Goal: Information Seeking & Learning: Check status

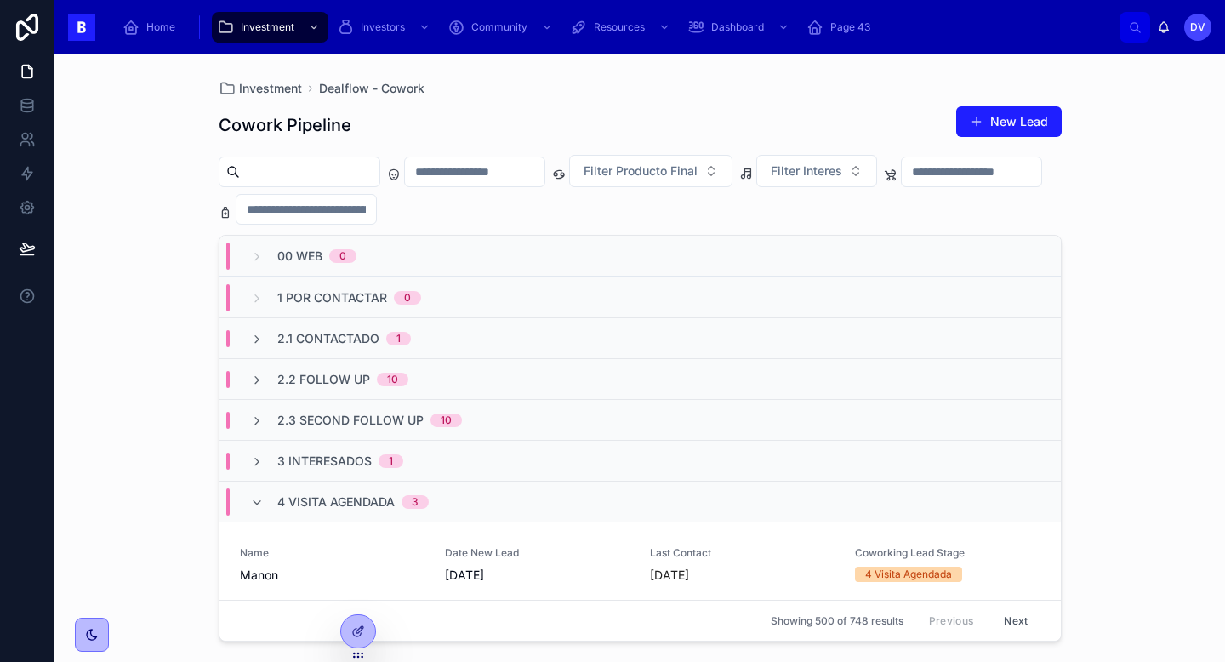
click at [299, 503] on span "4 Visita Agendada" at bounding box center [335, 501] width 117 height 17
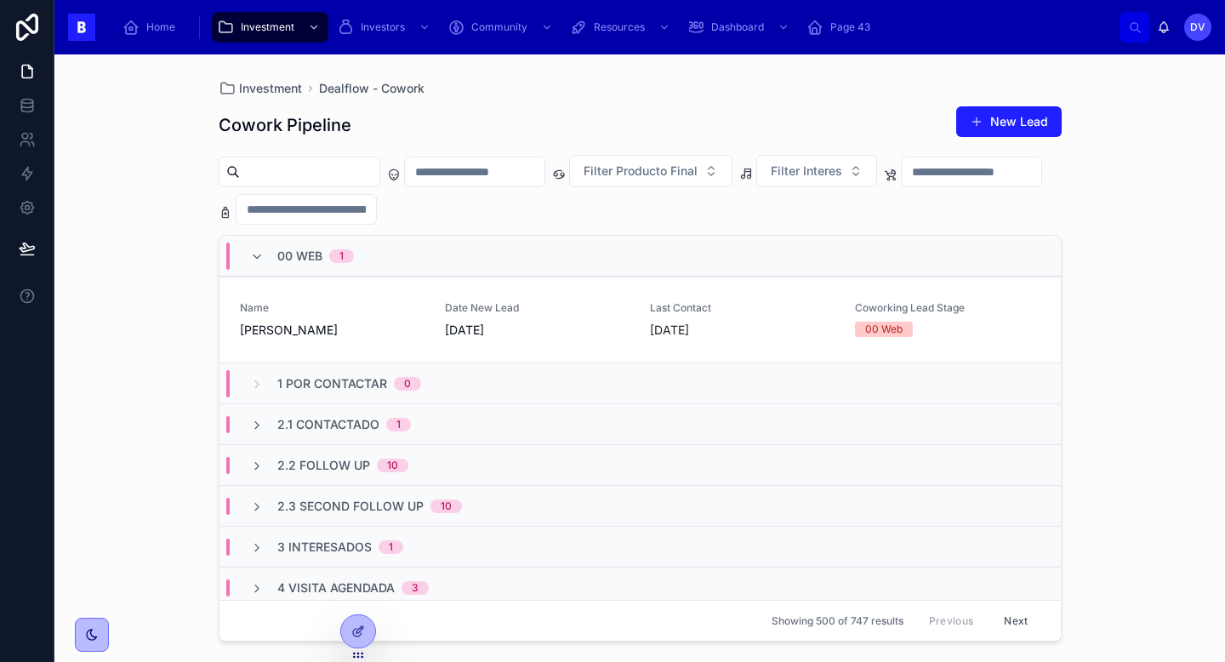
click at [274, 261] on div "00 Web 1" at bounding box center [302, 255] width 104 height 27
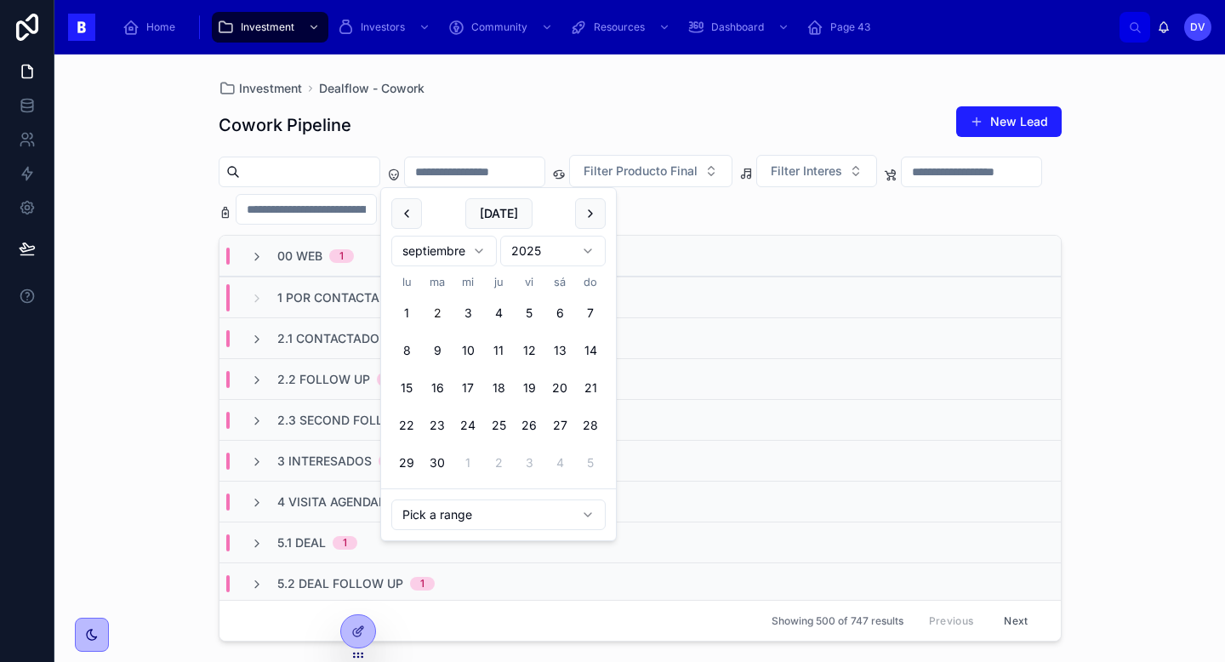
click at [516, 178] on input "text" at bounding box center [475, 172] width 140 height 24
click at [408, 314] on button "1" at bounding box center [406, 313] width 31 height 31
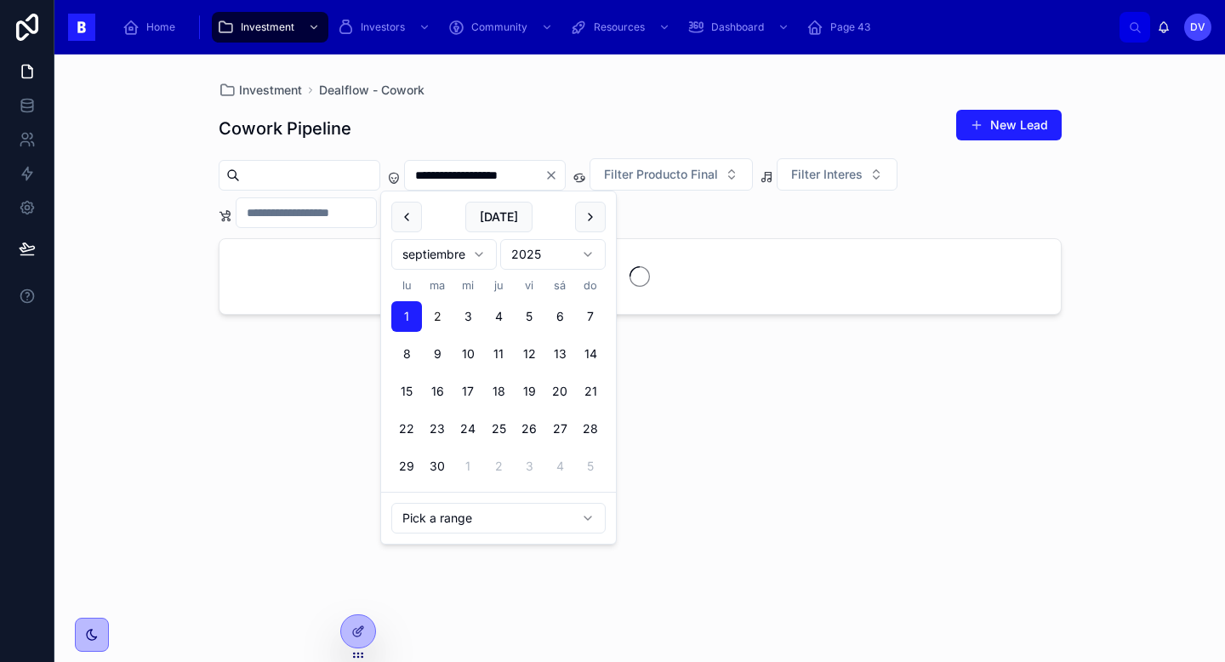
click at [392, 119] on div "Cowork Pipeline New Lead" at bounding box center [640, 128] width 843 height 39
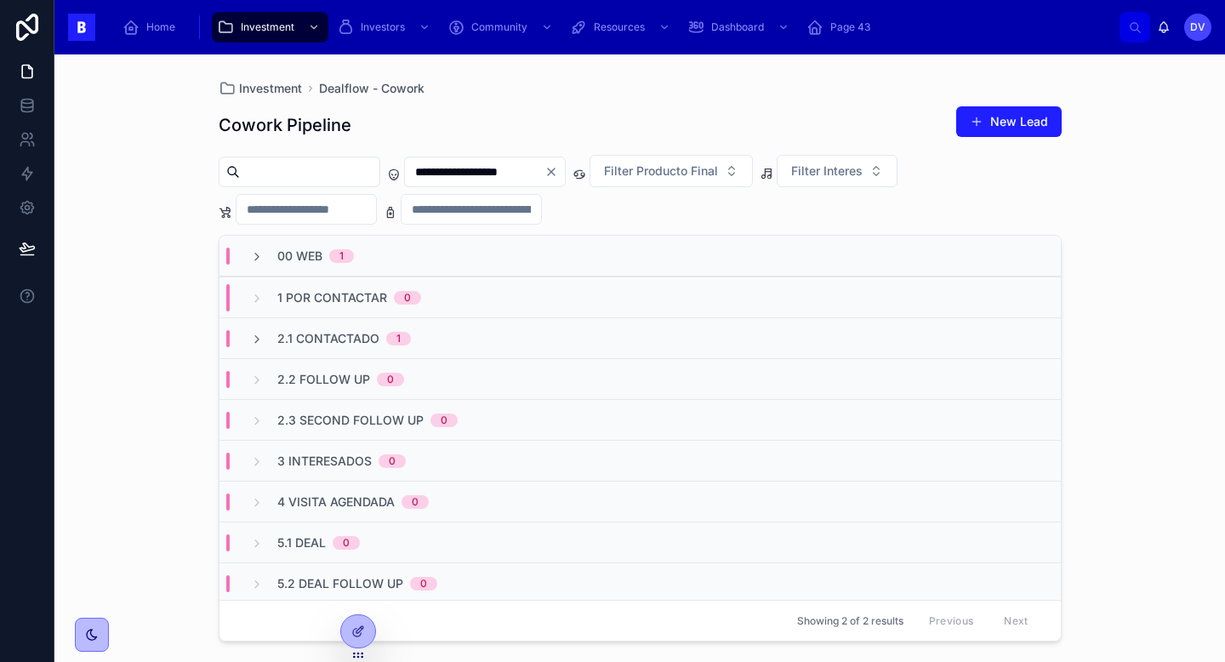
click at [490, 173] on input "**********" at bounding box center [475, 172] width 140 height 24
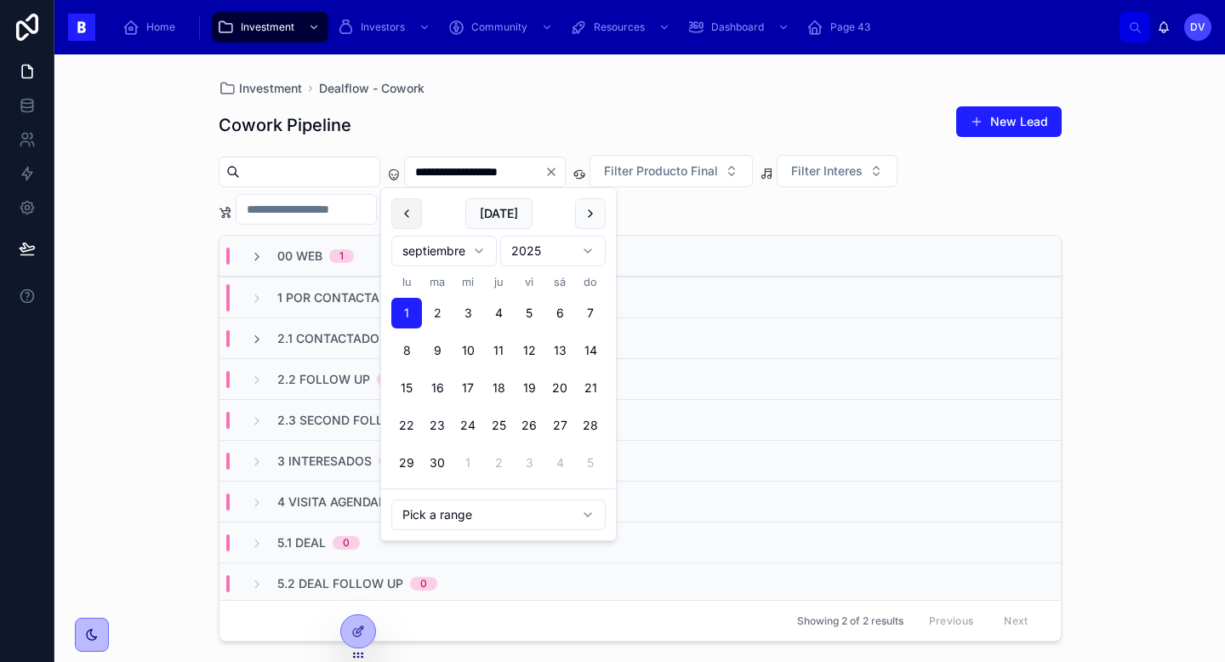
click at [415, 209] on button at bounding box center [406, 213] width 31 height 31
click at [535, 461] on button "29" at bounding box center [529, 462] width 31 height 31
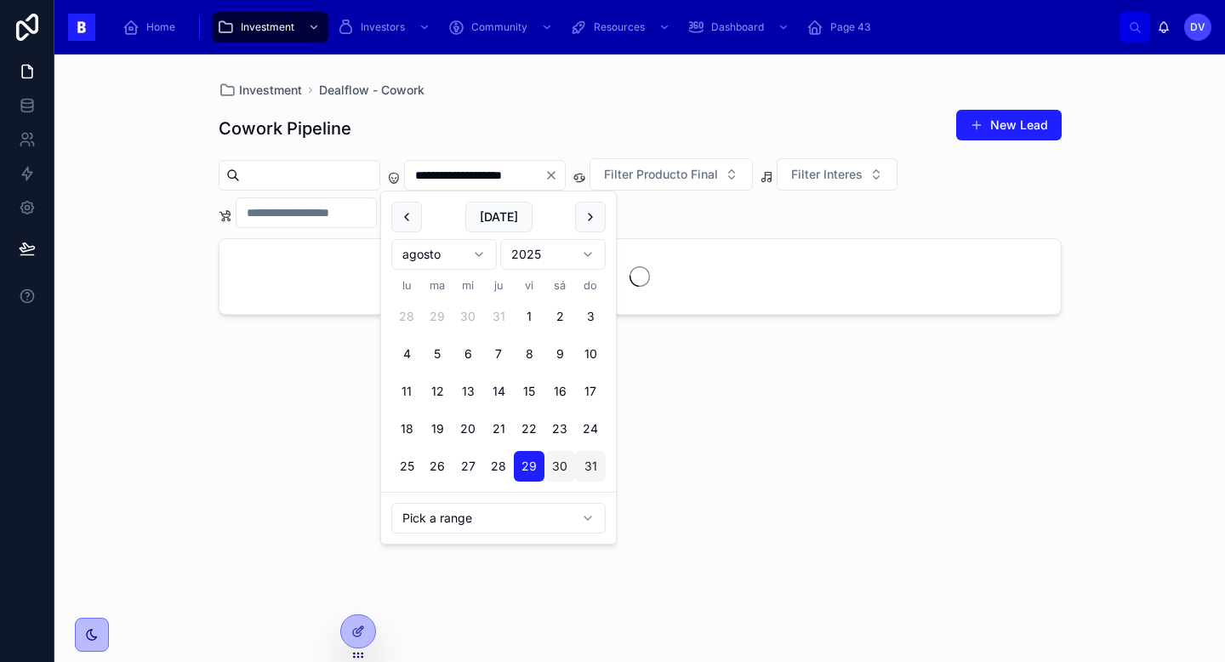
click at [584, 463] on button "31" at bounding box center [590, 466] width 31 height 31
type input "**********"
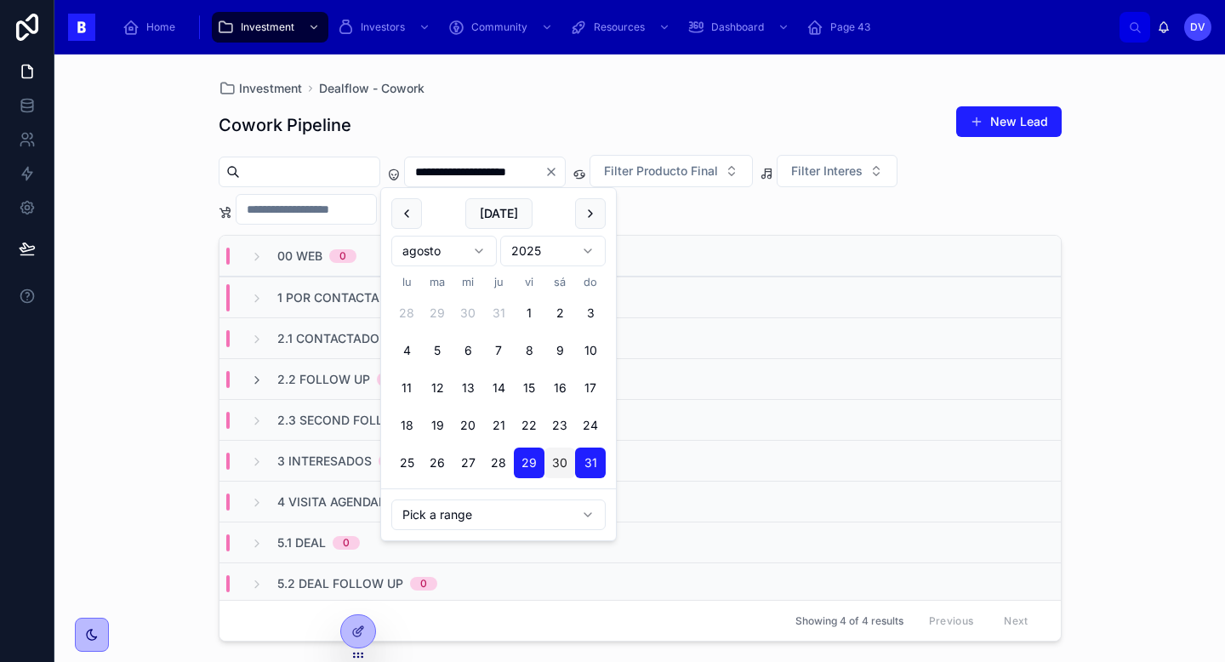
click at [627, 87] on div "Investment Dealflow - Cowork" at bounding box center [640, 89] width 843 height 14
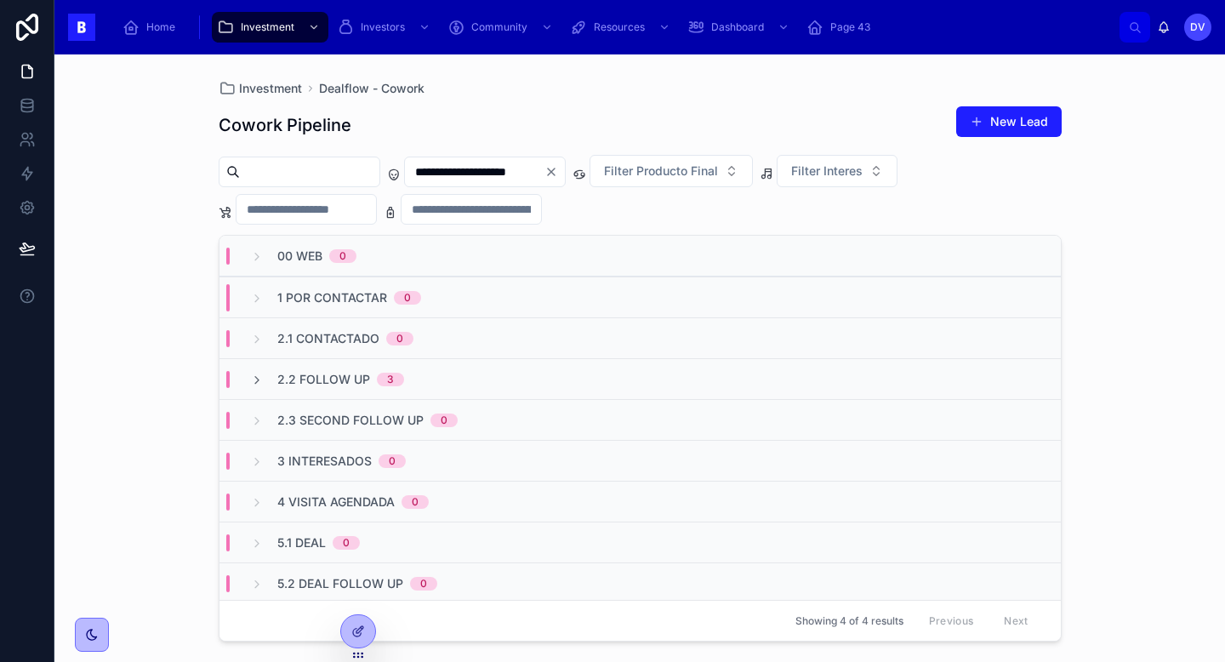
scroll to position [1, 0]
click at [897, 173] on button "Filter Interes" at bounding box center [837, 171] width 121 height 32
click at [851, 245] on div "Cowork" at bounding box center [868, 239] width 204 height 27
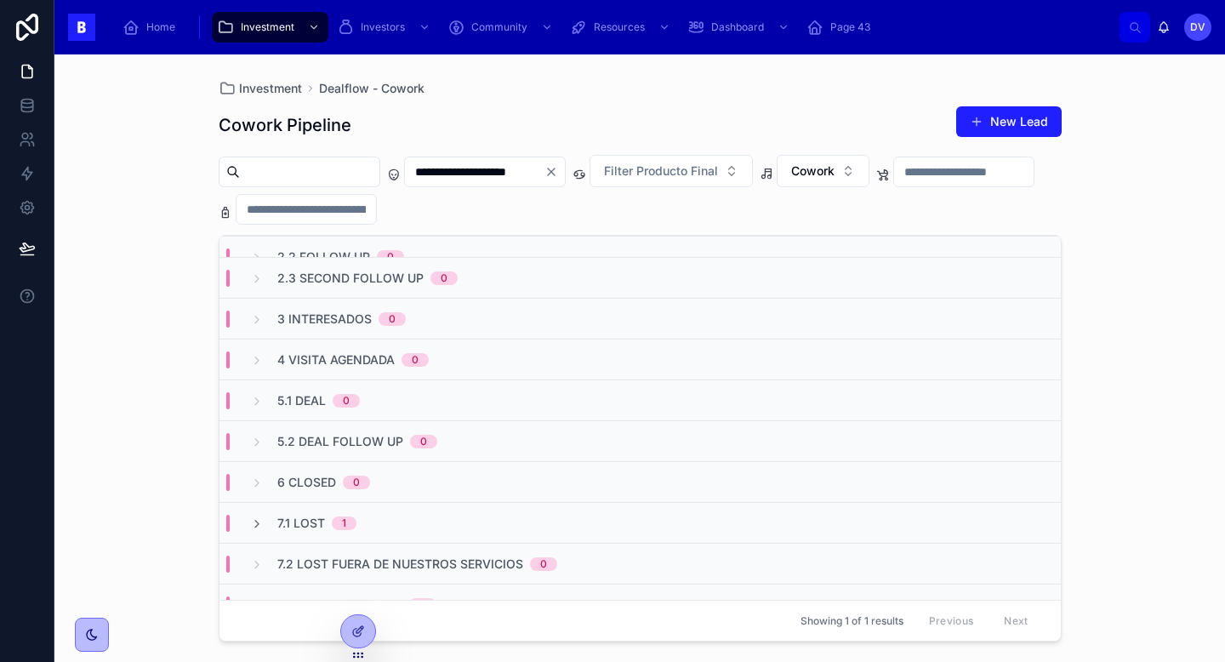
scroll to position [167, 0]
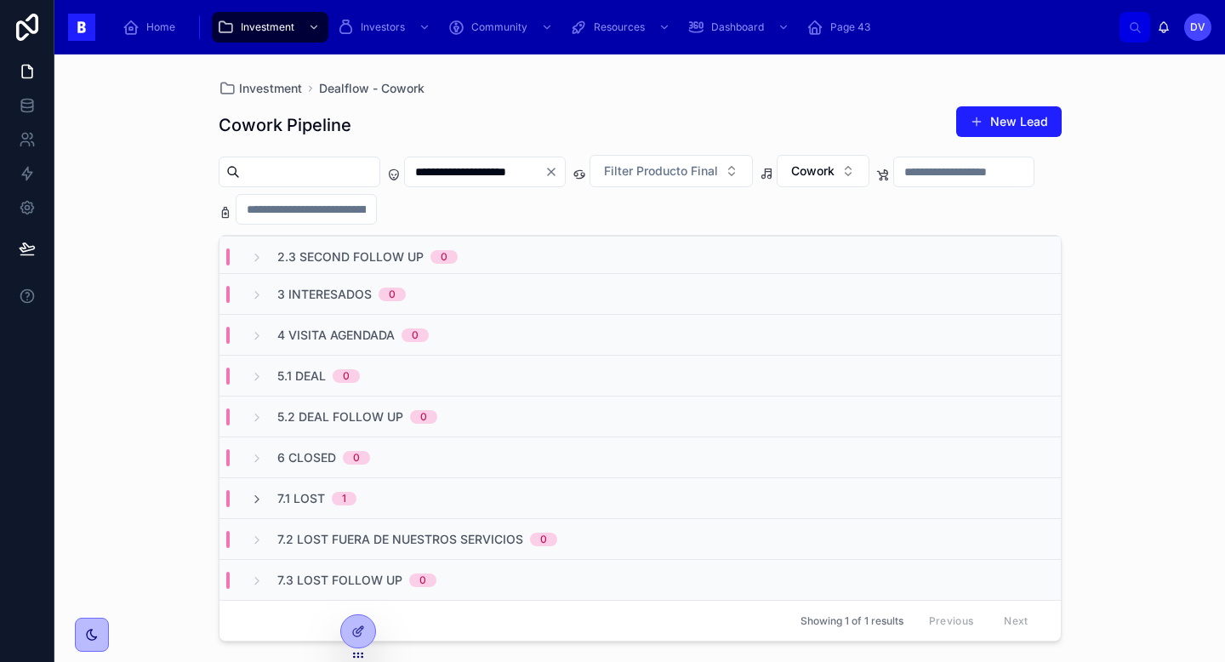
click at [384, 486] on div "7.1 Lost 1" at bounding box center [639, 497] width 841 height 41
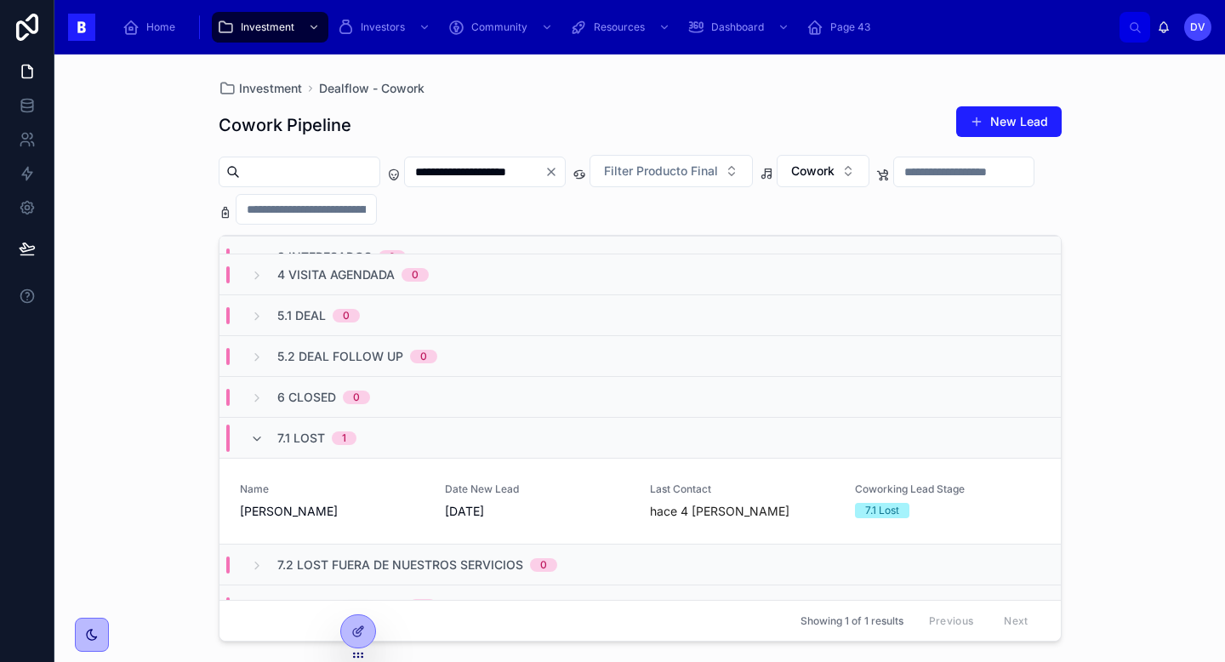
scroll to position [253, 0]
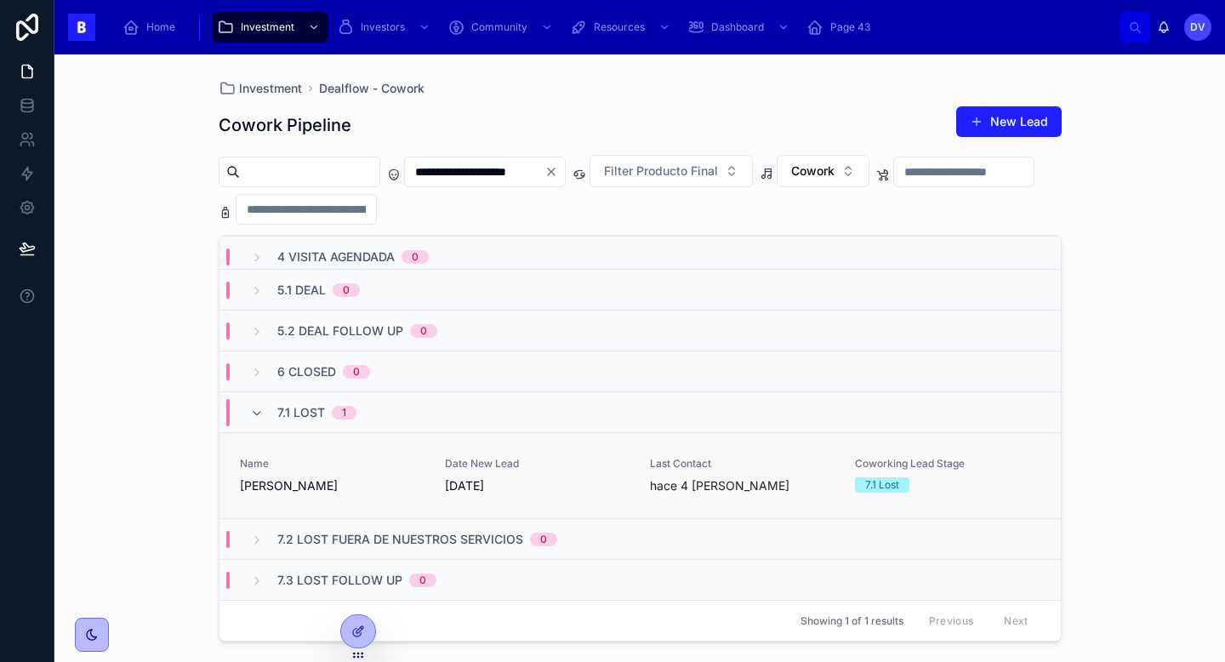
click at [364, 493] on span "[PERSON_NAME]" at bounding box center [332, 485] width 185 height 17
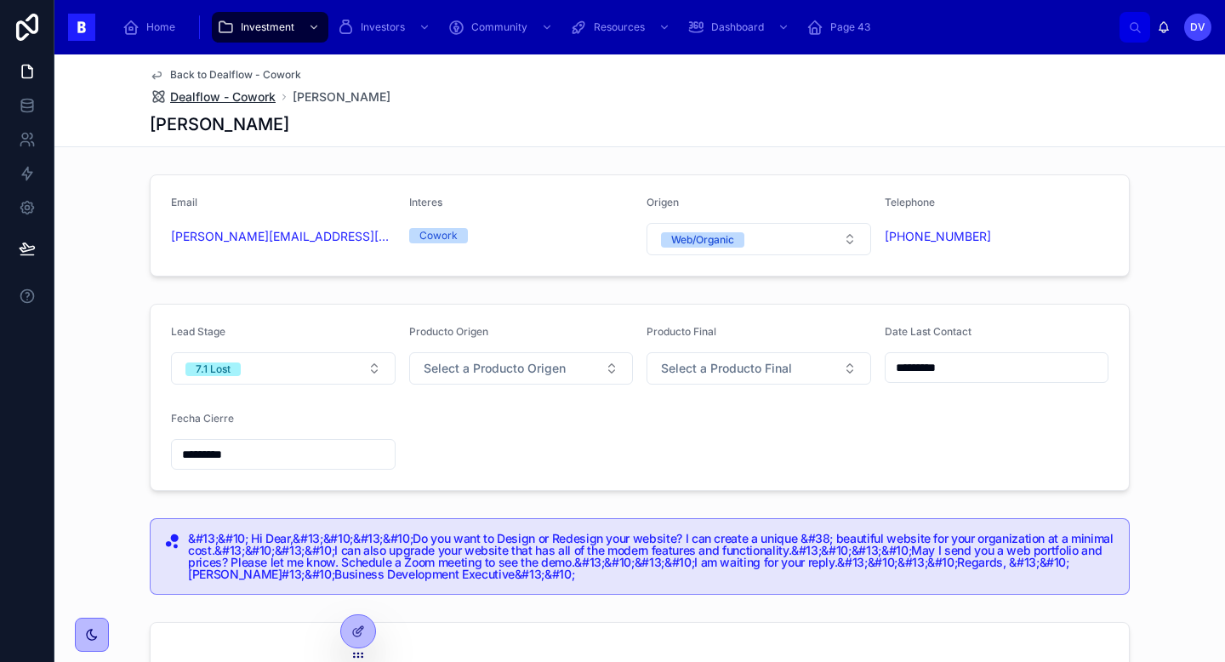
click at [229, 103] on span "Dealflow - Cowork" at bounding box center [222, 96] width 105 height 17
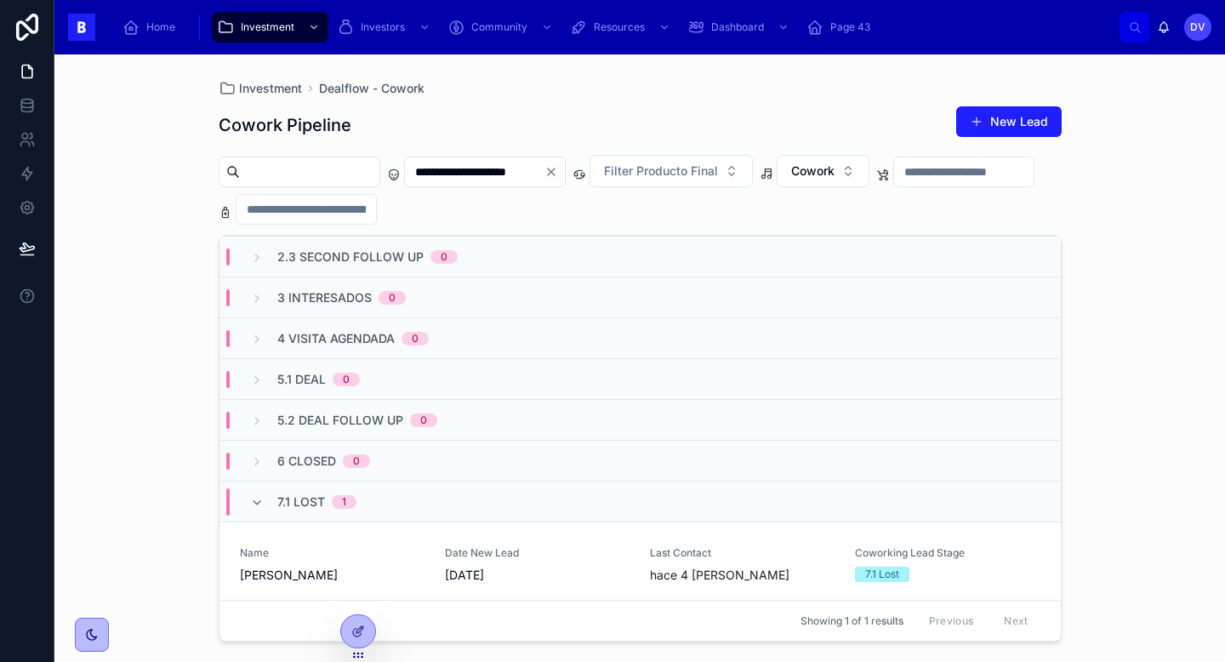
scroll to position [172, 0]
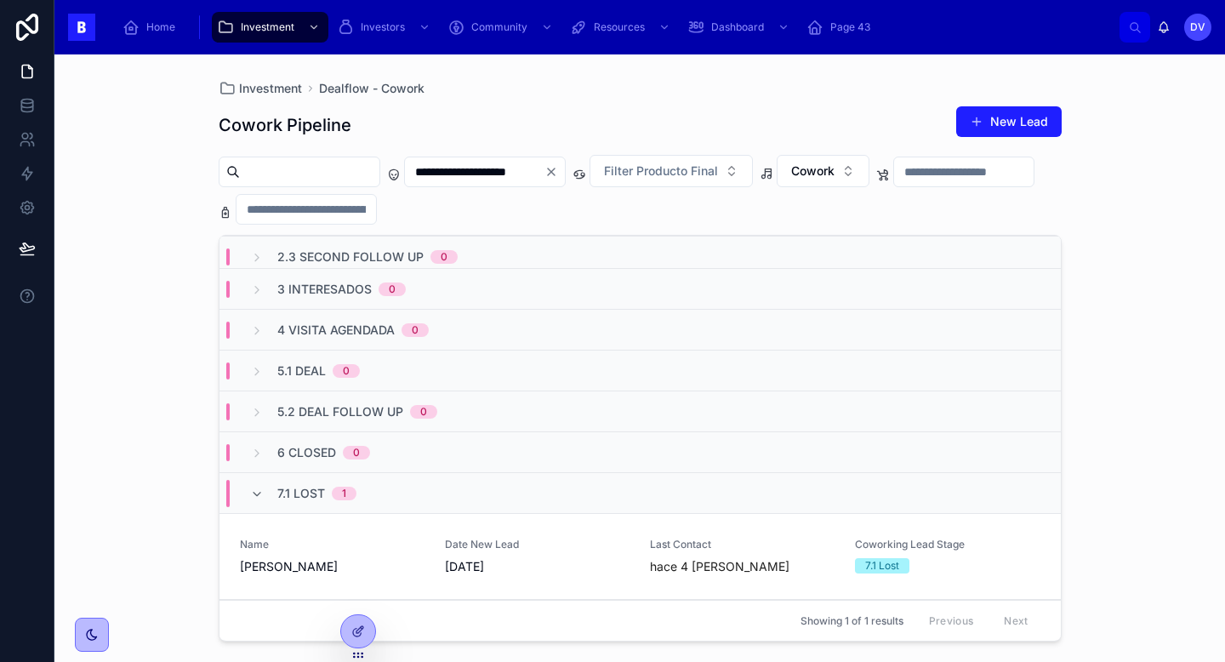
click at [306, 489] on span "7.1 Lost" at bounding box center [301, 493] width 48 height 17
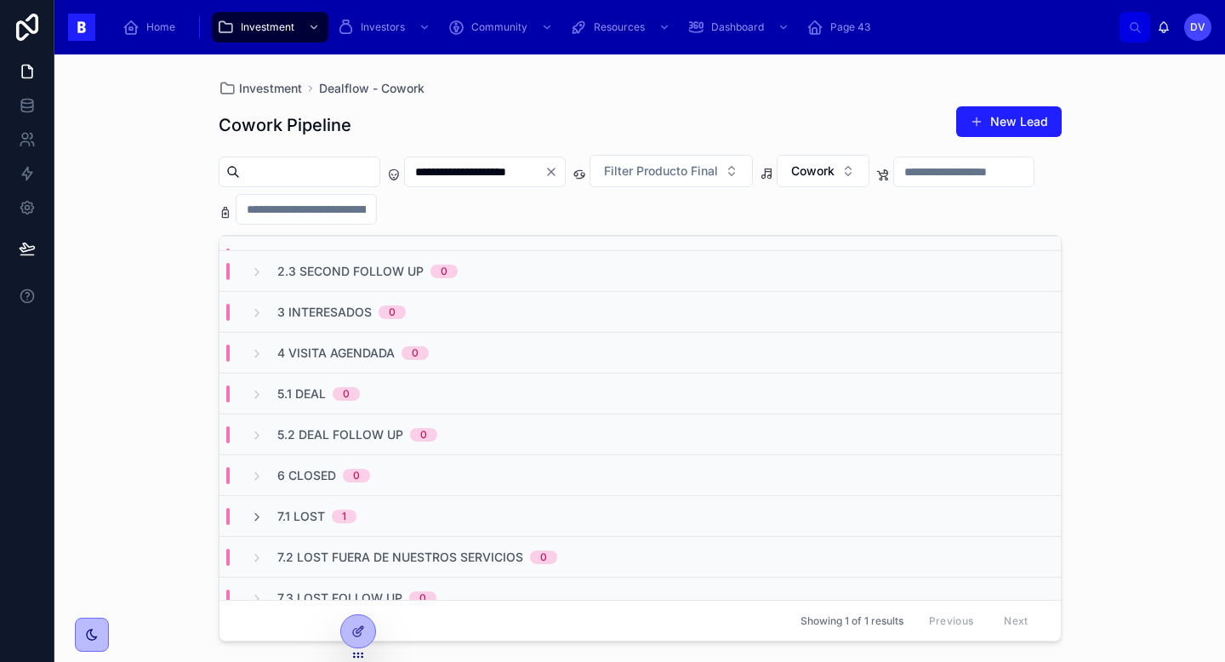
scroll to position [152, 0]
click at [847, 184] on button "Cowork" at bounding box center [823, 171] width 93 height 32
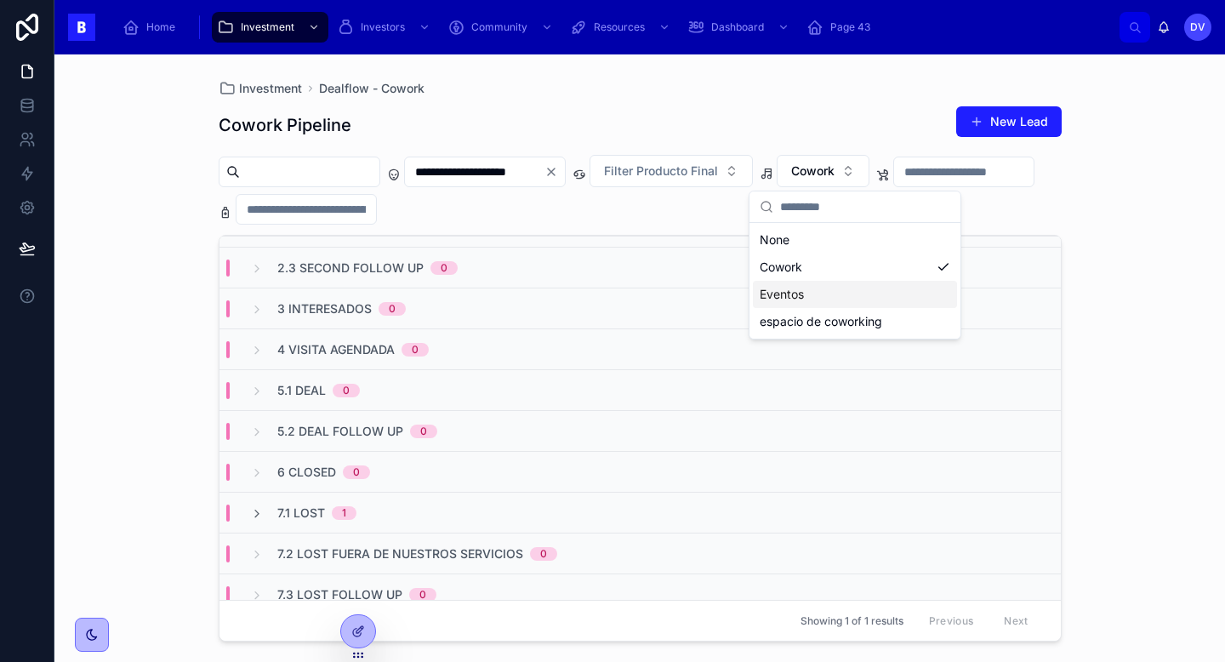
click at [838, 295] on div "Eventos" at bounding box center [855, 294] width 204 height 27
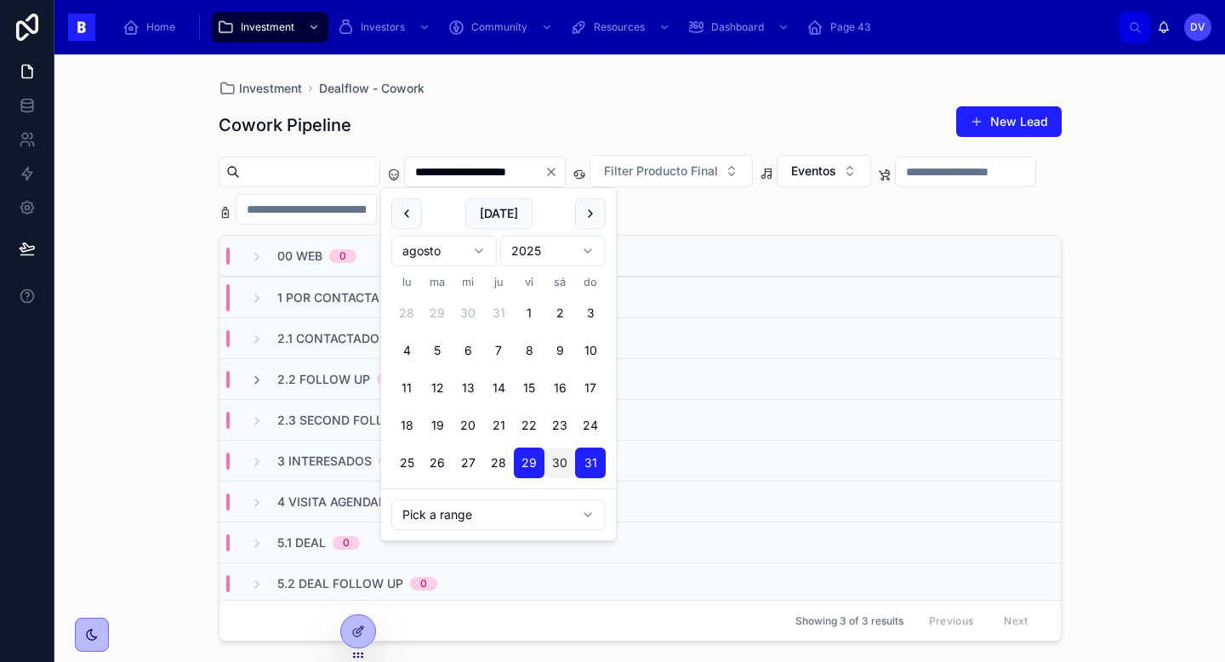
click at [486, 174] on input "**********" at bounding box center [475, 172] width 140 height 24
click at [513, 208] on button "[DATE]" at bounding box center [498, 213] width 67 height 31
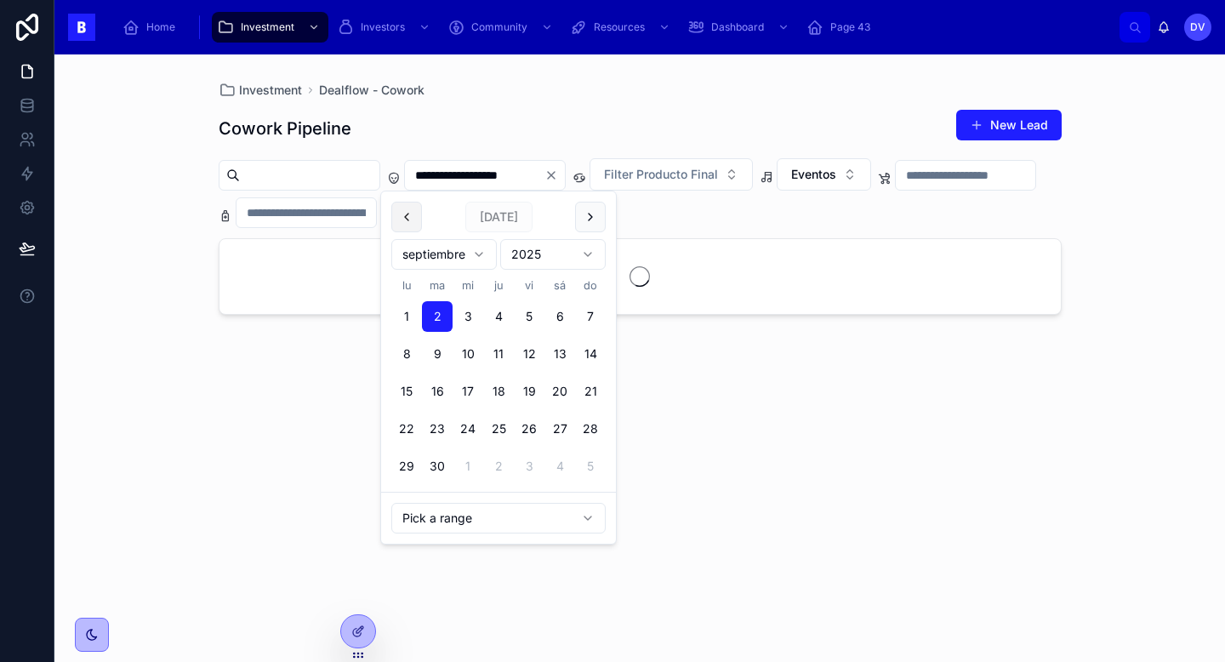
click at [402, 219] on button at bounding box center [406, 217] width 31 height 31
click at [408, 393] on button "14" at bounding box center [406, 391] width 31 height 31
type input "**********"
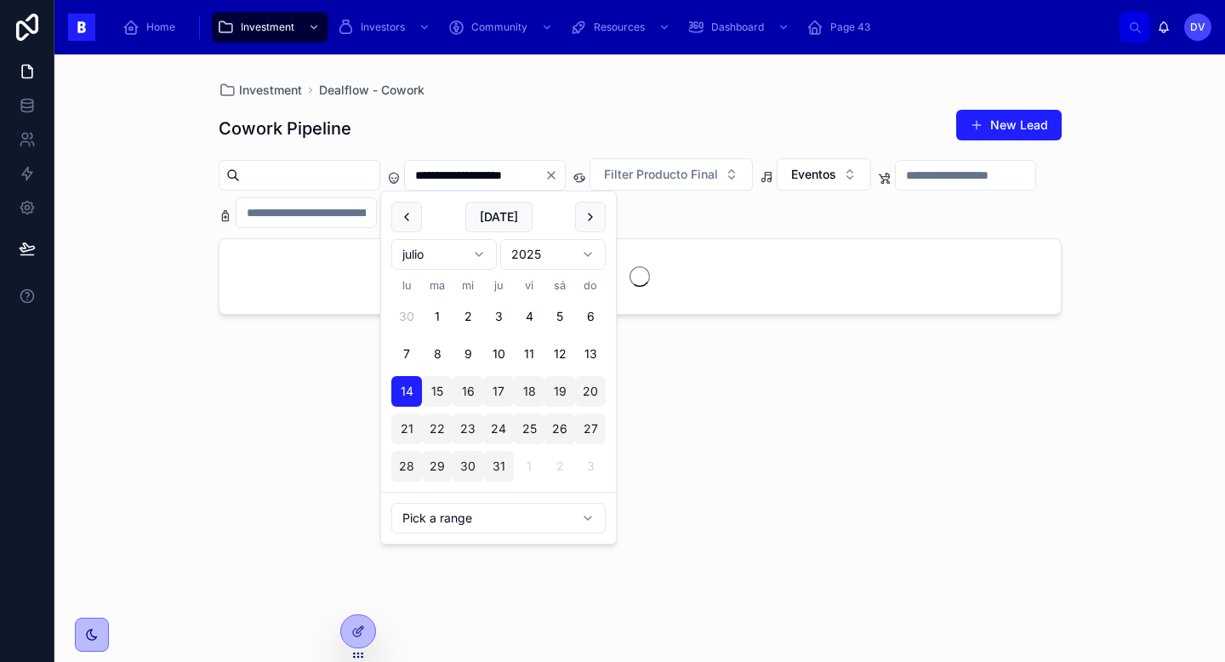
click at [504, 113] on div "Cowork Pipeline New Lead" at bounding box center [640, 128] width 843 height 39
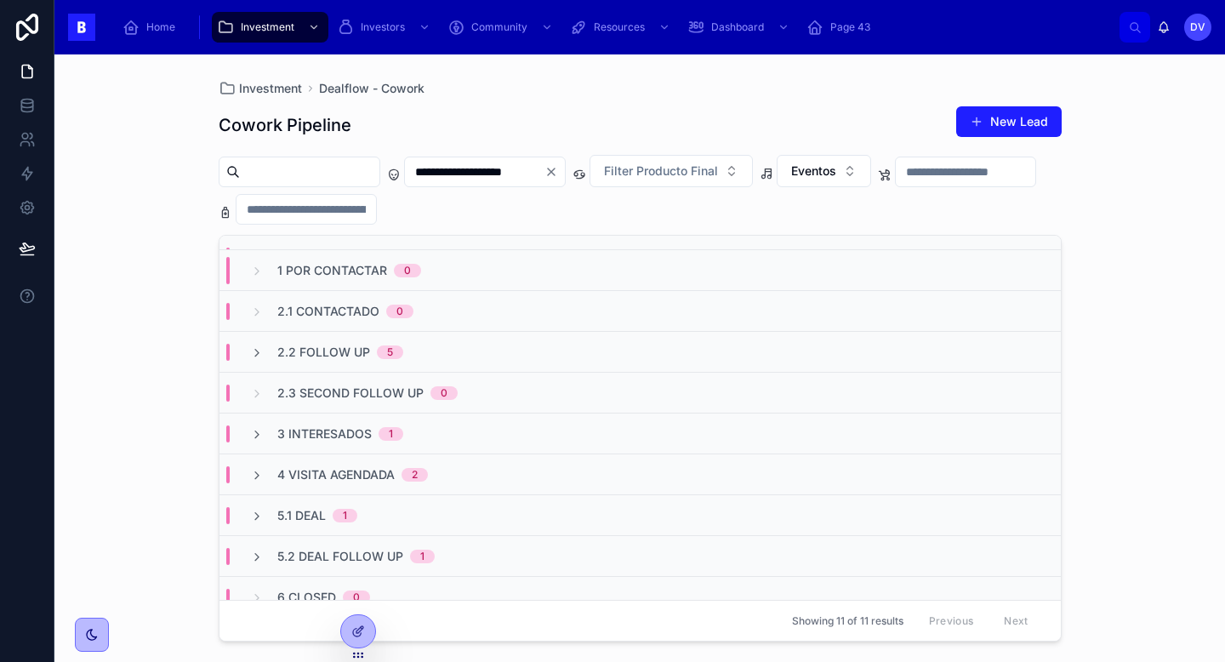
scroll to position [24, 0]
click at [341, 348] on span "2.2 Follow Up" at bounding box center [323, 355] width 93 height 17
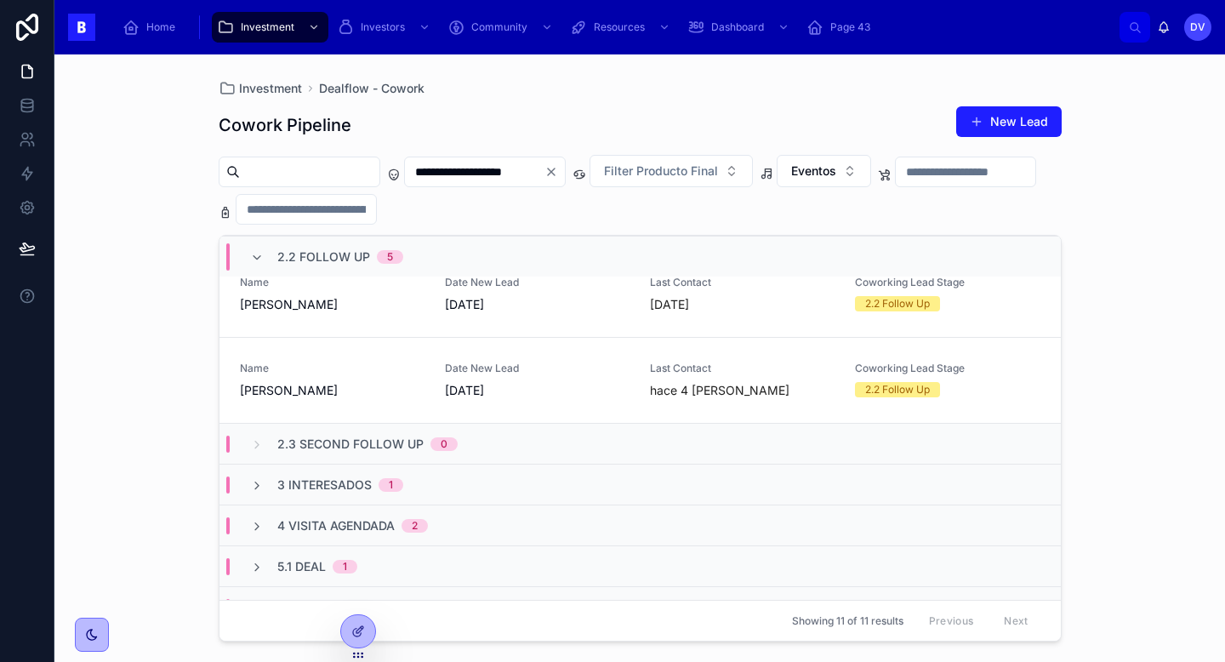
scroll to position [0, 0]
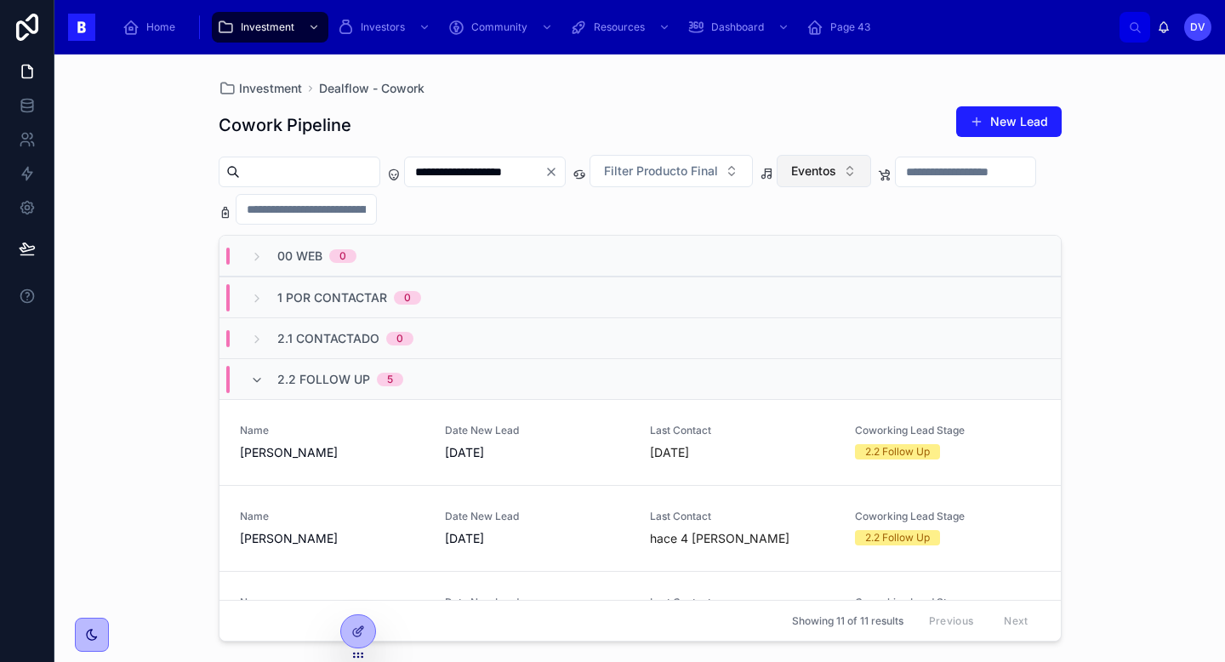
click at [871, 170] on button "Eventos" at bounding box center [824, 171] width 94 height 32
click at [830, 266] on div "Cowork" at bounding box center [856, 266] width 204 height 27
click at [572, 454] on span "[DATE]" at bounding box center [537, 452] width 185 height 17
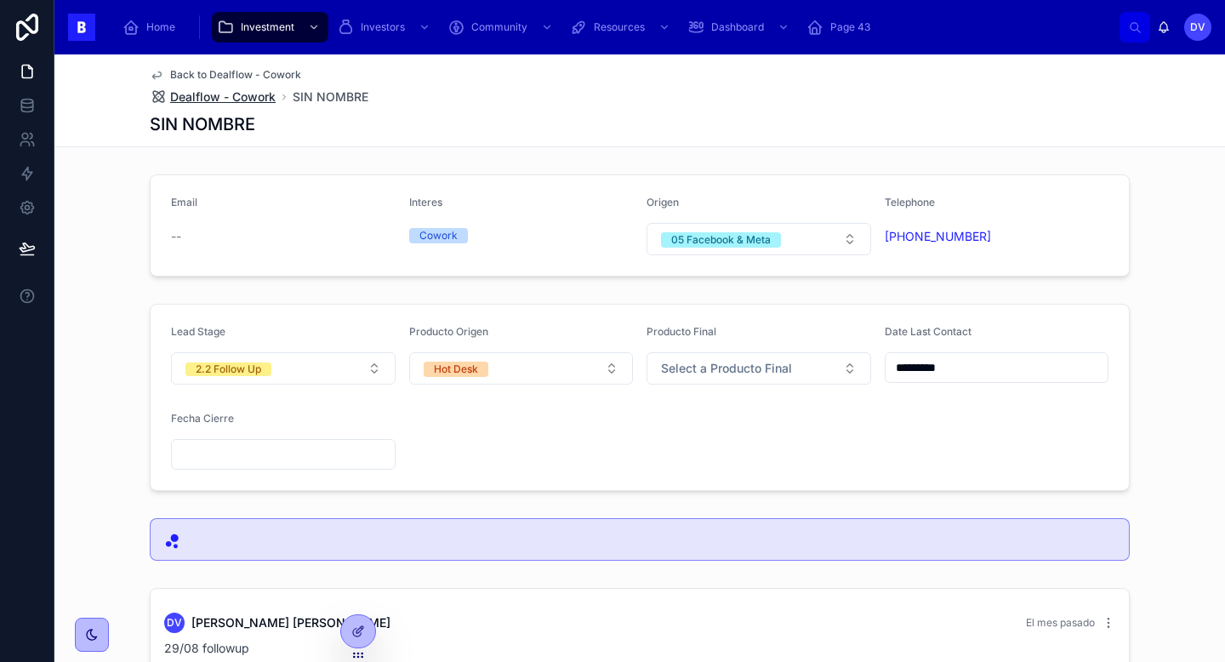
click at [223, 98] on span "Dealflow - Cowork" at bounding box center [222, 96] width 105 height 17
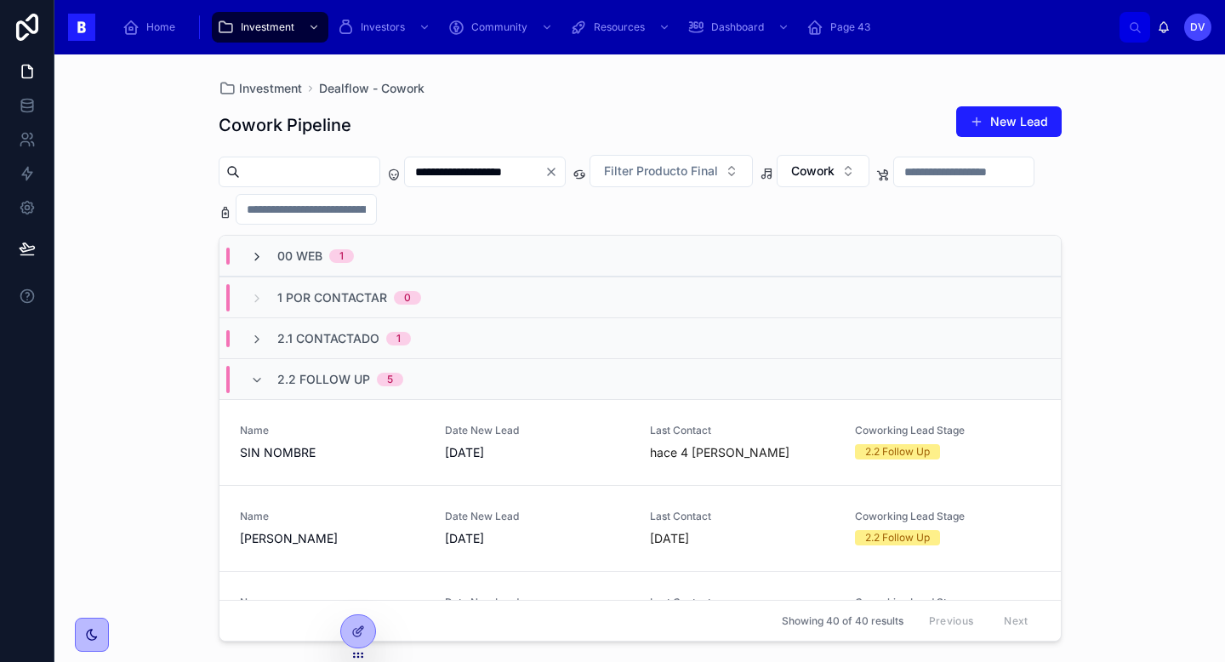
click at [252, 259] on icon at bounding box center [257, 257] width 14 height 14
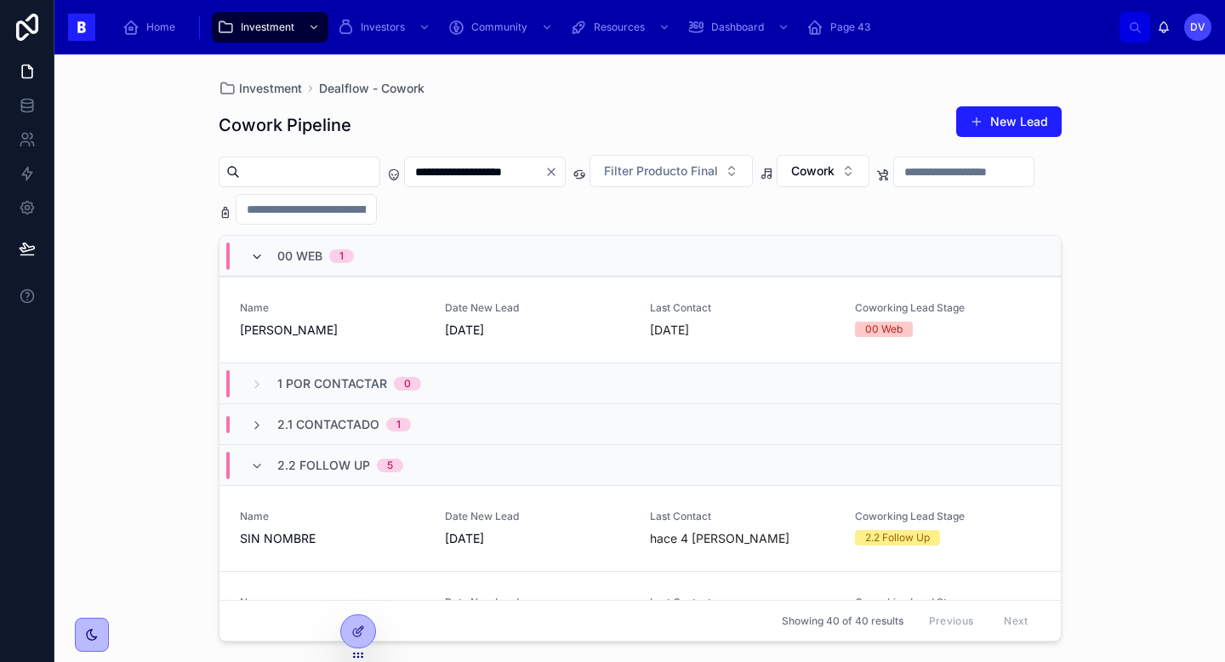
click at [253, 254] on icon at bounding box center [257, 257] width 14 height 14
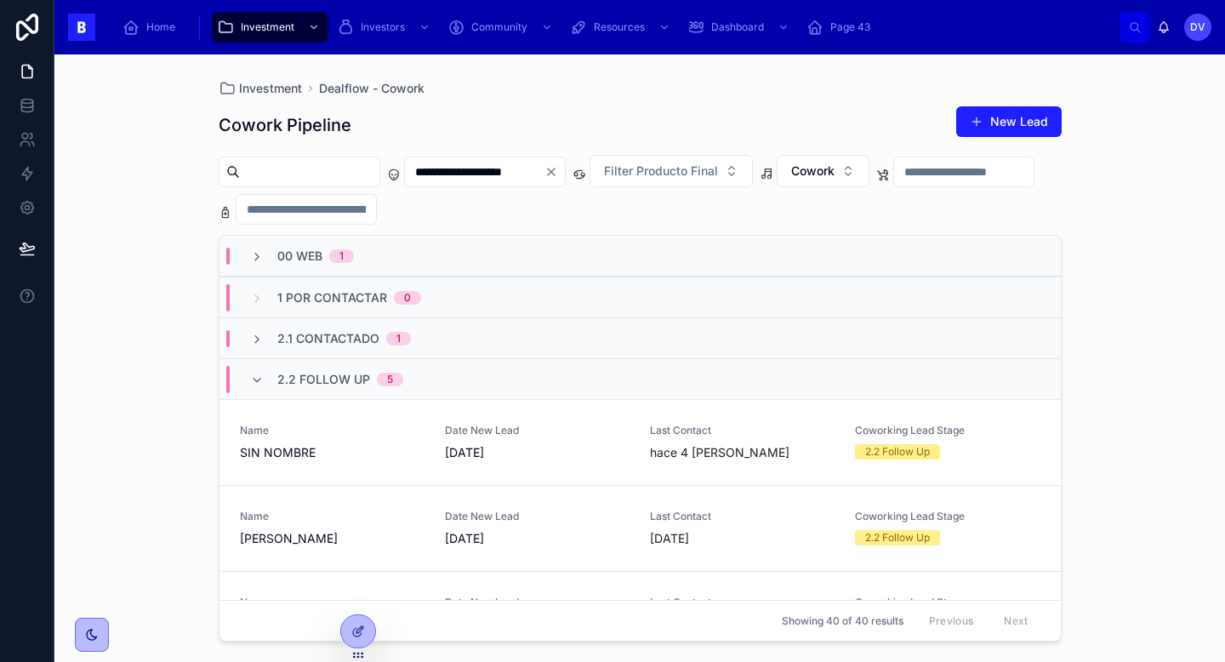
click at [271, 385] on div "2.2 Follow Up 5" at bounding box center [326, 379] width 153 height 27
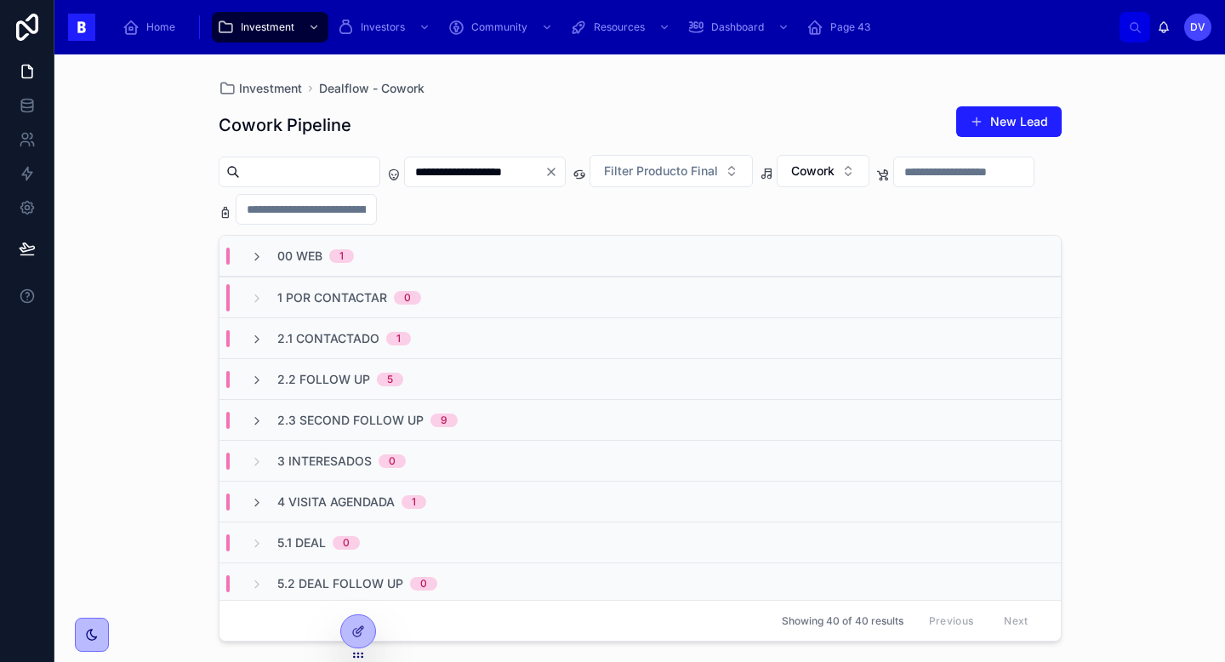
click at [301, 260] on span "00 Web" at bounding box center [299, 256] width 45 height 17
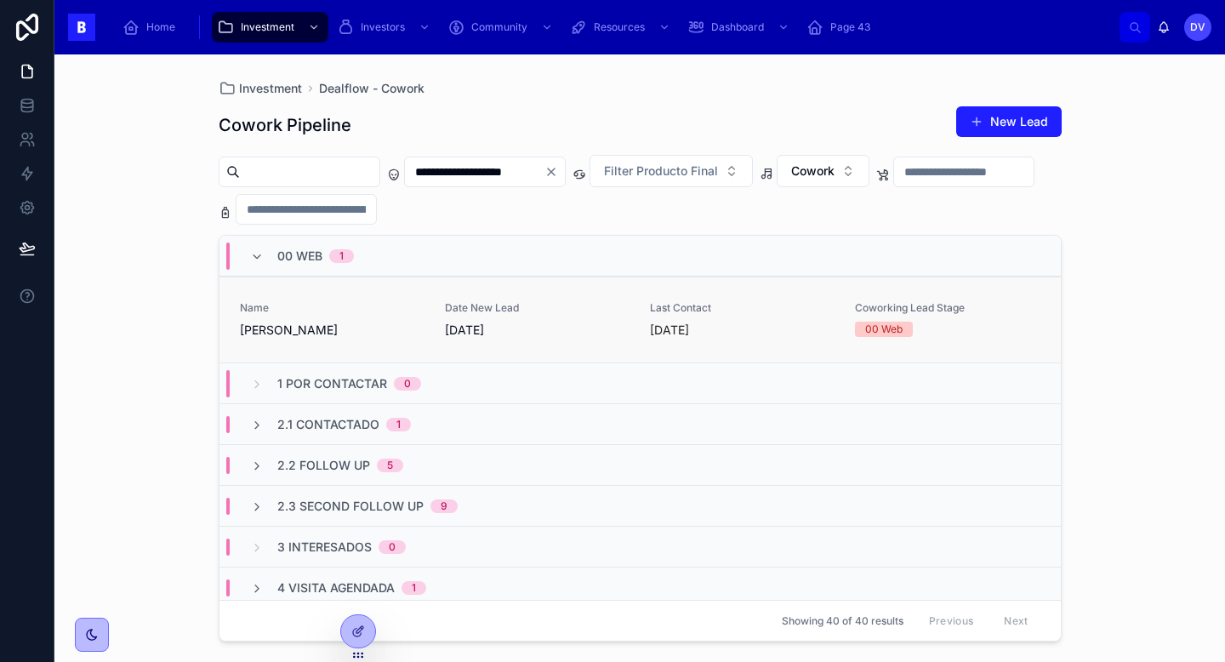
click at [364, 334] on span "[PERSON_NAME]" at bounding box center [332, 330] width 185 height 17
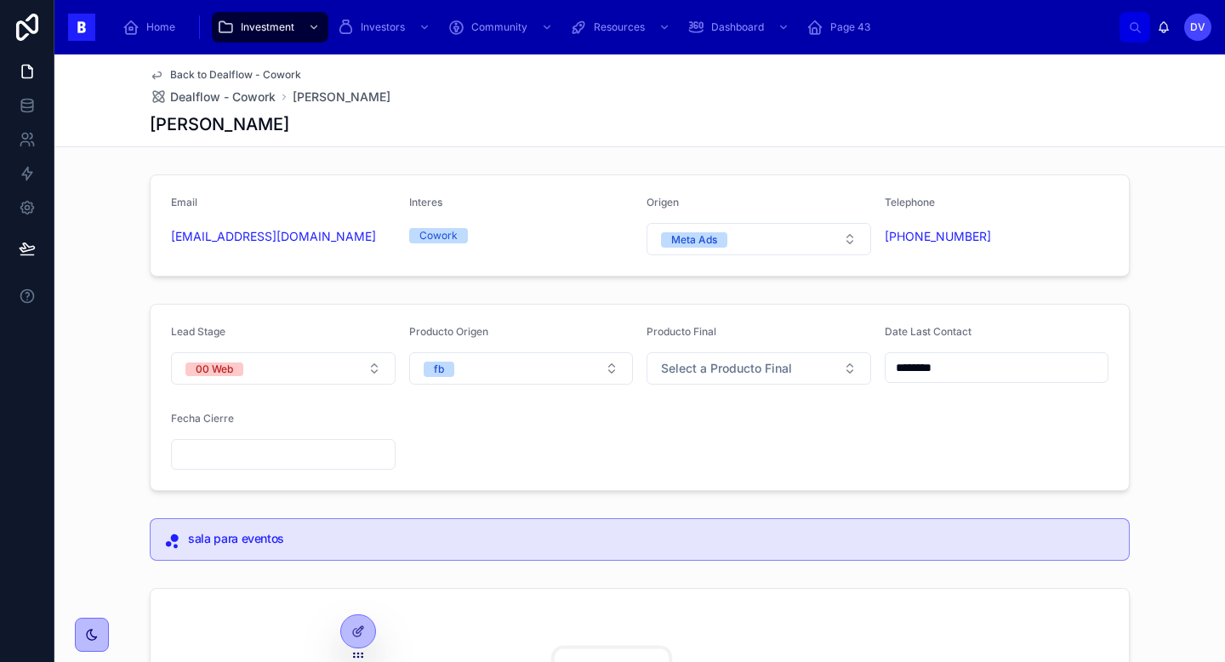
scroll to position [2, 0]
click at [267, 91] on span "Dealflow - Cowork" at bounding box center [222, 96] width 105 height 17
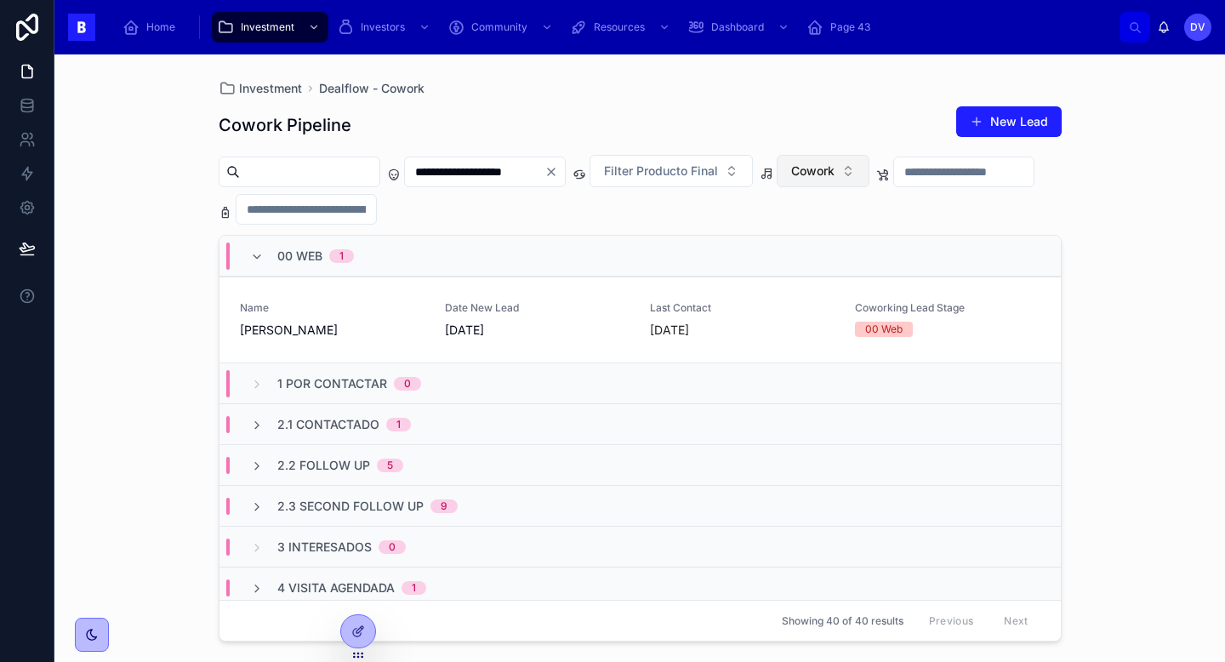
click at [834, 178] on span "Cowork" at bounding box center [812, 170] width 43 height 17
click at [847, 288] on div "Eventos" at bounding box center [855, 294] width 204 height 27
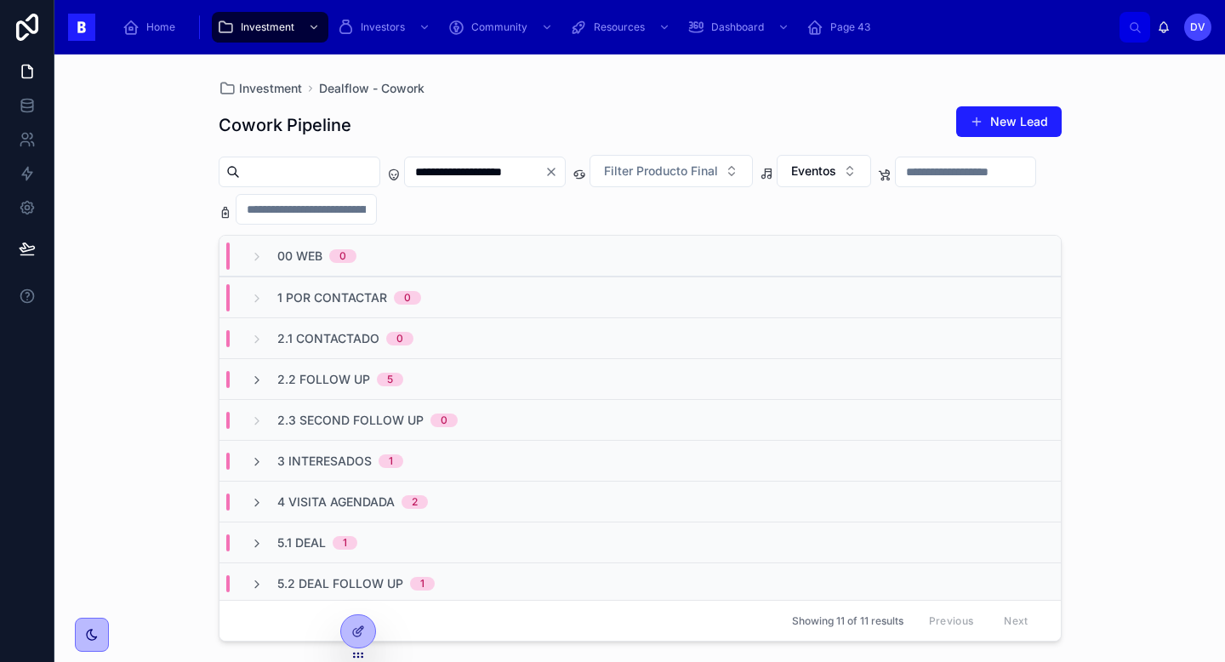
click at [498, 503] on div "4 Visita Agendada 2" at bounding box center [639, 501] width 841 height 41
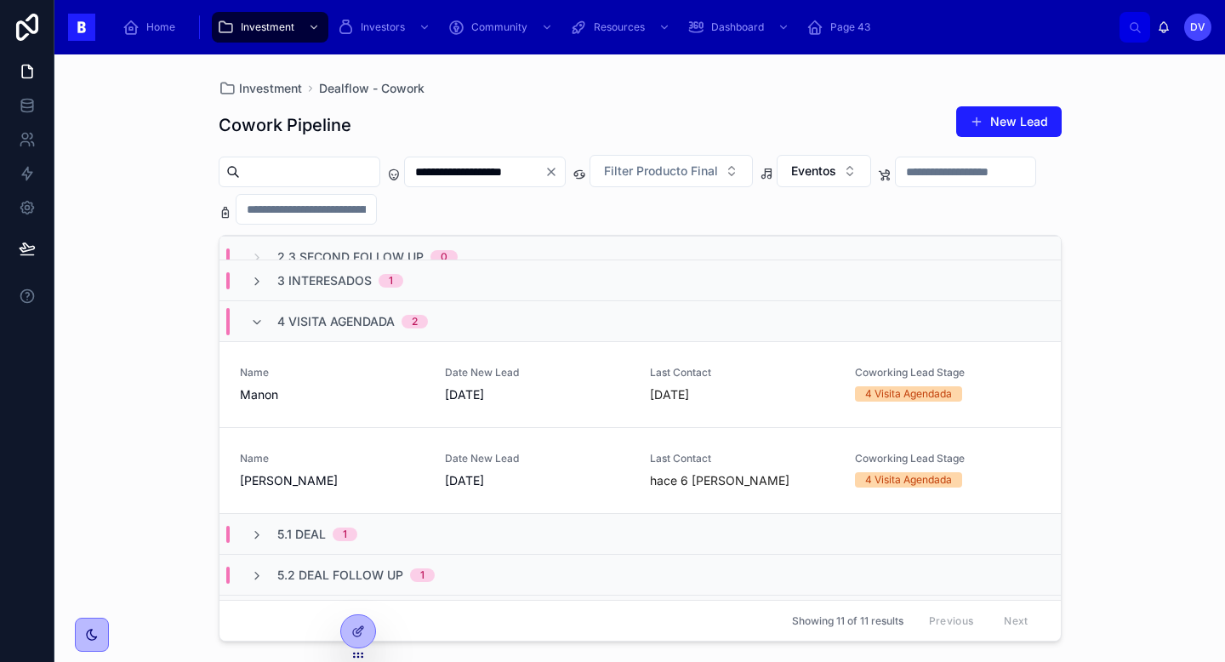
scroll to position [184, 0]
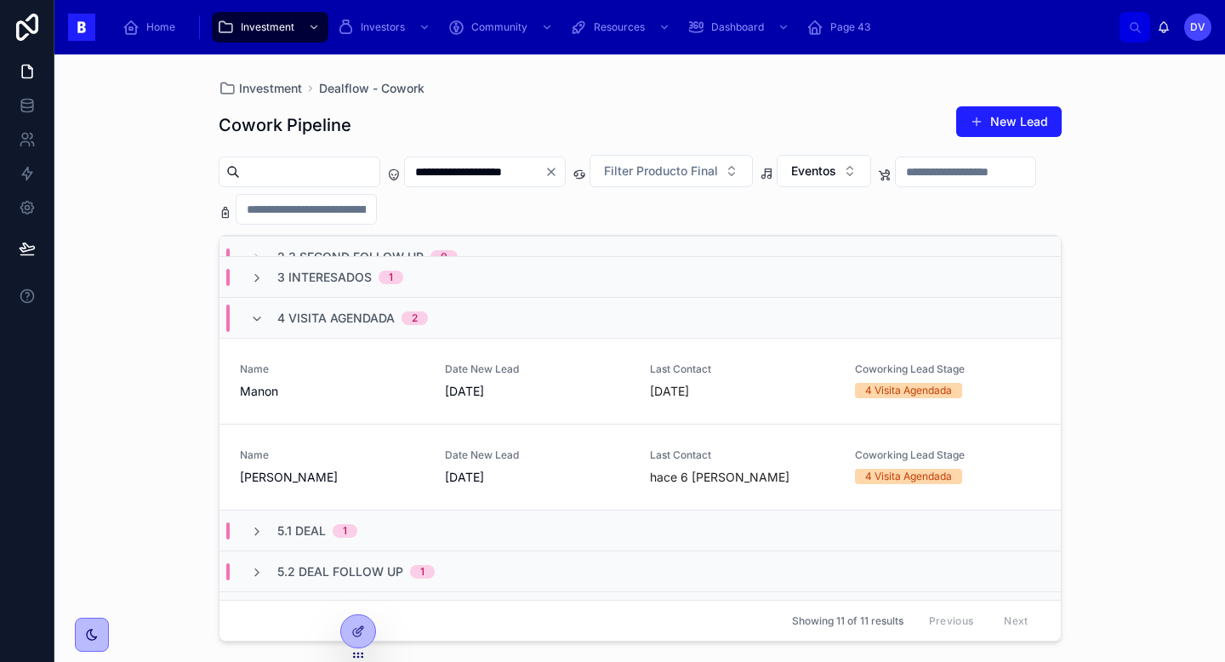
click at [320, 316] on span "4 Visita Agendada" at bounding box center [335, 318] width 117 height 17
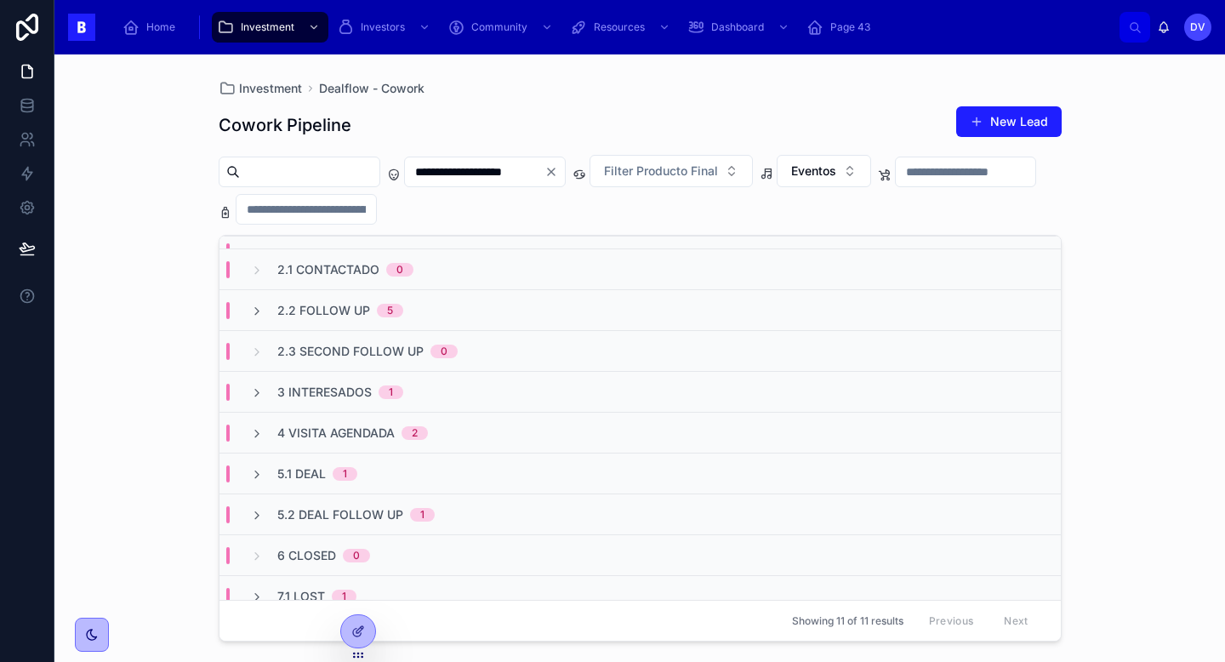
scroll to position [70, 0]
click at [367, 425] on span "4 Visita Agendada" at bounding box center [335, 432] width 117 height 17
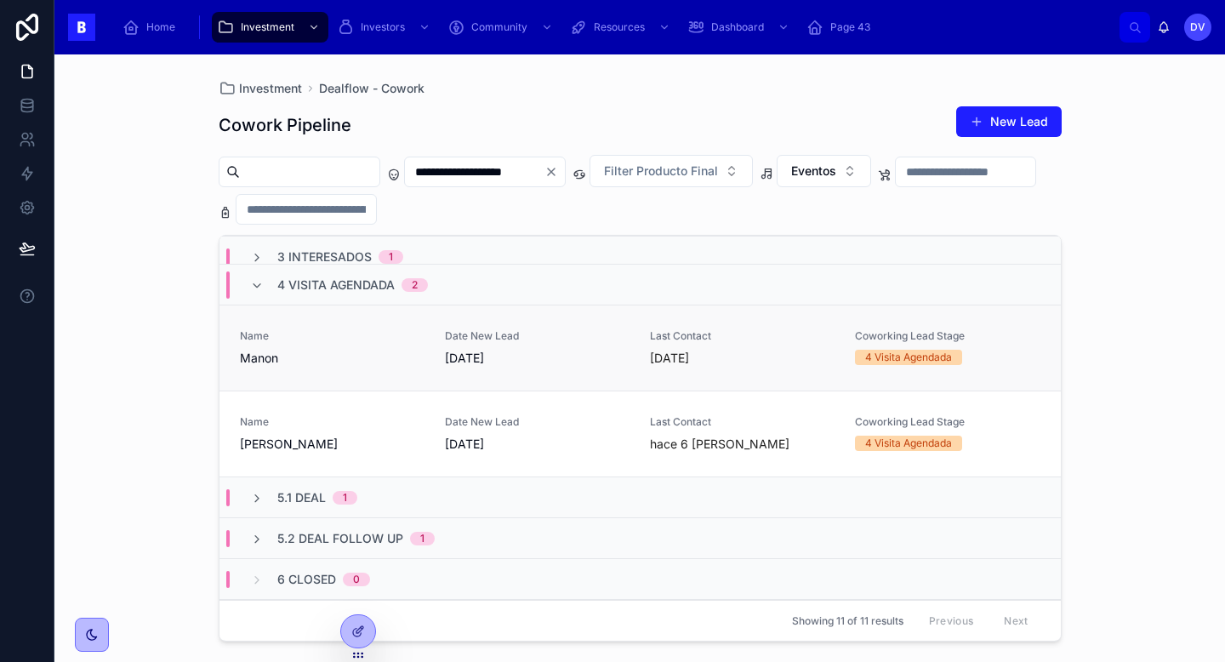
scroll to position [219, 0]
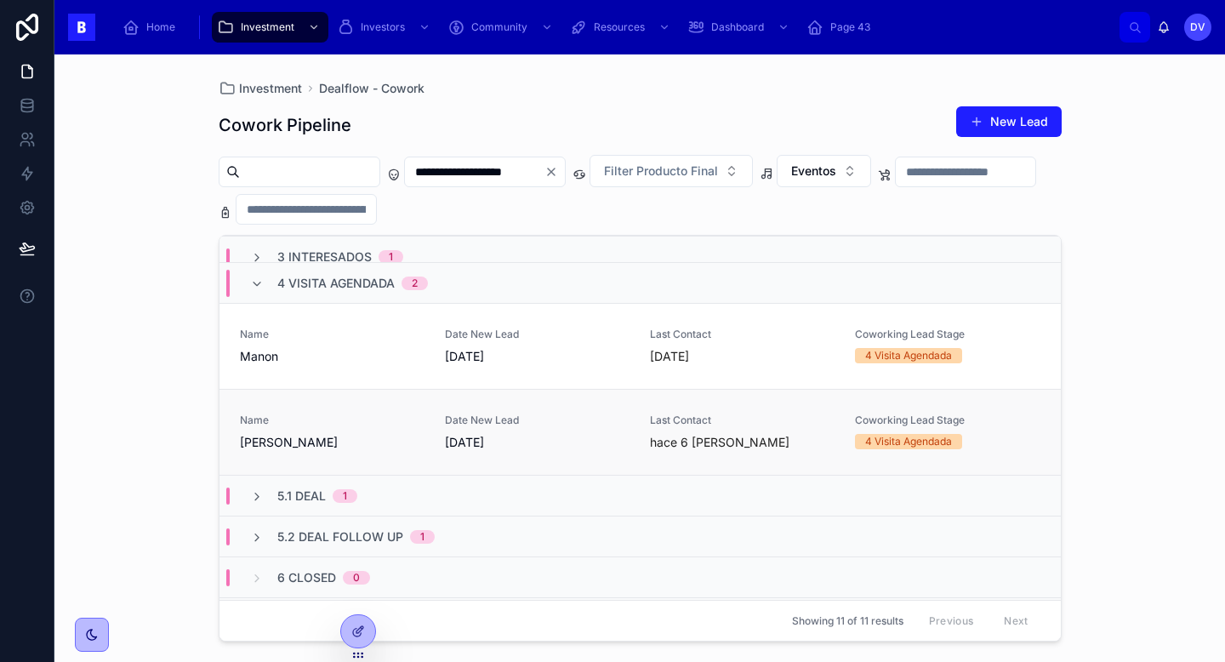
click at [406, 434] on span "[PERSON_NAME]" at bounding box center [332, 442] width 185 height 17
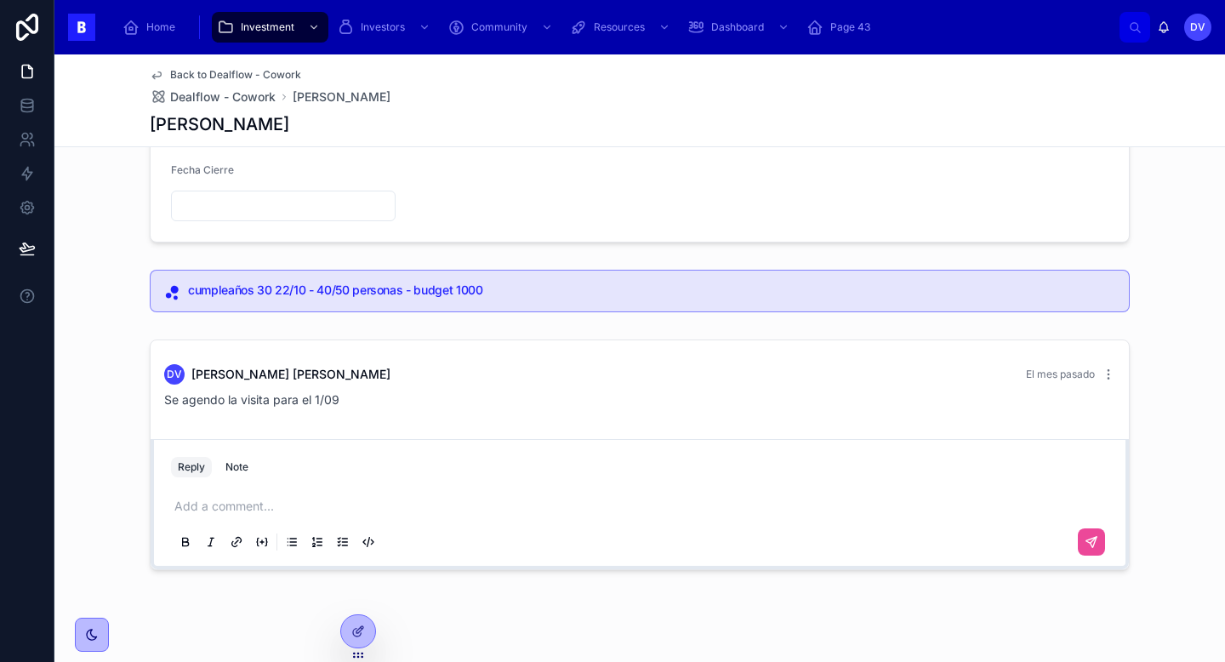
scroll to position [272, 0]
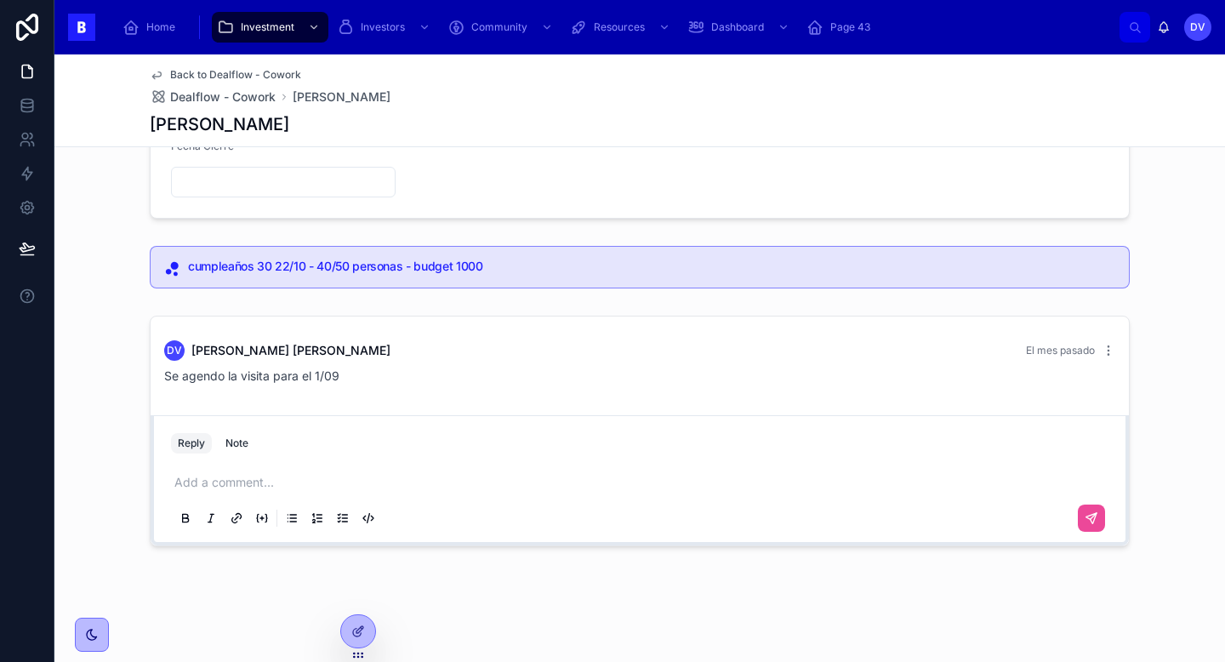
click at [296, 484] on p at bounding box center [642, 482] width 937 height 17
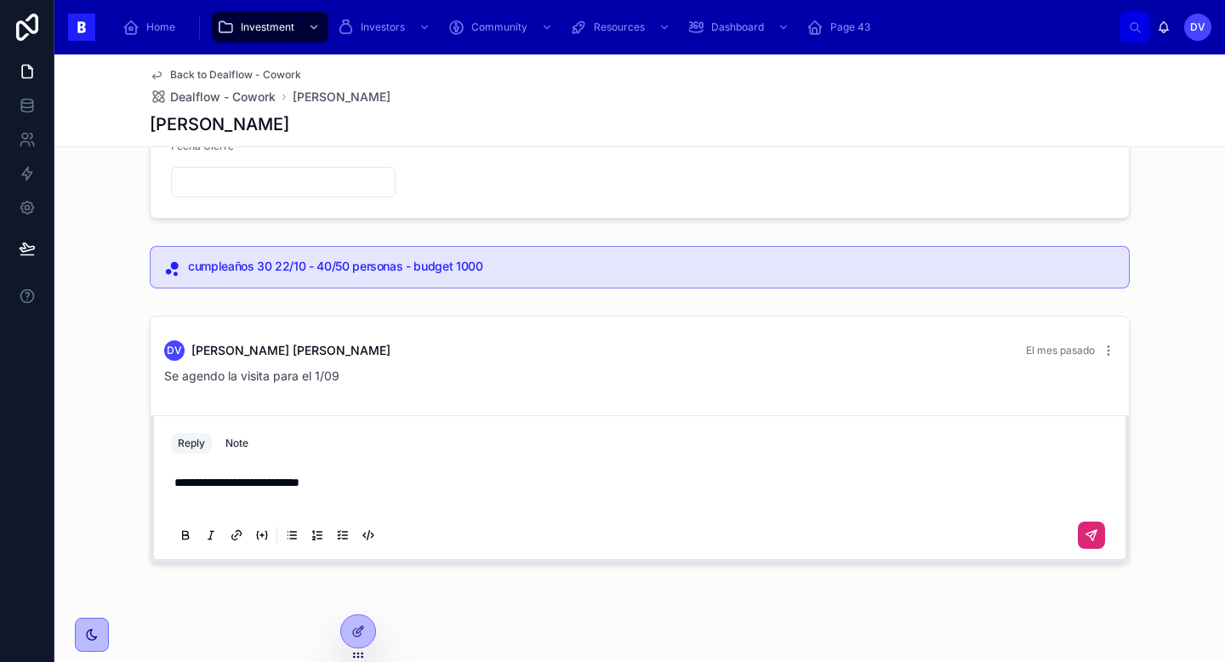
click at [1096, 538] on icon at bounding box center [1092, 535] width 14 height 14
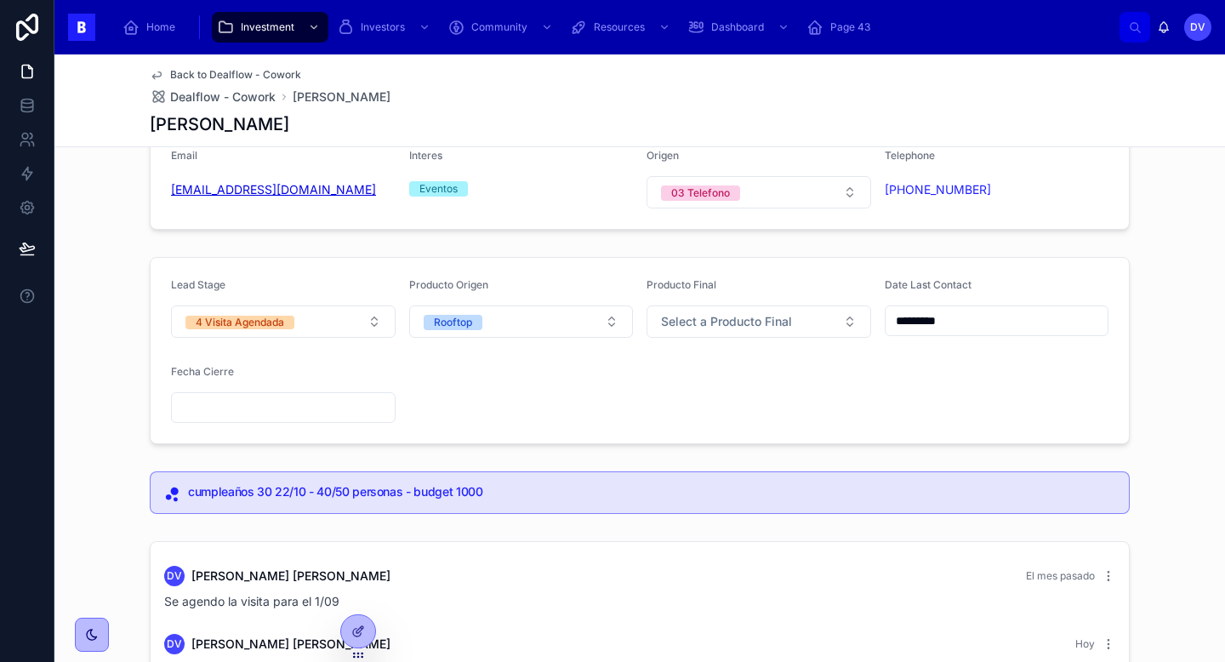
scroll to position [0, 0]
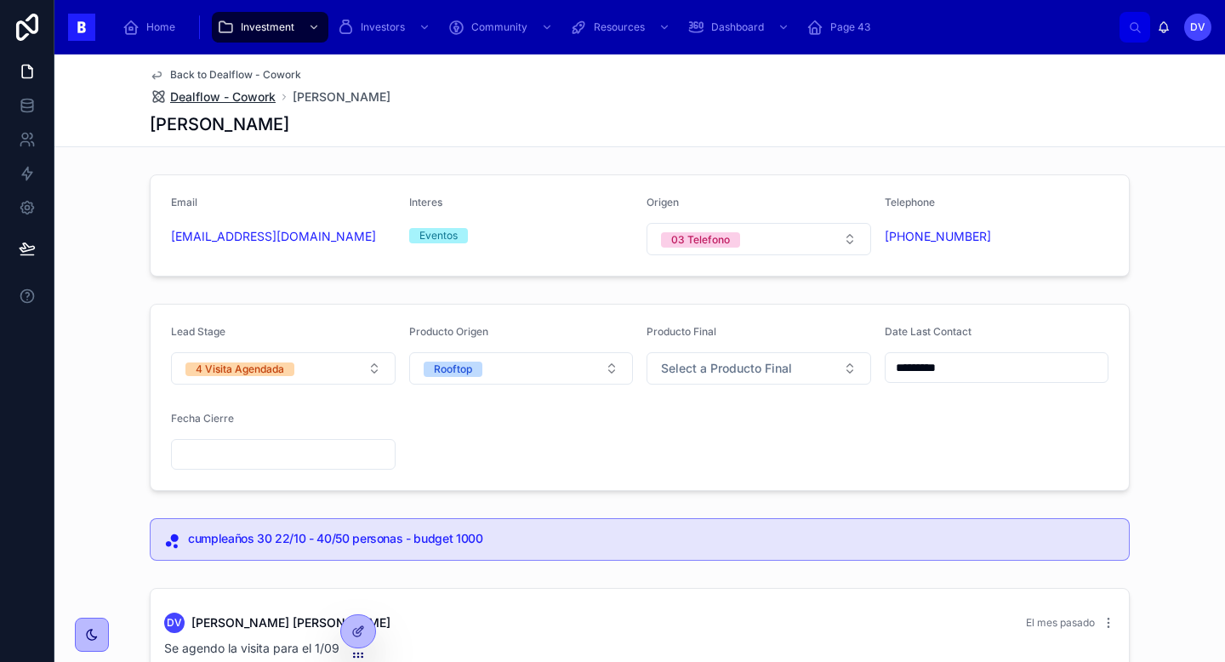
click at [232, 100] on span "Dealflow - Cowork" at bounding box center [222, 96] width 105 height 17
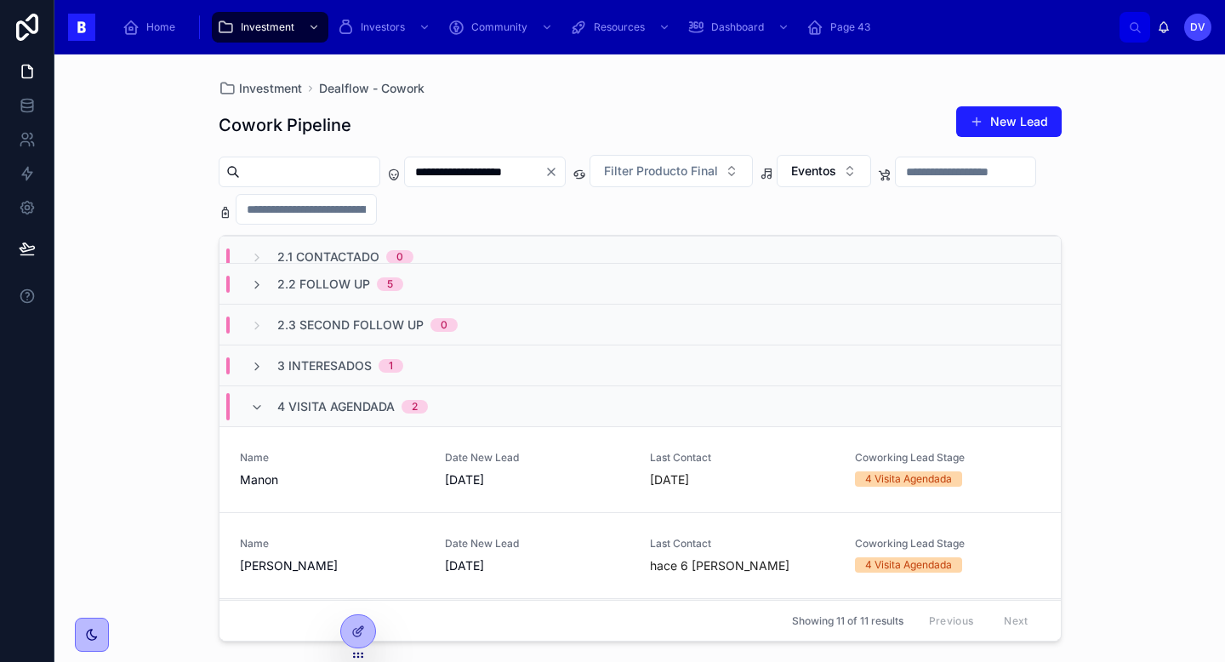
scroll to position [102, 0]
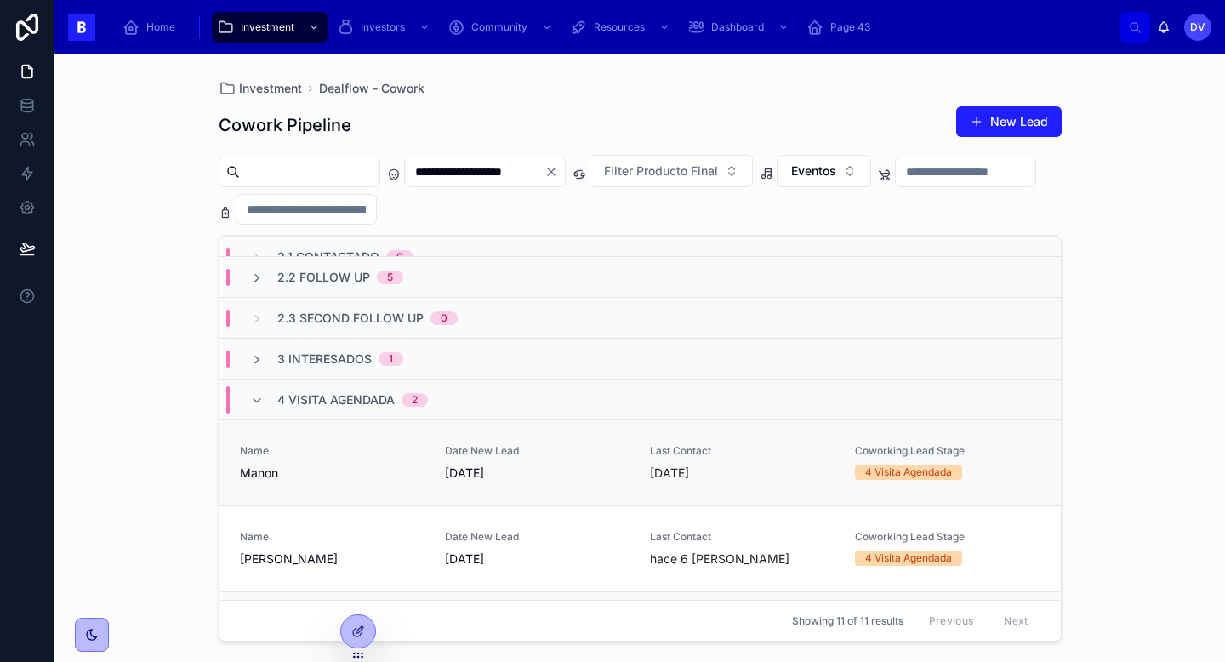
click at [355, 458] on div "Name [PERSON_NAME]" at bounding box center [332, 462] width 185 height 37
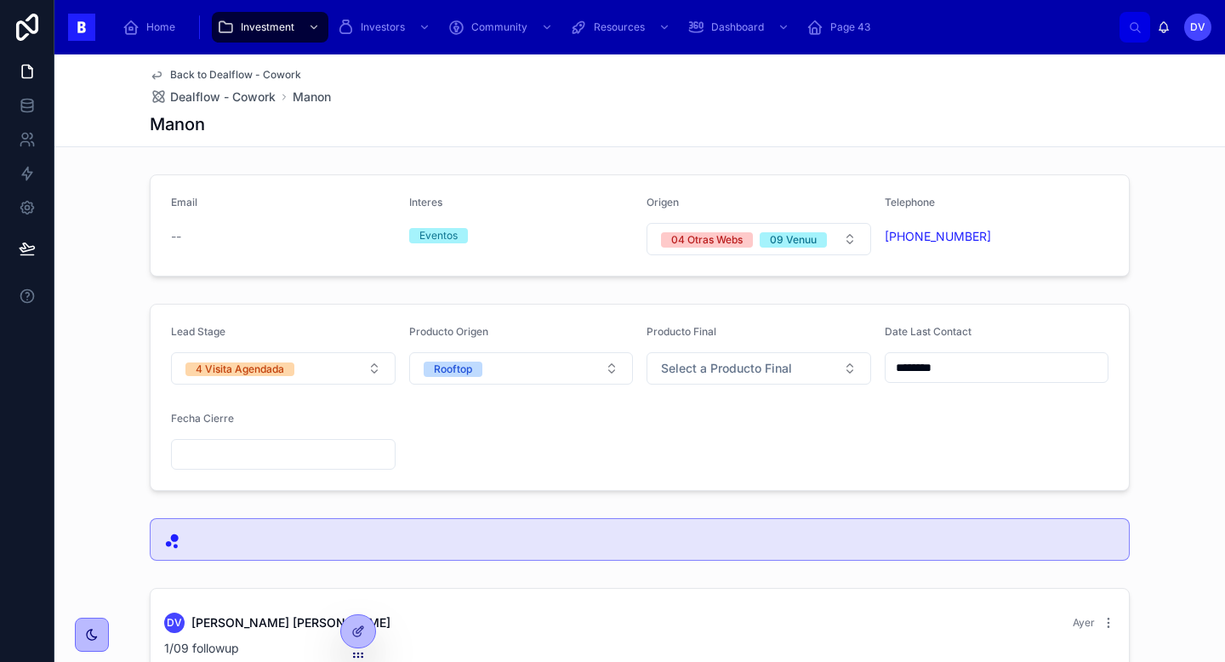
click at [253, 458] on input "text" at bounding box center [283, 454] width 223 height 24
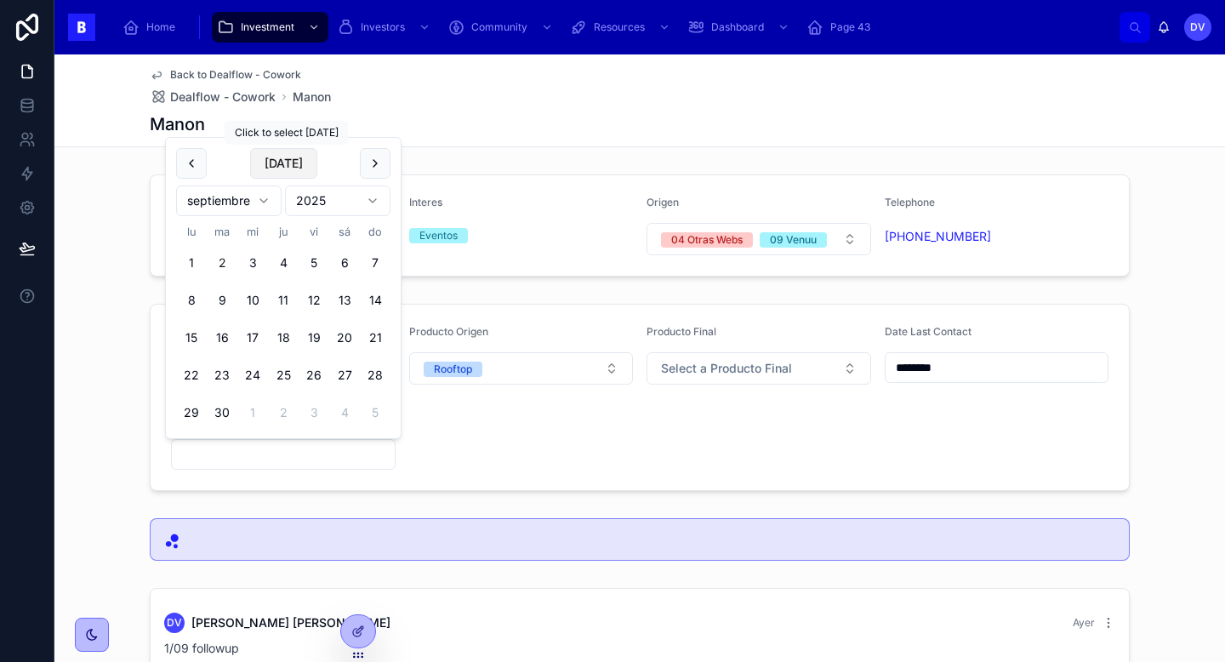
click at [293, 157] on button "[DATE]" at bounding box center [283, 163] width 67 height 31
type input "********"
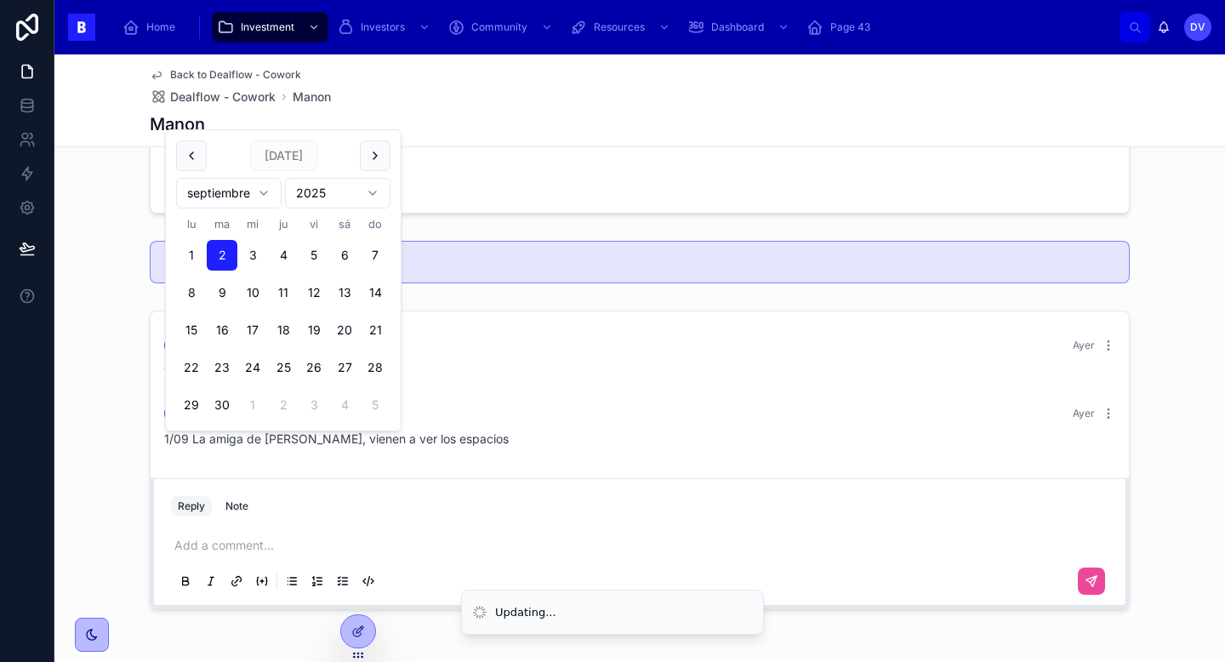
scroll to position [340, 0]
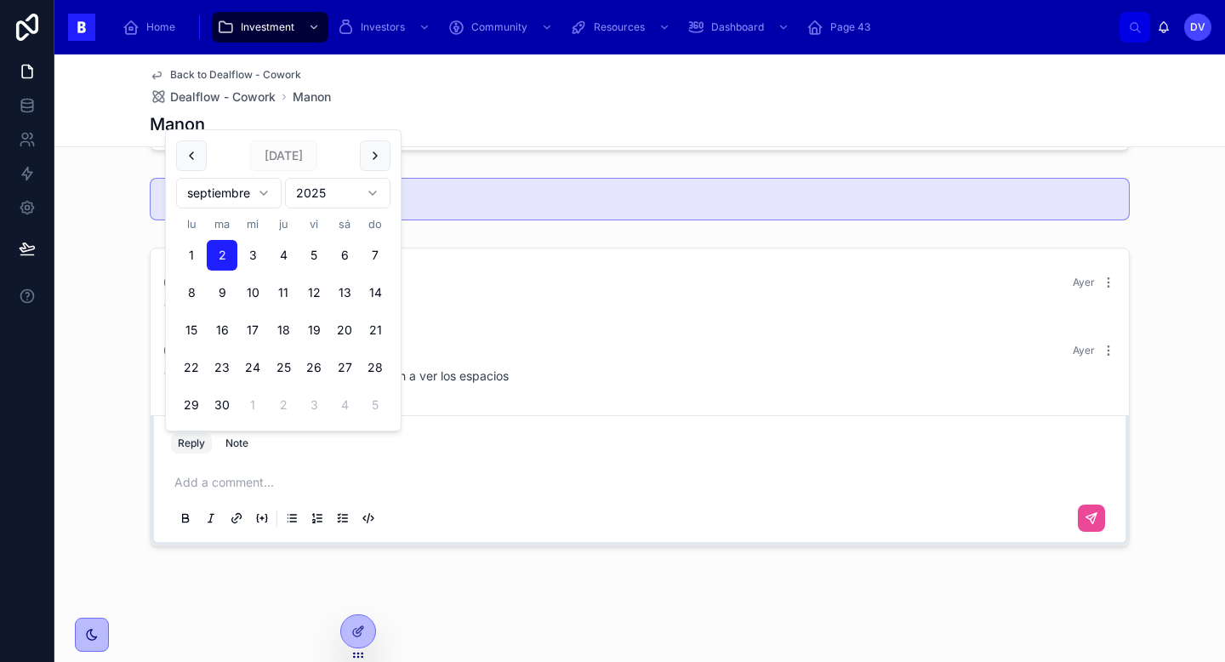
click at [238, 483] on p at bounding box center [642, 482] width 937 height 17
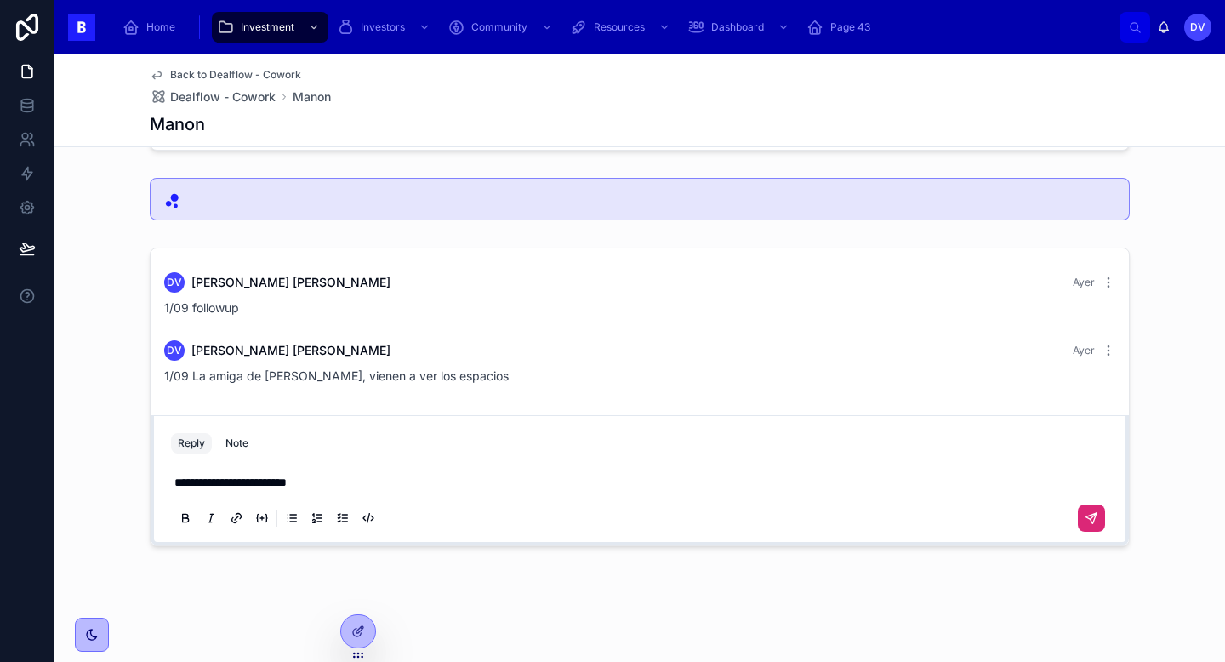
click at [1104, 519] on button at bounding box center [1091, 517] width 27 height 27
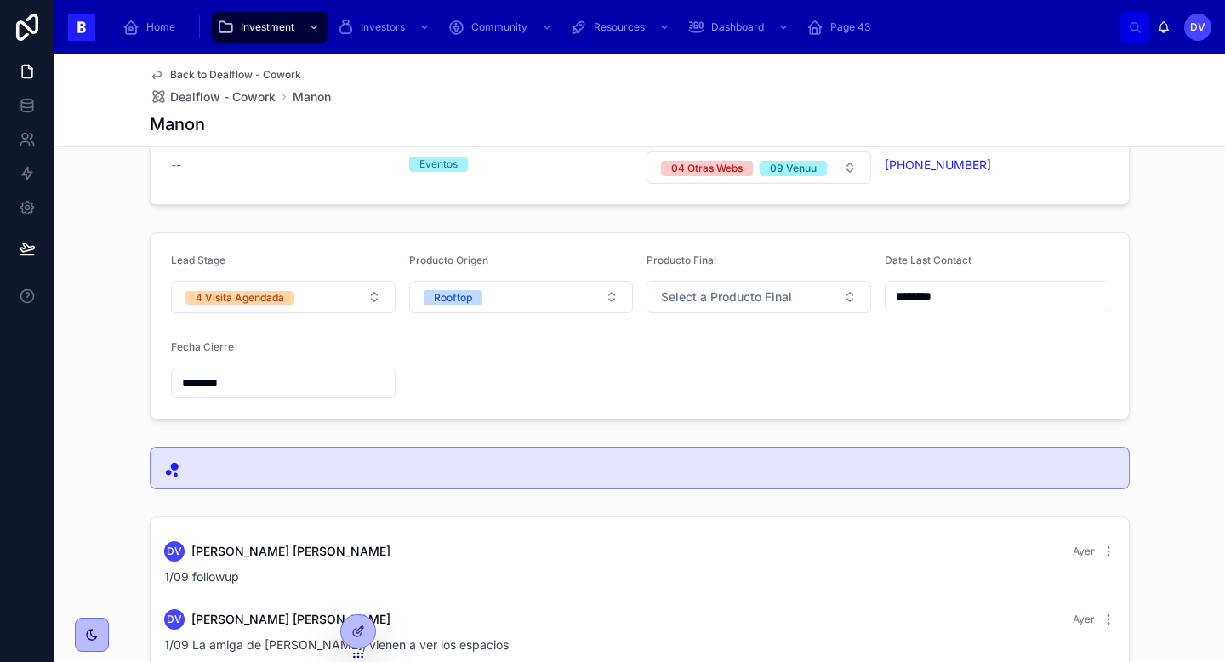
scroll to position [58, 0]
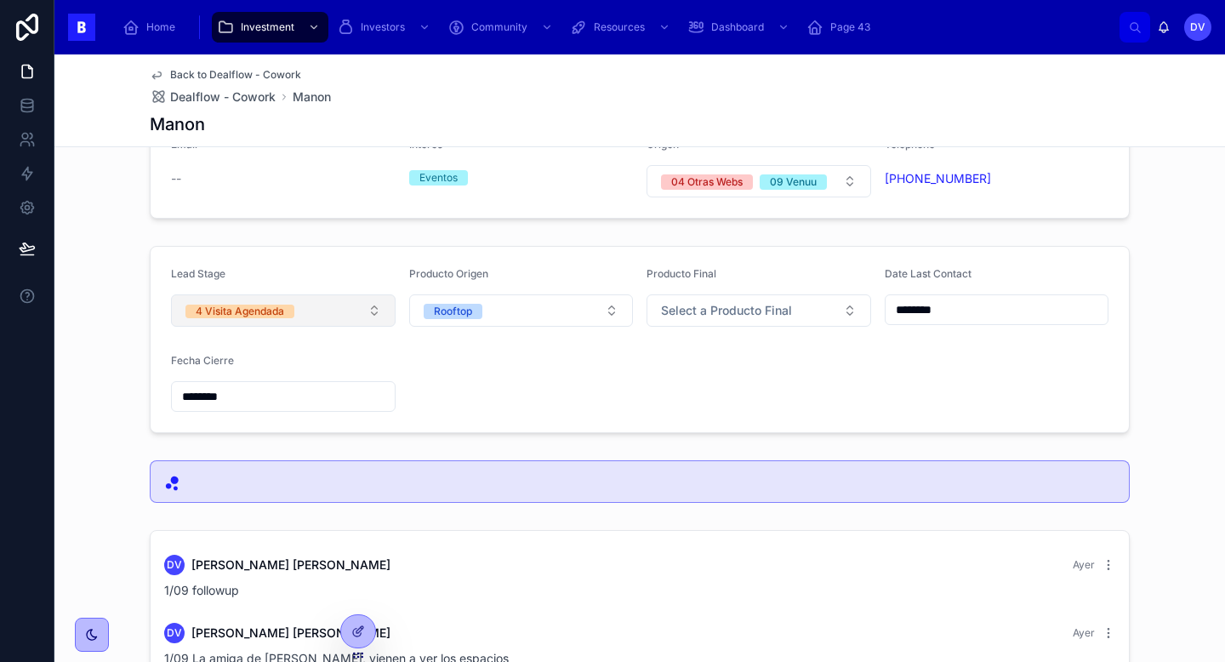
click at [373, 315] on button "4 Visita Agendada" at bounding box center [283, 310] width 225 height 32
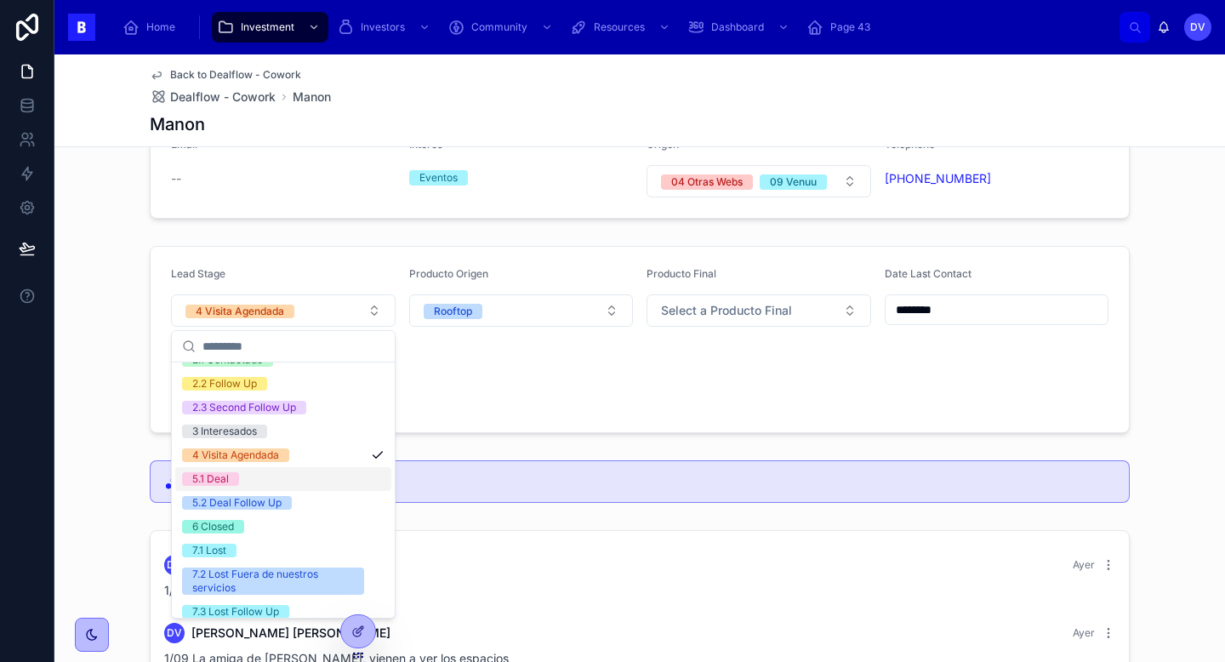
scroll to position [91, 0]
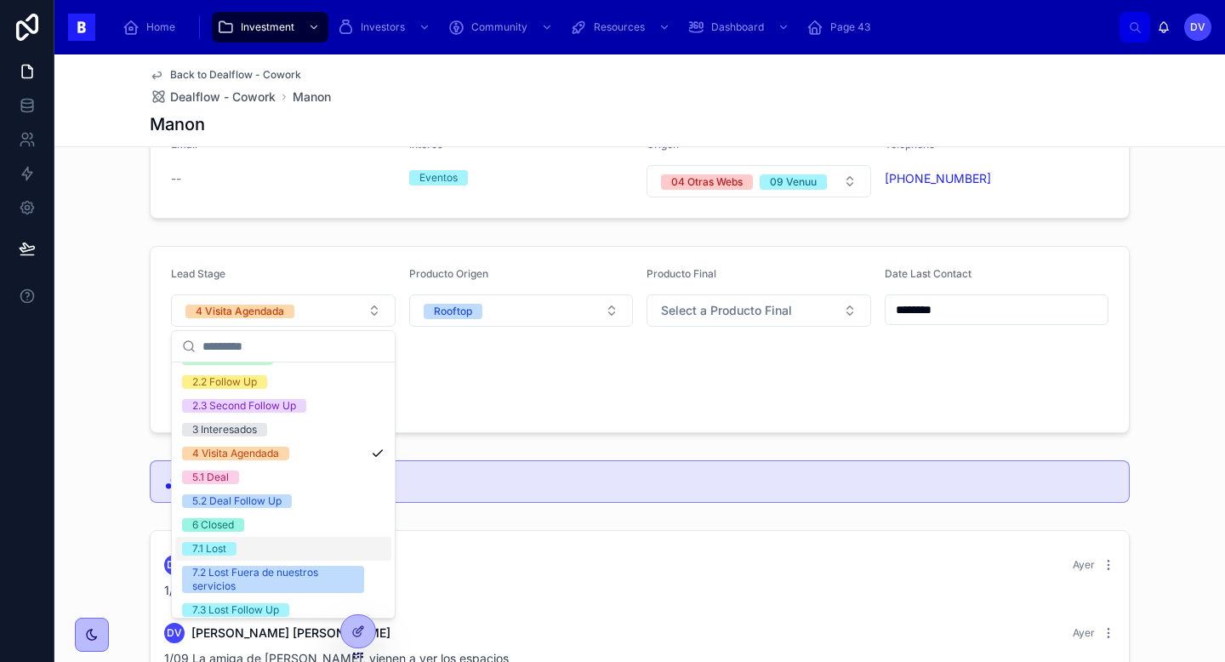
click at [284, 554] on div "7.1 Lost" at bounding box center [283, 549] width 216 height 24
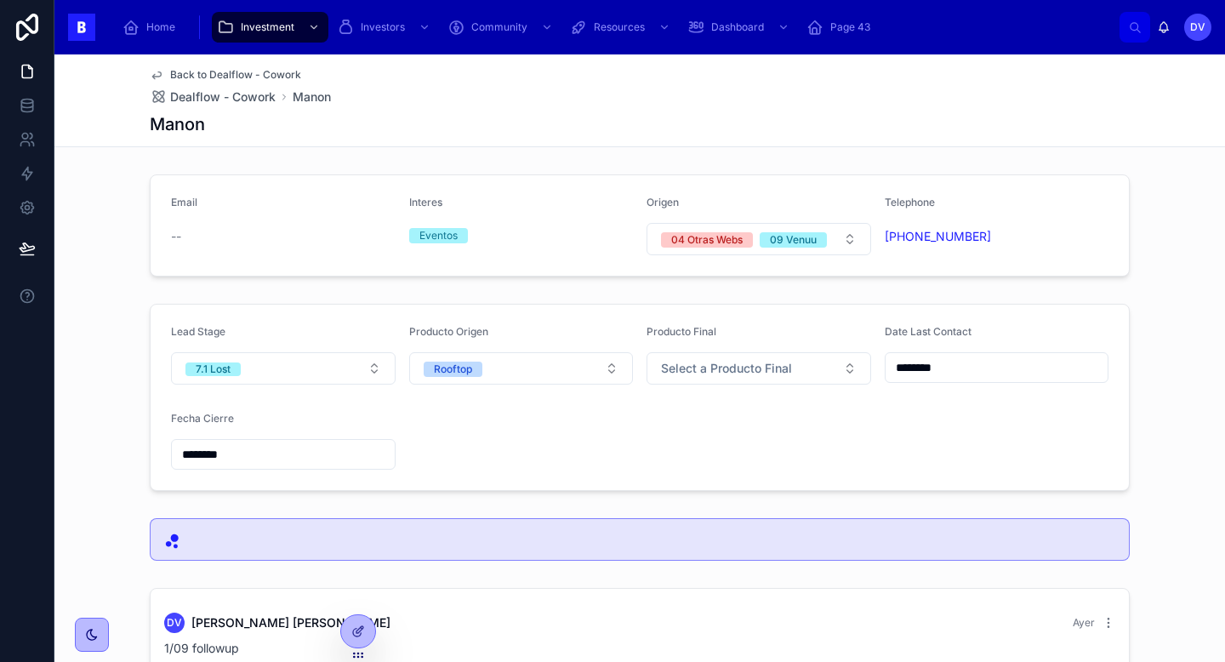
scroll to position [1, 0]
click at [210, 93] on span "Dealflow - Cowork" at bounding box center [222, 96] width 105 height 17
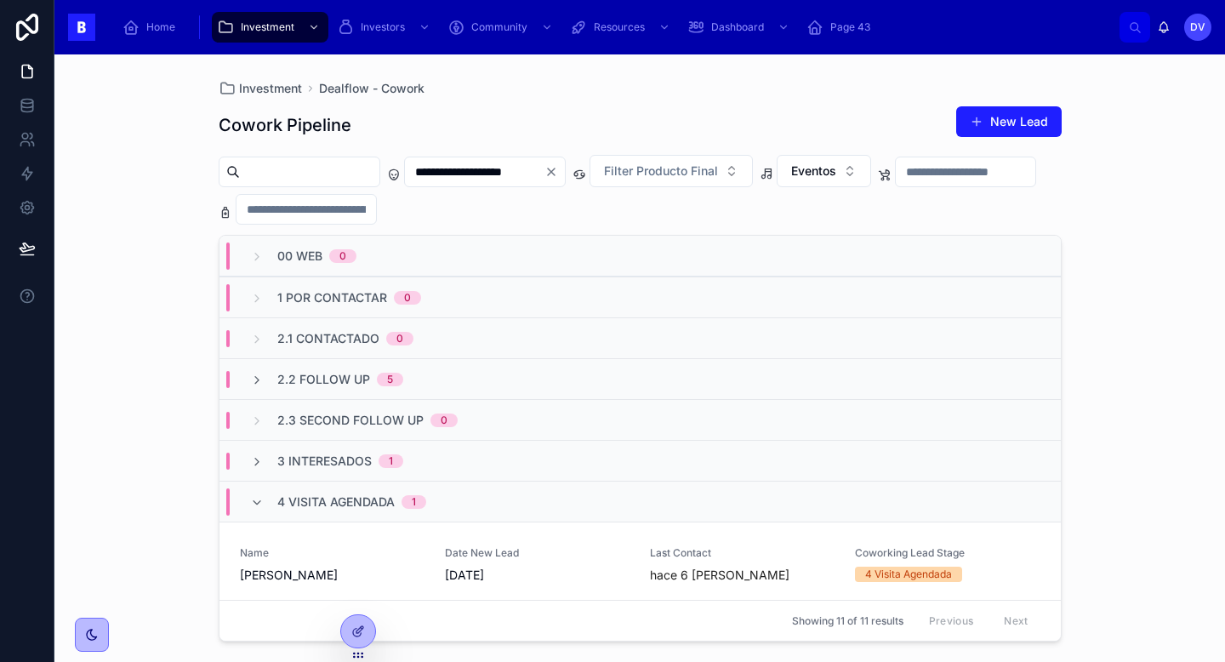
click at [558, 174] on icon "Clear" at bounding box center [551, 172] width 14 height 14
click at [529, 172] on input "text" at bounding box center [475, 172] width 140 height 24
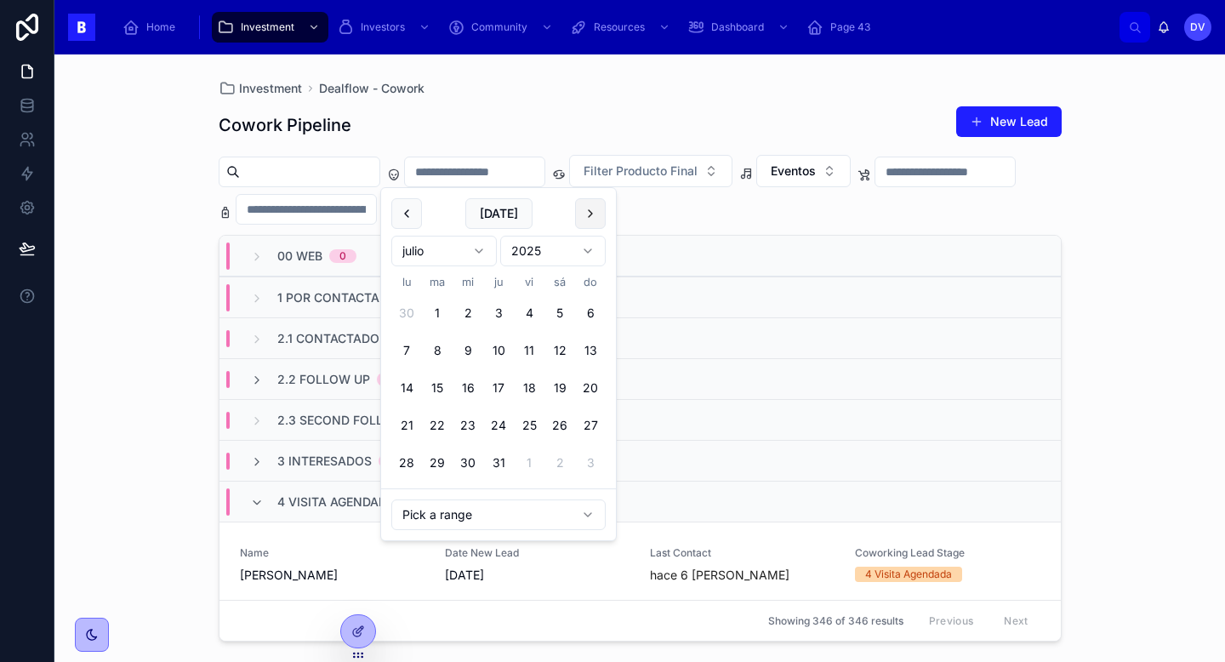
click at [592, 214] on button at bounding box center [590, 213] width 31 height 31
click at [589, 214] on button at bounding box center [590, 213] width 31 height 31
click at [435, 460] on button "30" at bounding box center [437, 462] width 31 height 31
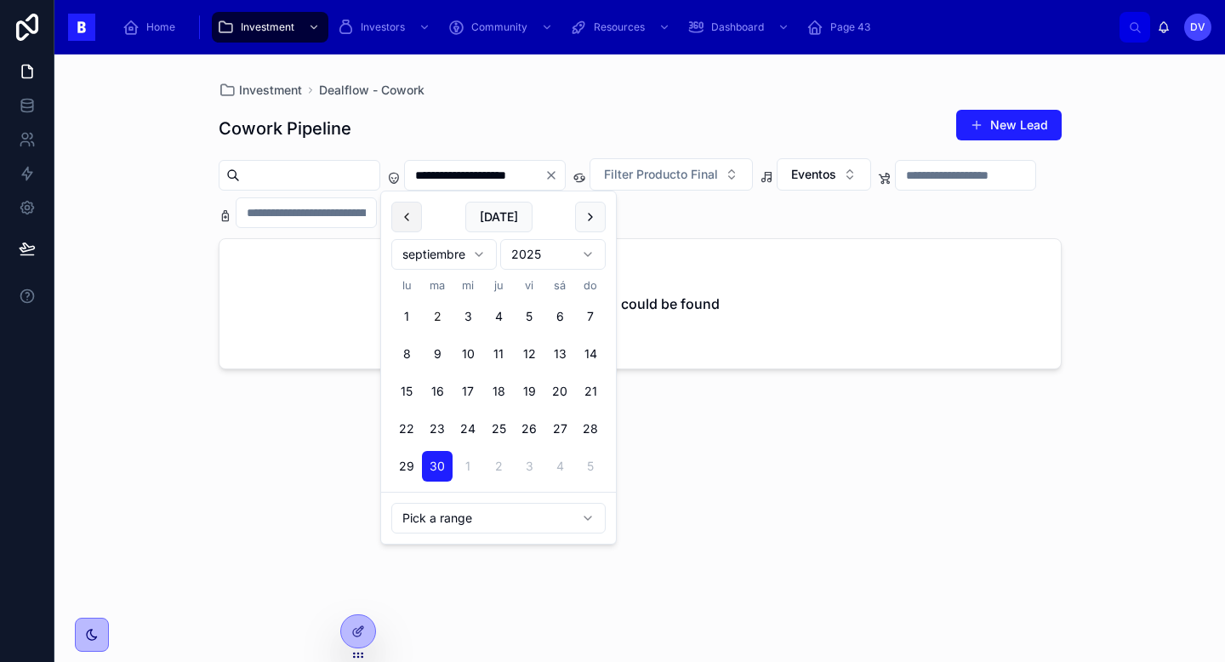
click at [404, 220] on button at bounding box center [406, 217] width 31 height 31
click at [531, 467] on button "29" at bounding box center [529, 466] width 31 height 31
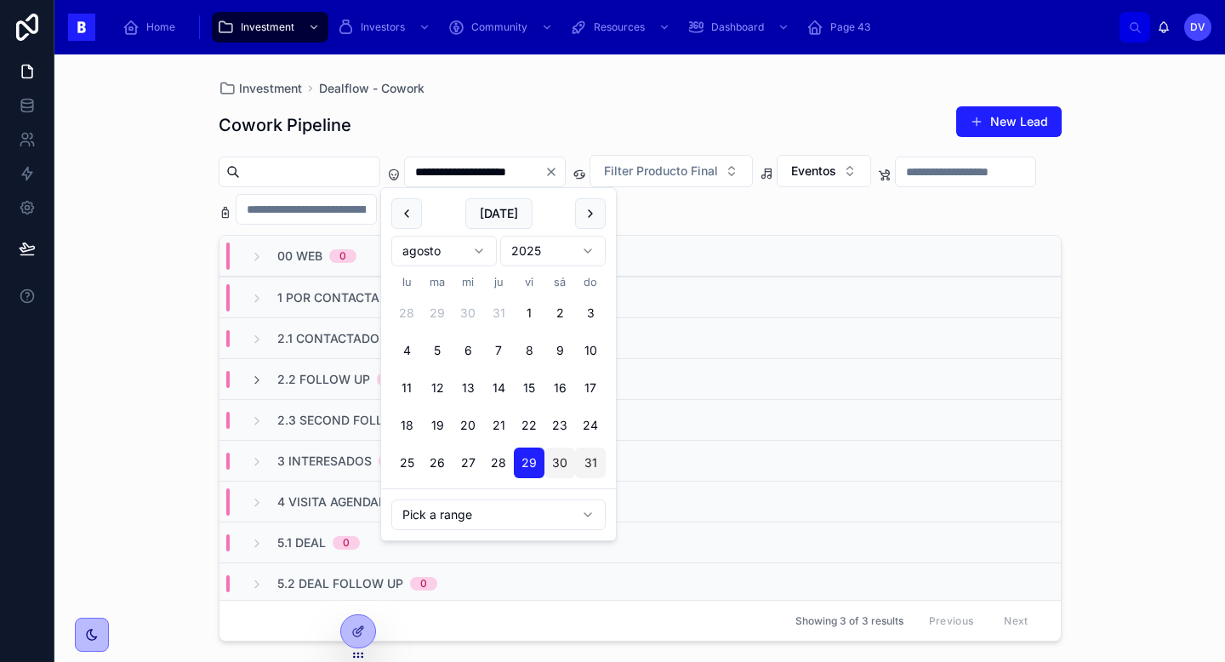
click at [589, 464] on button "31" at bounding box center [590, 462] width 31 height 31
type input "**********"
click at [1175, 350] on div "**********" at bounding box center [639, 357] width 1170 height 607
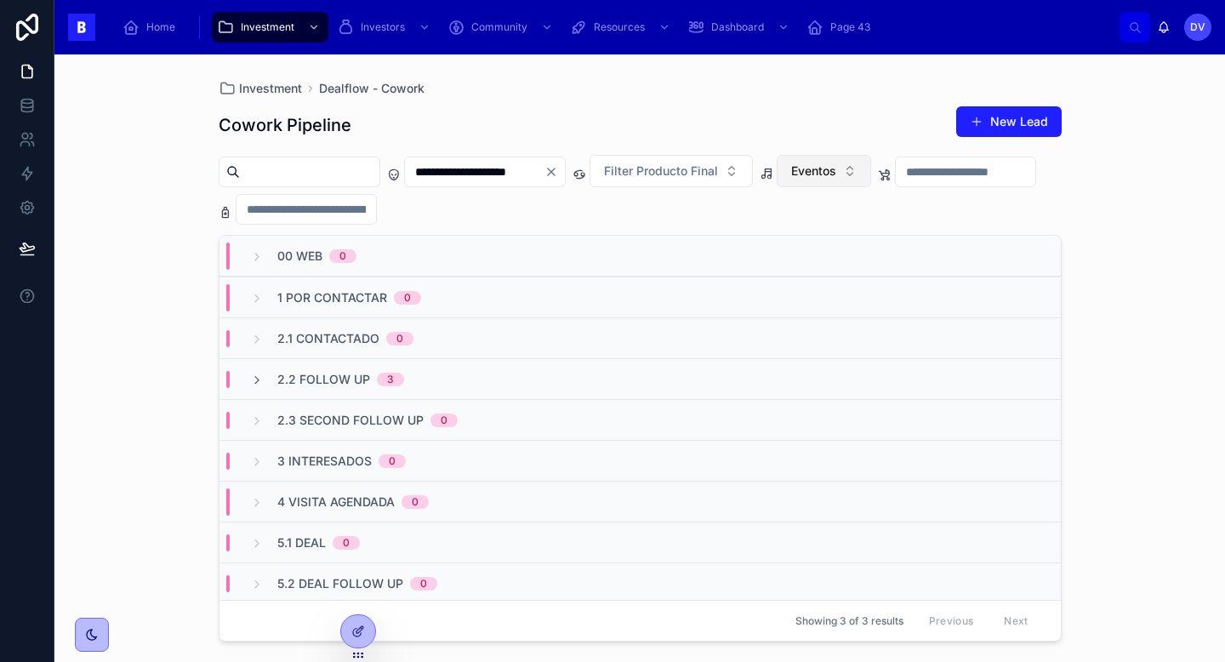
click at [869, 174] on button "Eventos" at bounding box center [824, 171] width 94 height 32
click at [842, 275] on div "Cowork" at bounding box center [856, 266] width 204 height 27
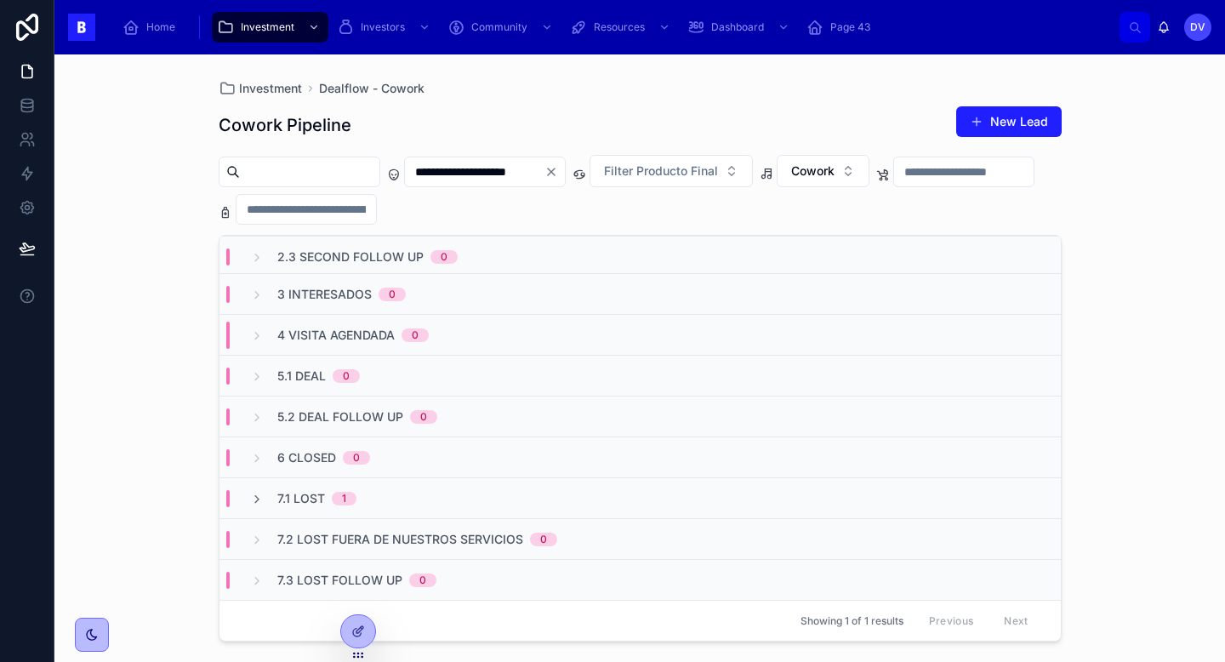
scroll to position [164, 0]
click at [352, 500] on span "1" at bounding box center [344, 501] width 25 height 14
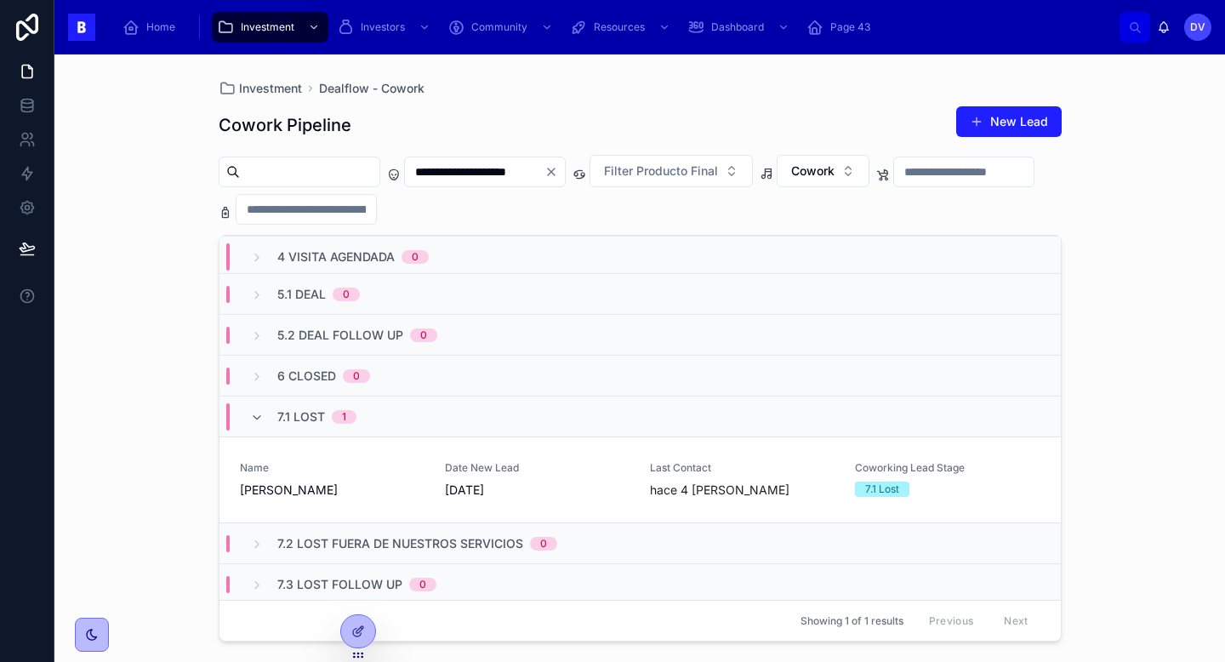
scroll to position [253, 0]
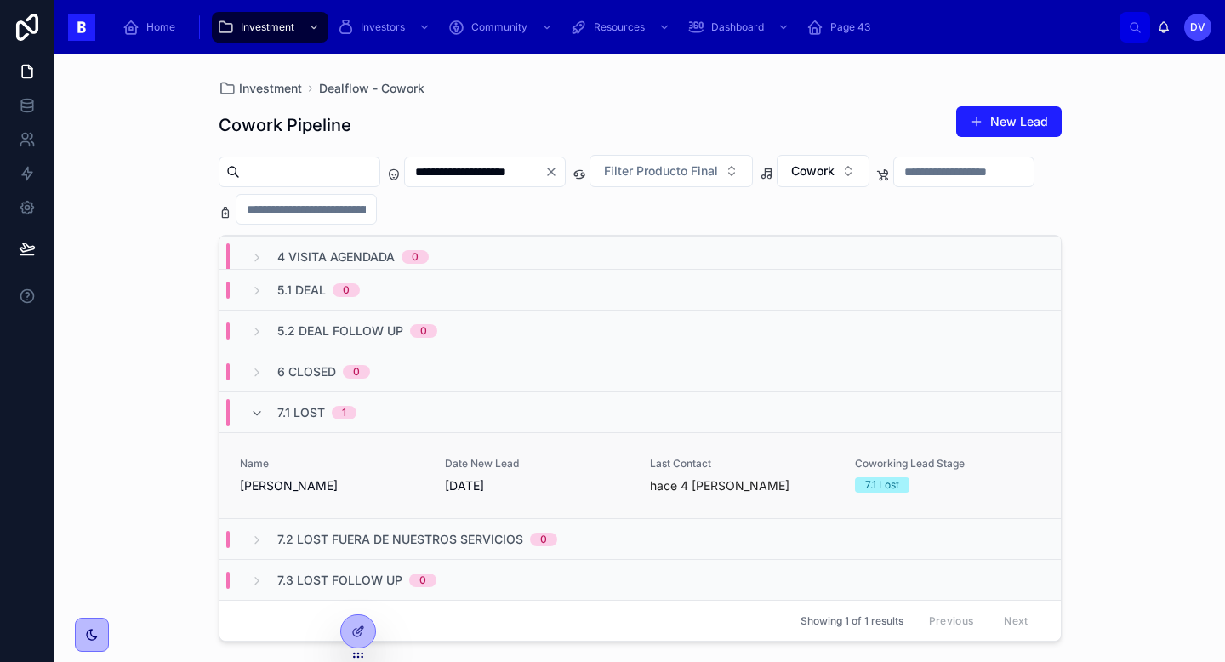
click at [353, 472] on div "Name [PERSON_NAME]" at bounding box center [332, 475] width 185 height 37
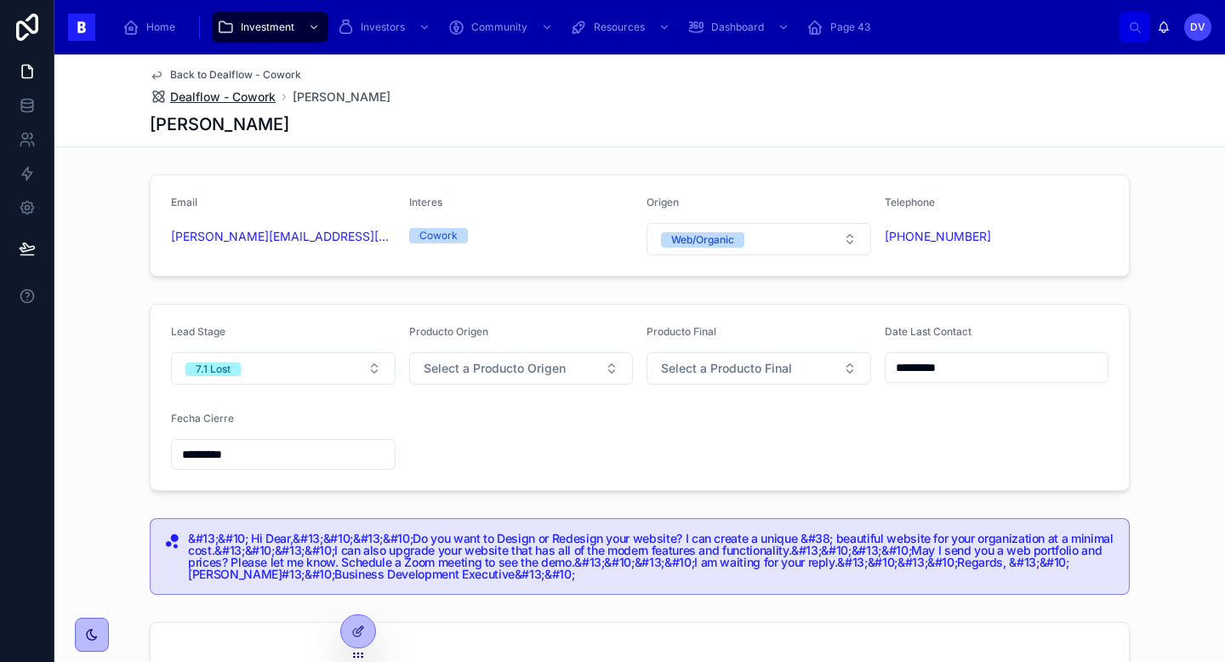
click at [245, 99] on span "Dealflow - Cowork" at bounding box center [222, 96] width 105 height 17
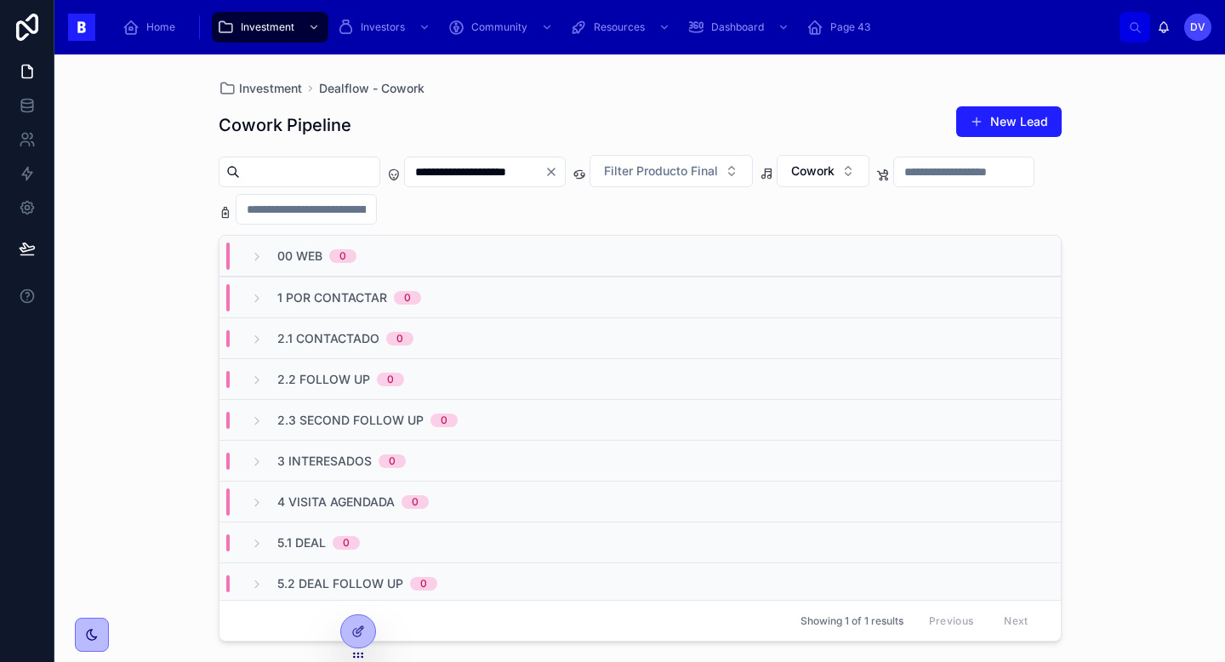
click at [558, 177] on icon "Clear" at bounding box center [551, 172] width 14 height 14
click at [503, 180] on input "text" at bounding box center [475, 172] width 140 height 24
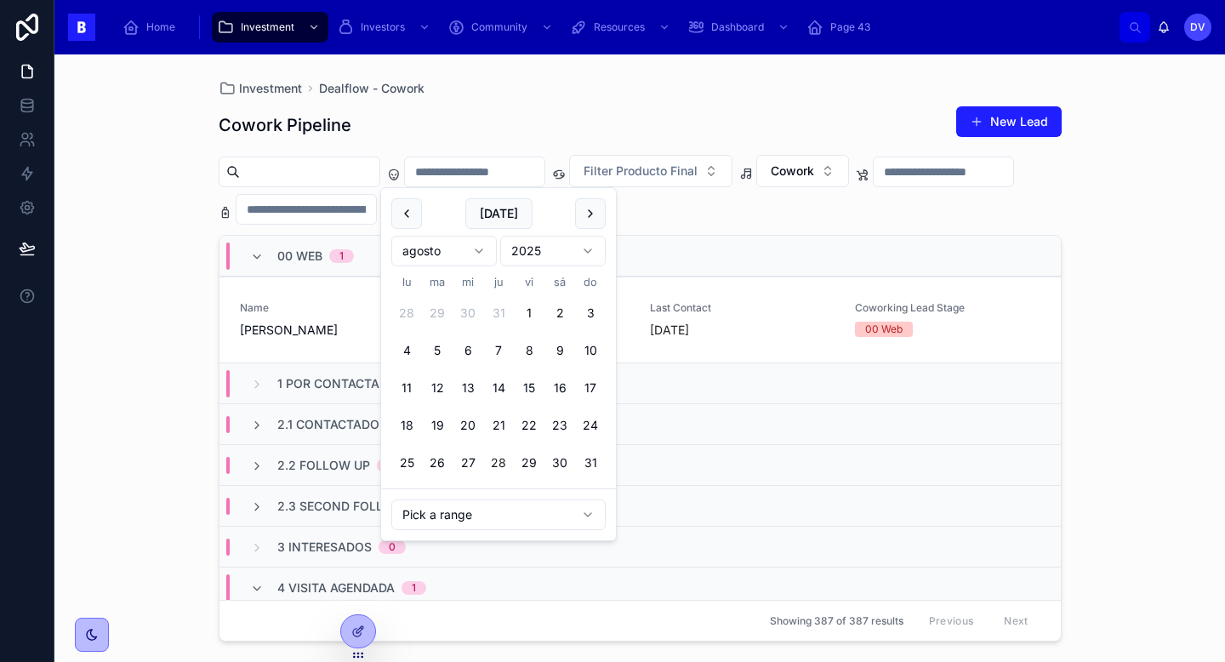
click at [501, 468] on button "28" at bounding box center [498, 462] width 31 height 31
type input "**********"
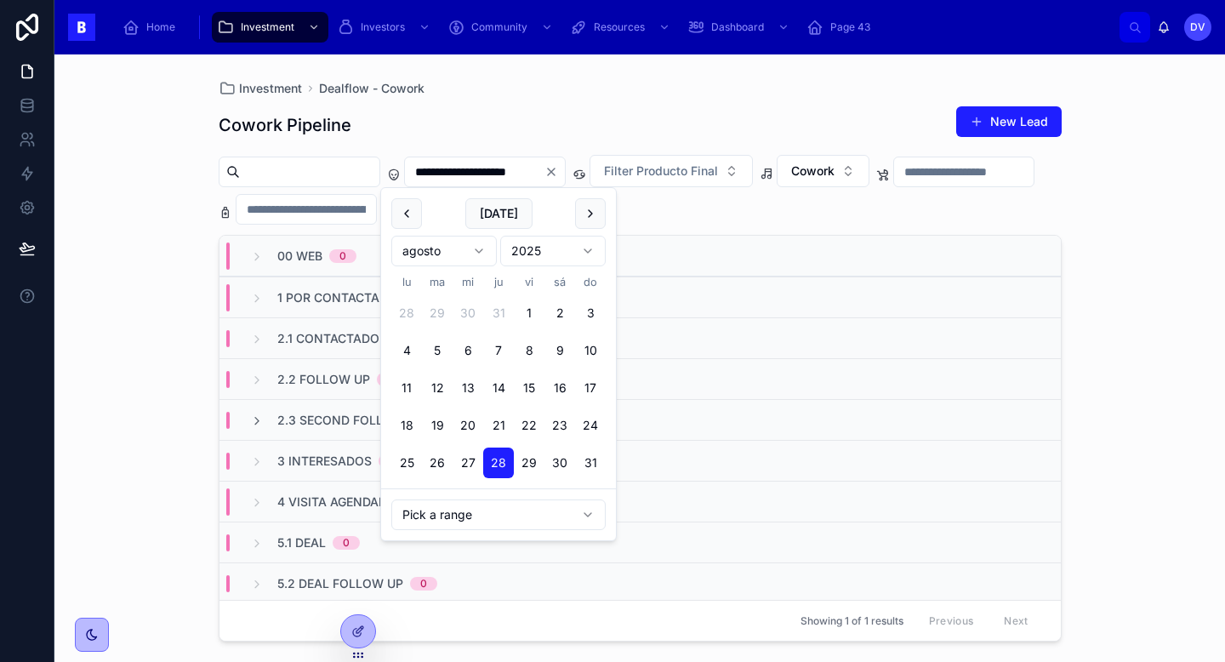
click at [1109, 285] on div "**********" at bounding box center [639, 357] width 1170 height 607
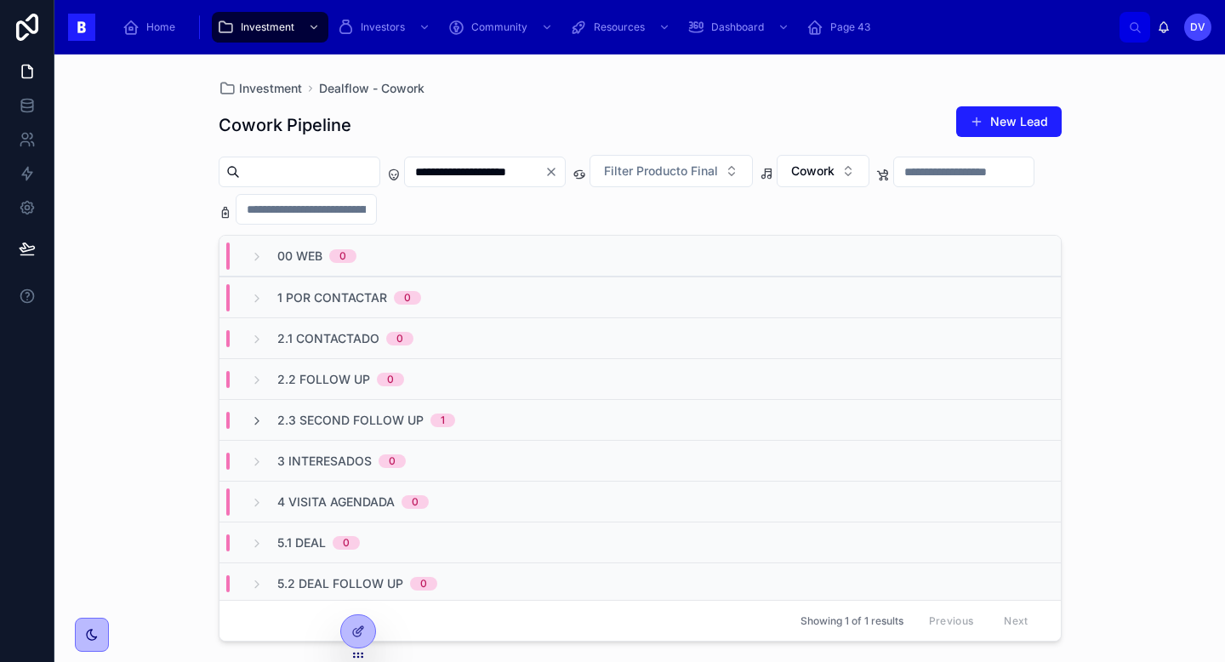
click at [558, 170] on icon "Clear" at bounding box center [551, 172] width 14 height 14
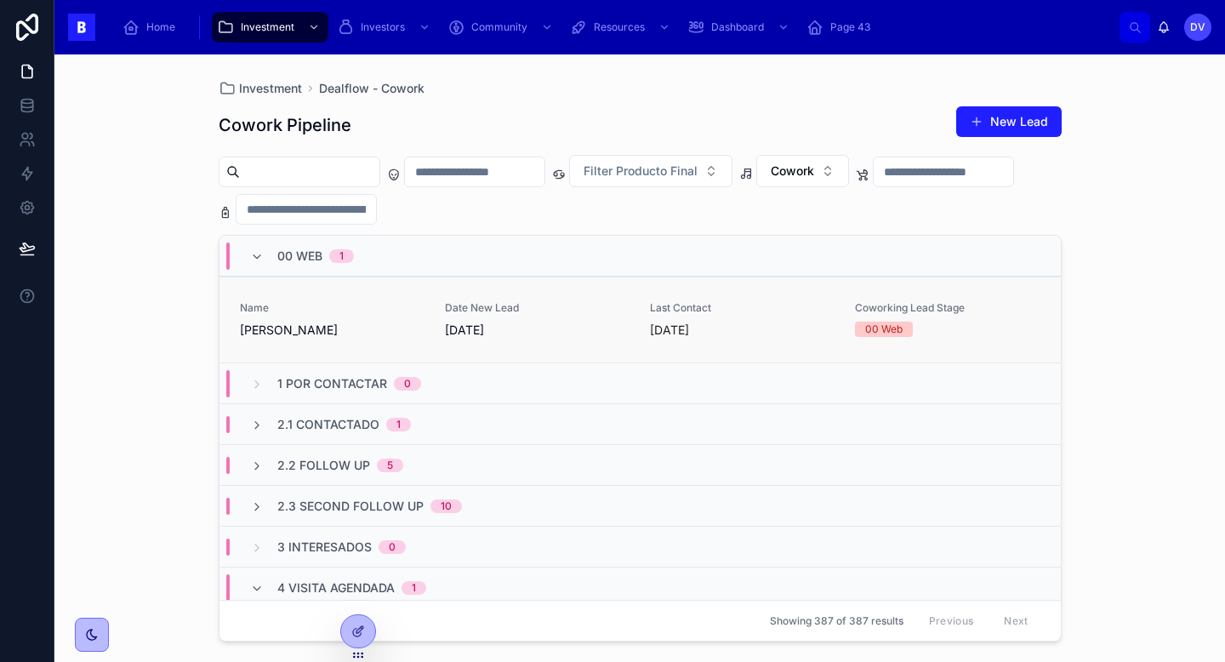
click at [401, 316] on div "Name [PERSON_NAME]" at bounding box center [332, 319] width 185 height 37
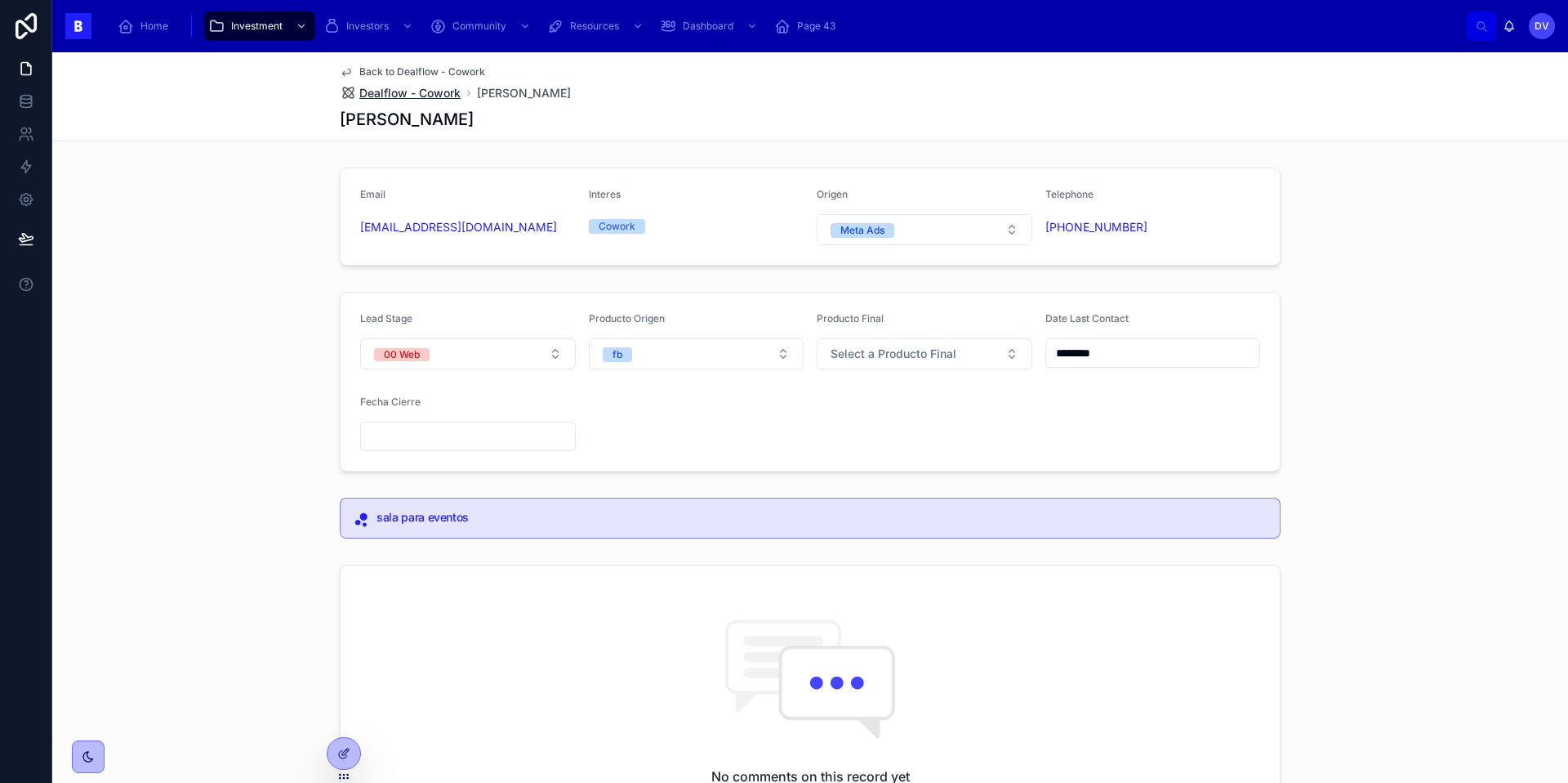
click at [442, 96] on span "Dealflow - Cowork" at bounding box center [409, 92] width 101 height 16
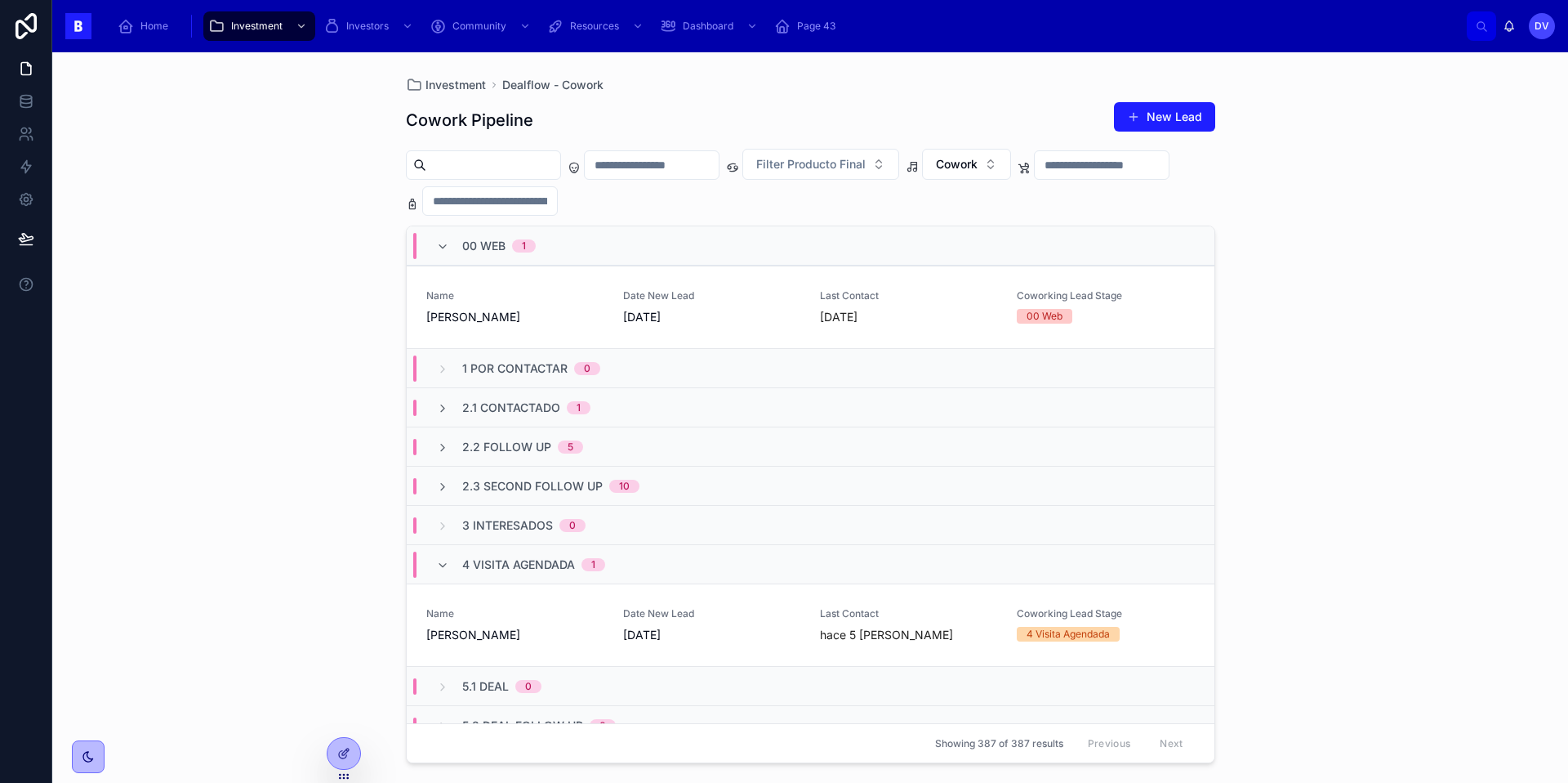
scroll to position [86, 0]
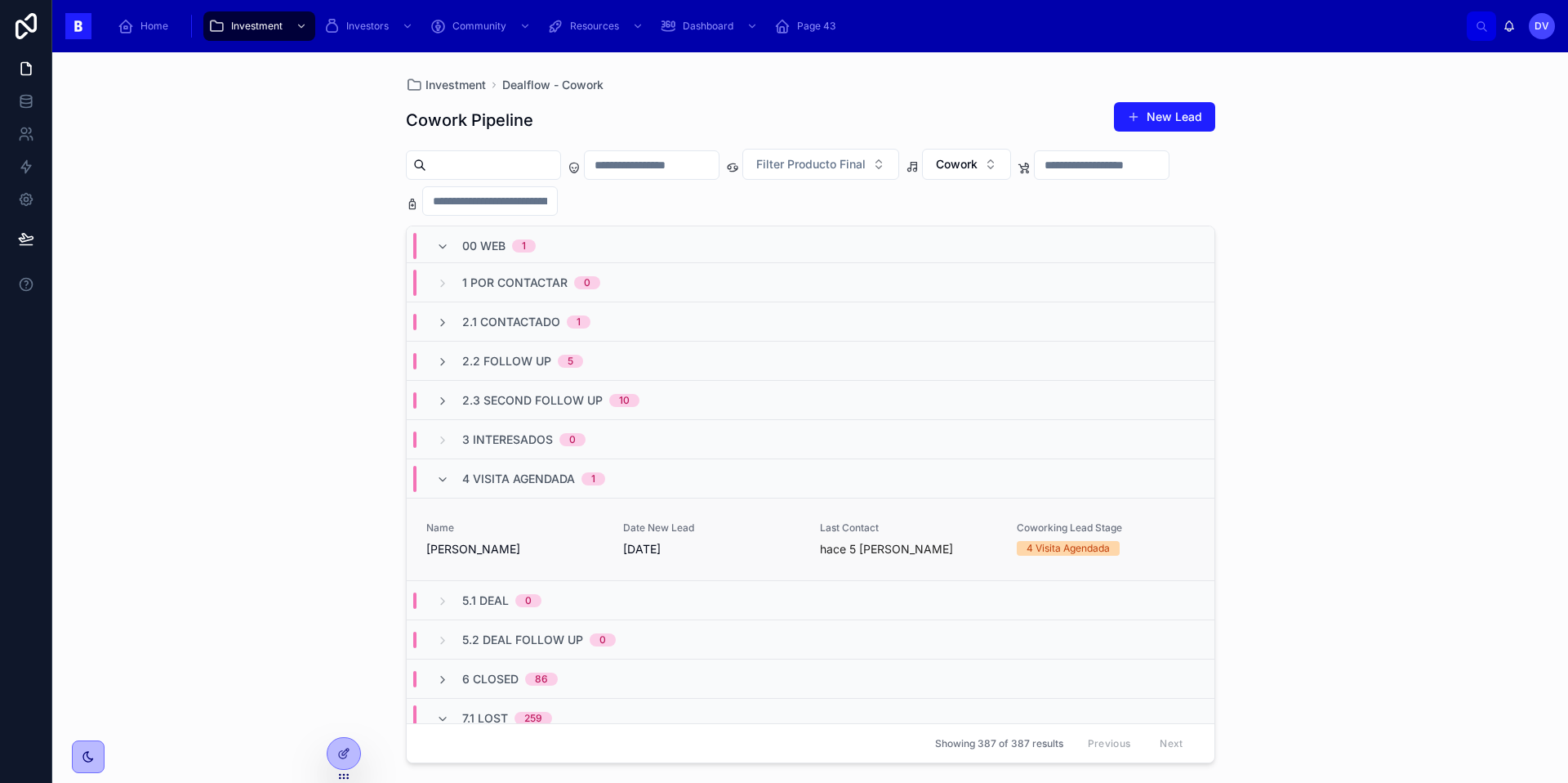
click at [540, 546] on span "[PERSON_NAME]" at bounding box center [515, 549] width 178 height 16
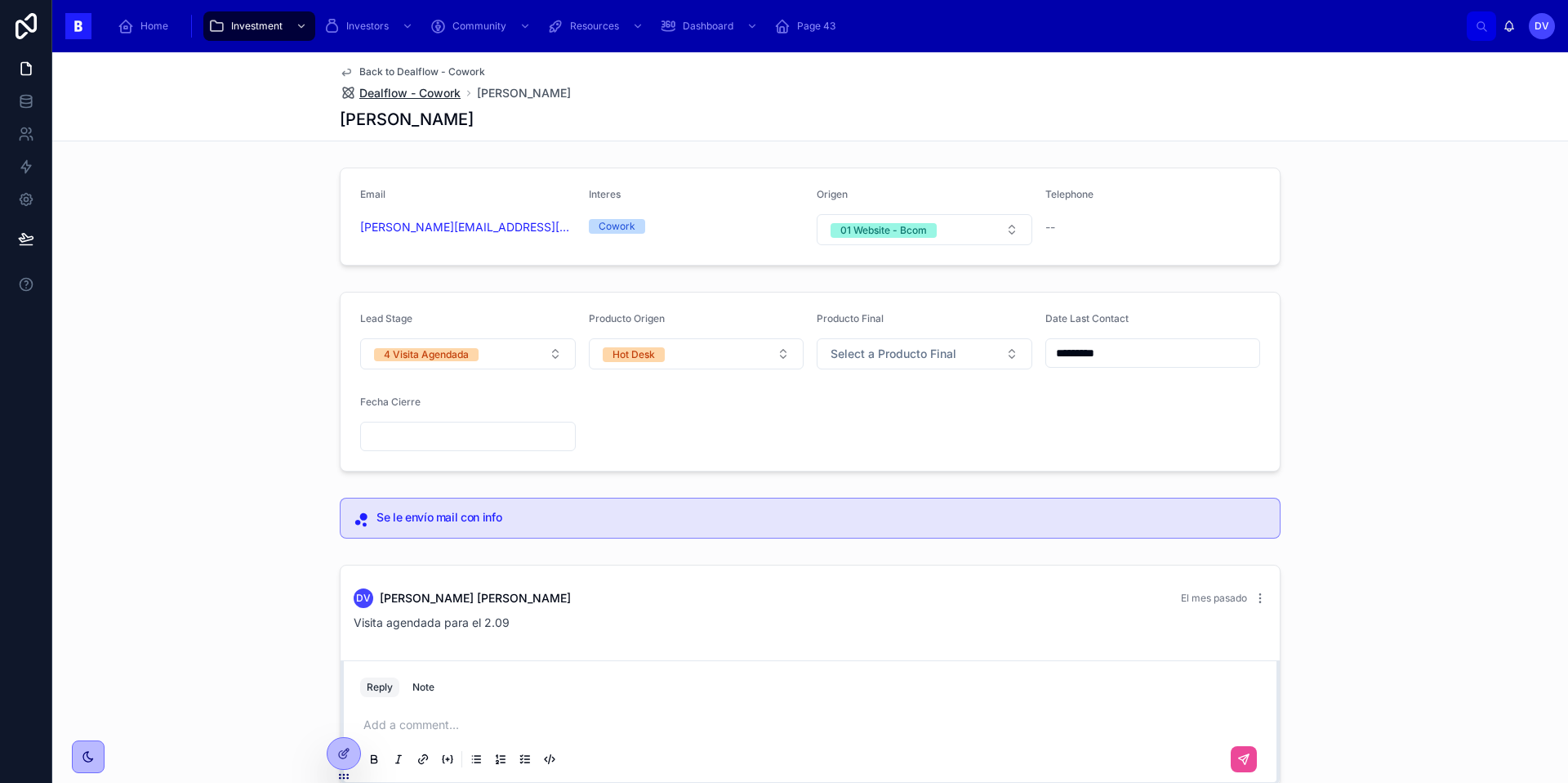
click at [397, 90] on span "Dealflow - Cowork" at bounding box center [409, 92] width 101 height 16
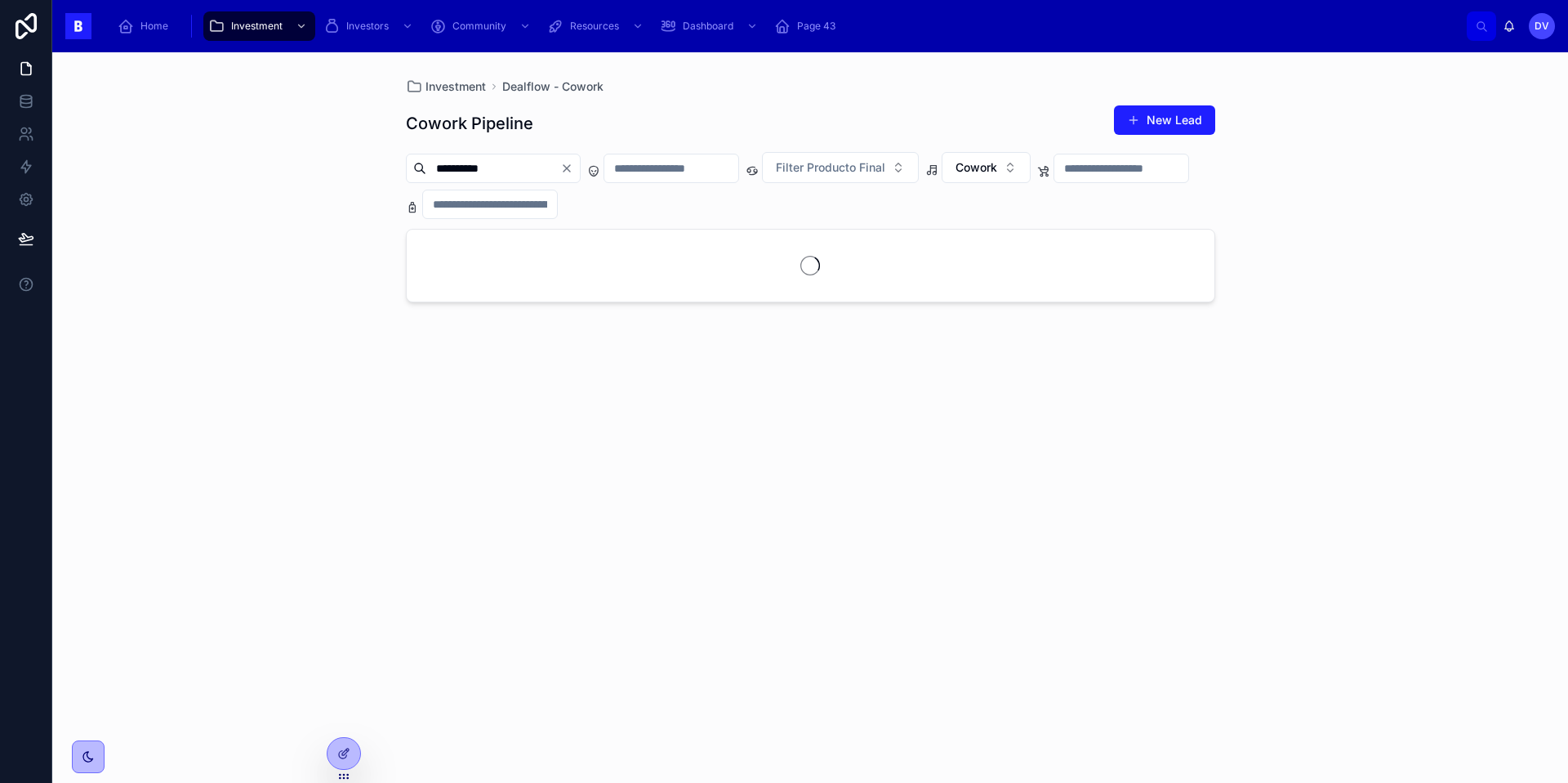
type input "**********"
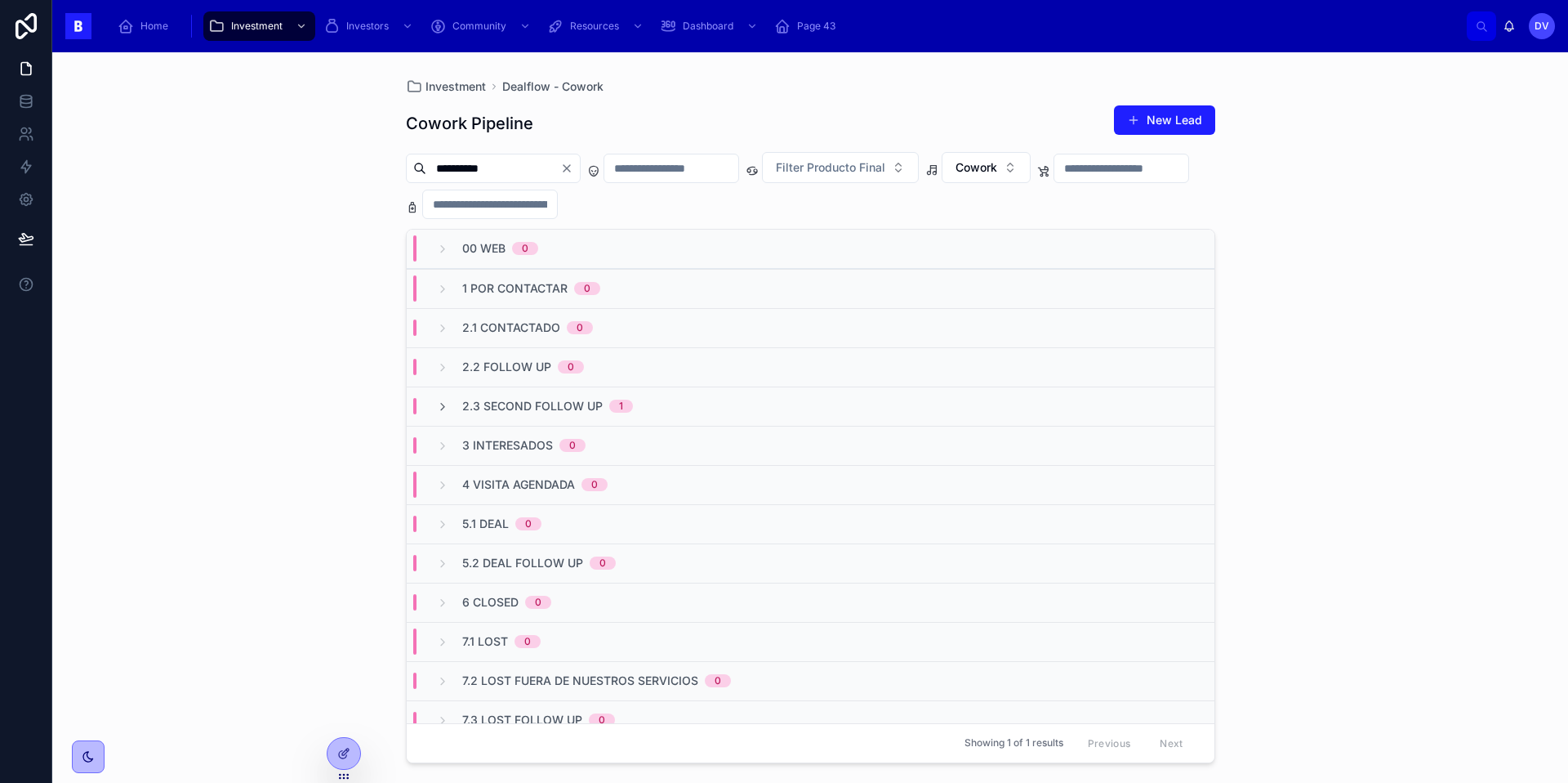
click at [493, 413] on span "2.3 Second Follow Up" at bounding box center [532, 405] width 140 height 16
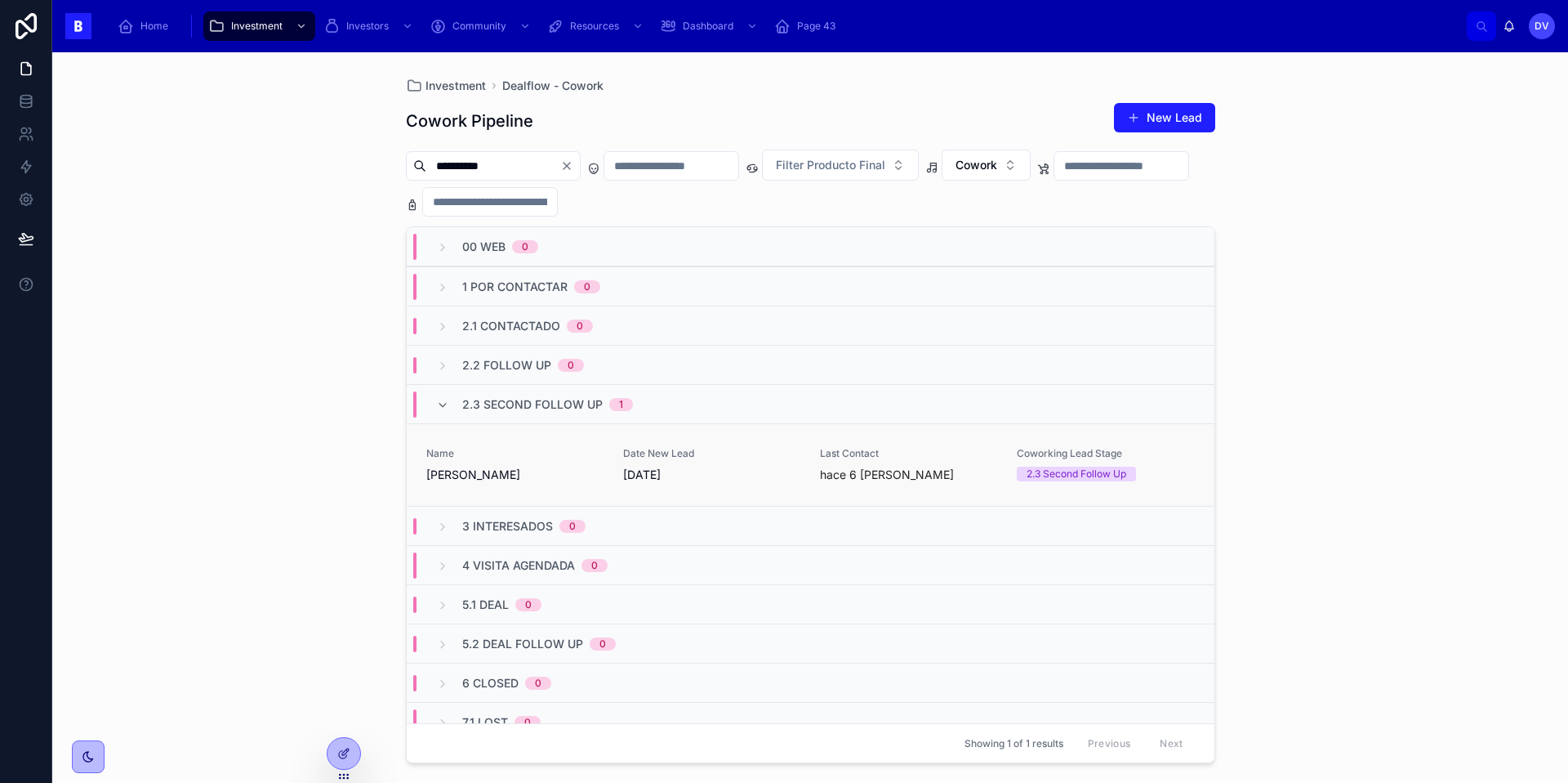
click at [586, 483] on span "[PERSON_NAME]" at bounding box center [515, 475] width 178 height 16
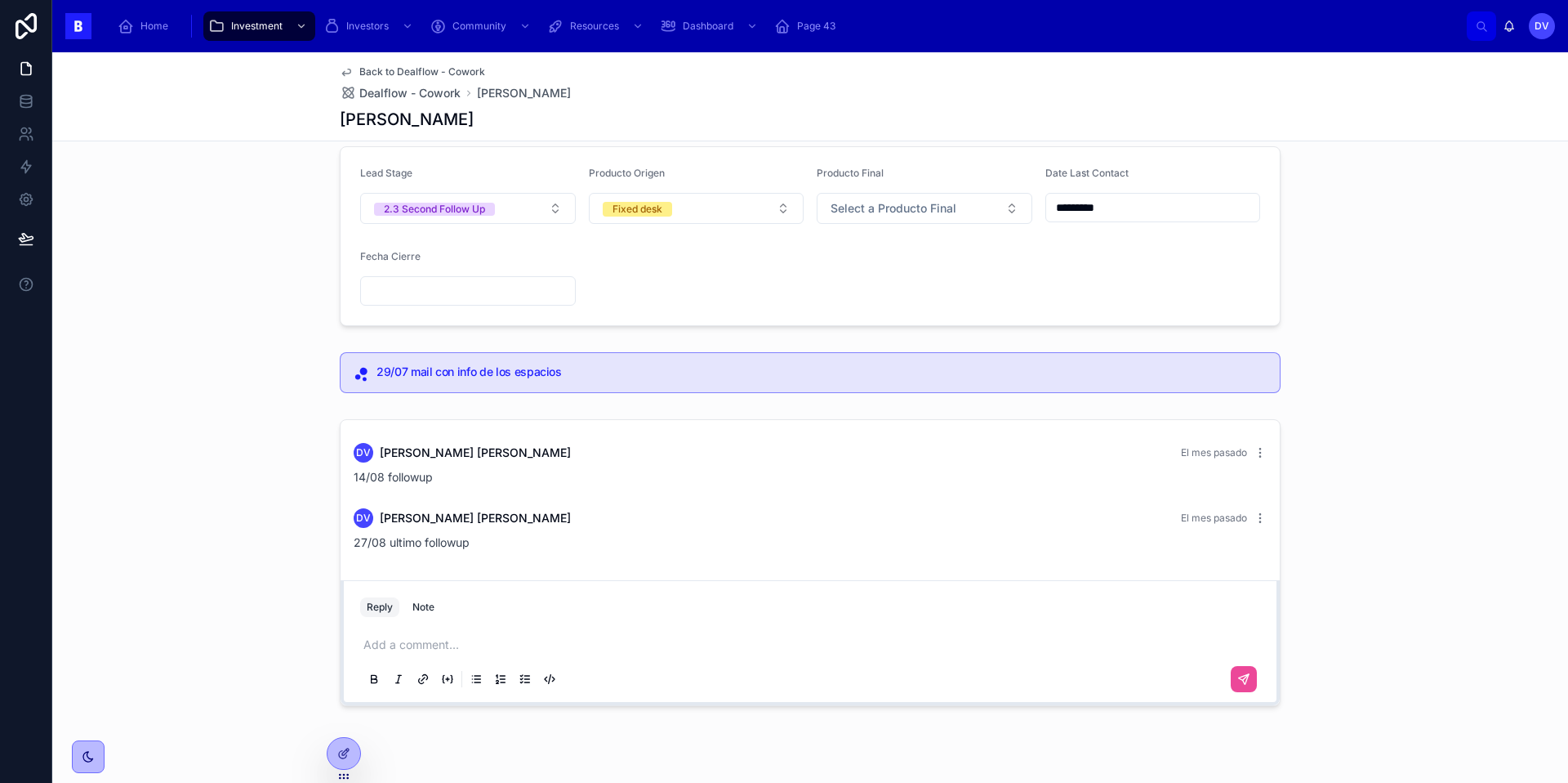
scroll to position [180, 0]
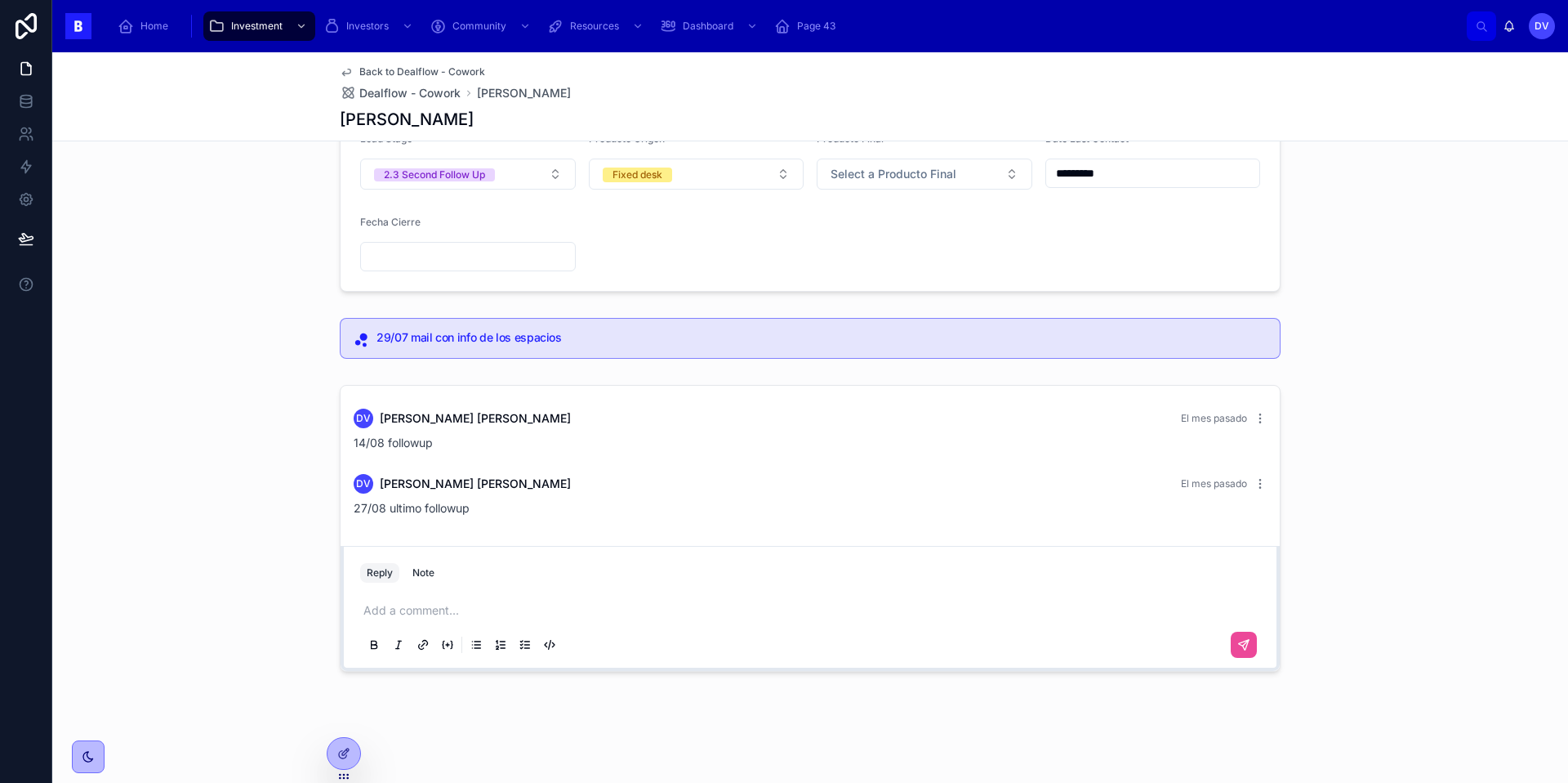
click at [383, 610] on p at bounding box center [813, 610] width 900 height 16
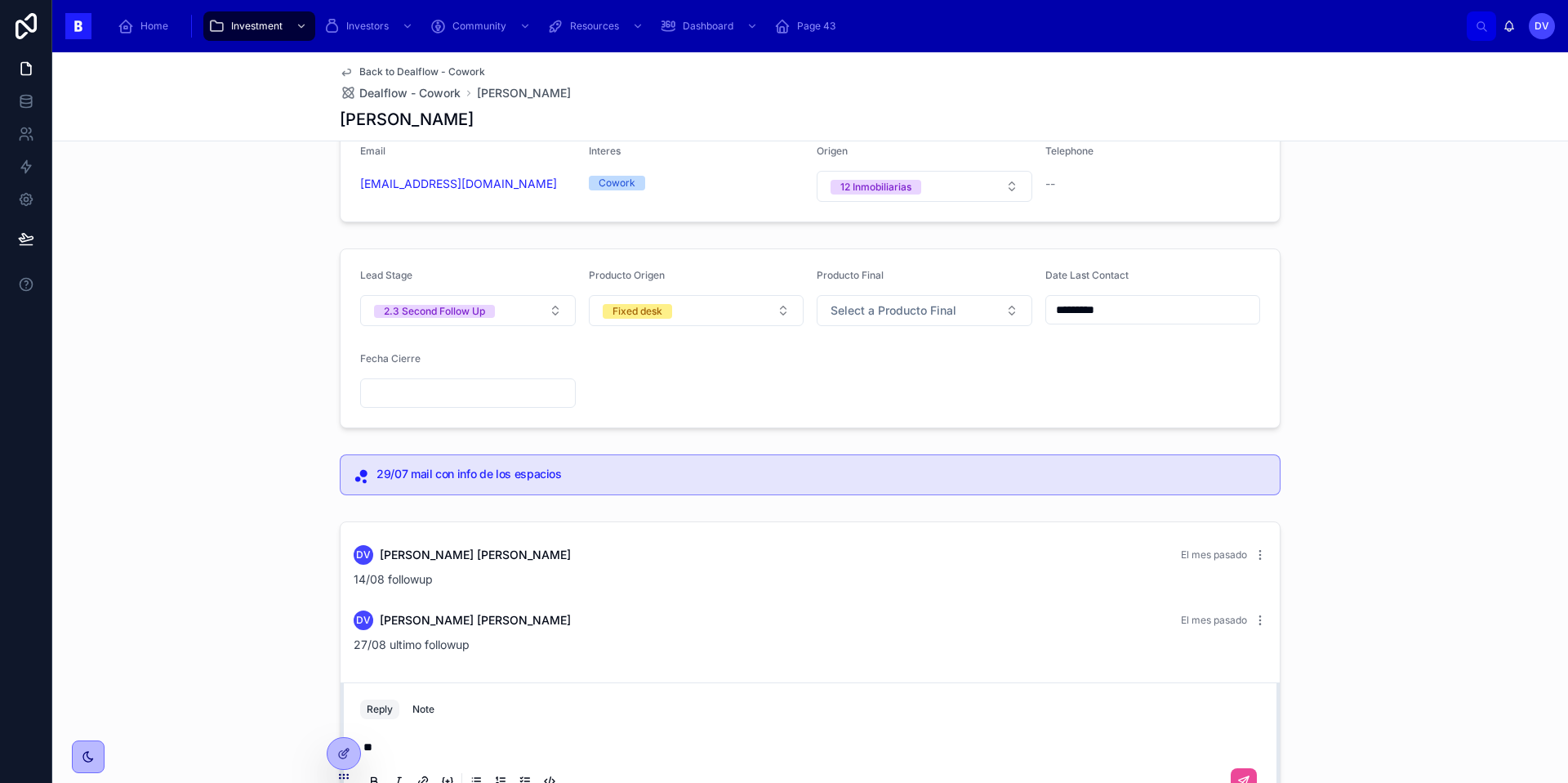
scroll to position [45, 0]
click at [938, 309] on span "Select a Producto Final" at bounding box center [893, 308] width 126 height 16
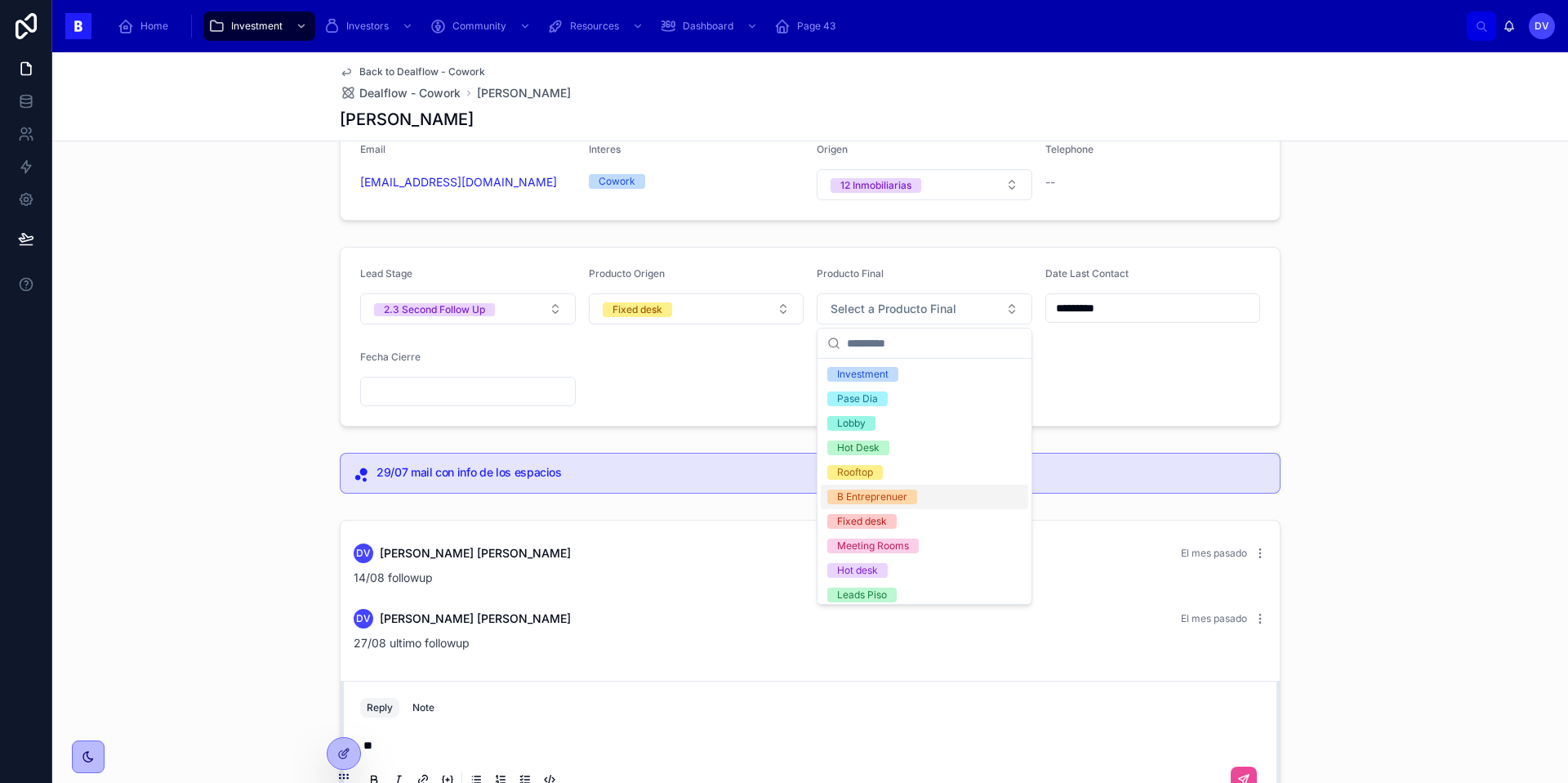
scroll to position [7, 0]
click at [708, 405] on form "Lead Stage 2.3 Second Follow Up Producto Origen Fixed desk Producto Final Selec…" at bounding box center [810, 336] width 939 height 178
